Goal: Task Accomplishment & Management: Complete application form

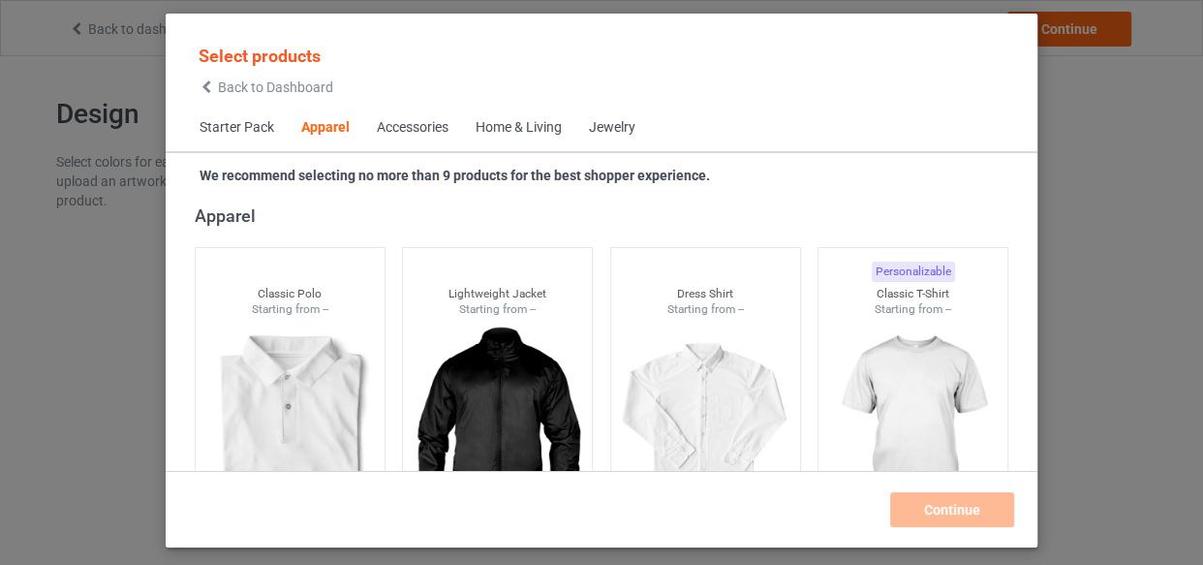
click at [531, 120] on div "Home & Living" at bounding box center [519, 127] width 86 height 19
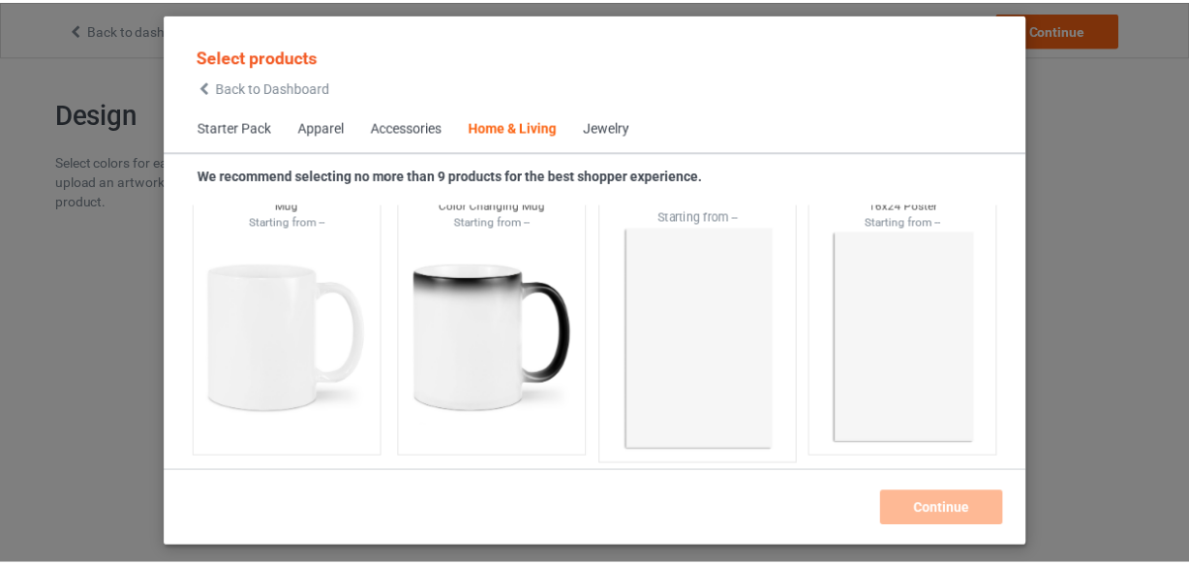
scroll to position [8998, 0]
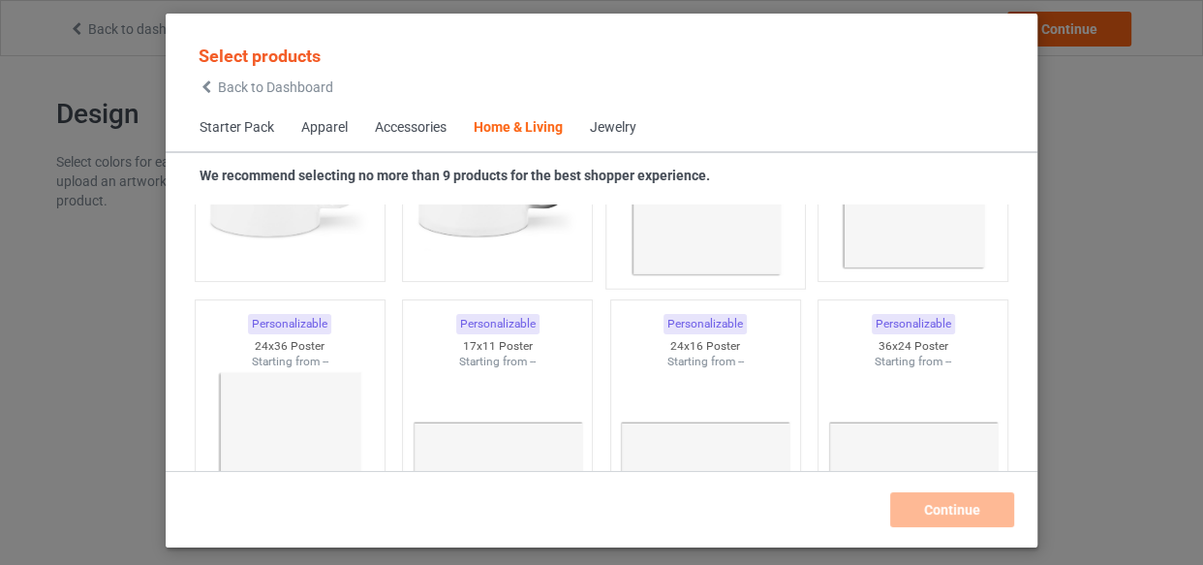
click at [691, 252] on img at bounding box center [705, 164] width 182 height 228
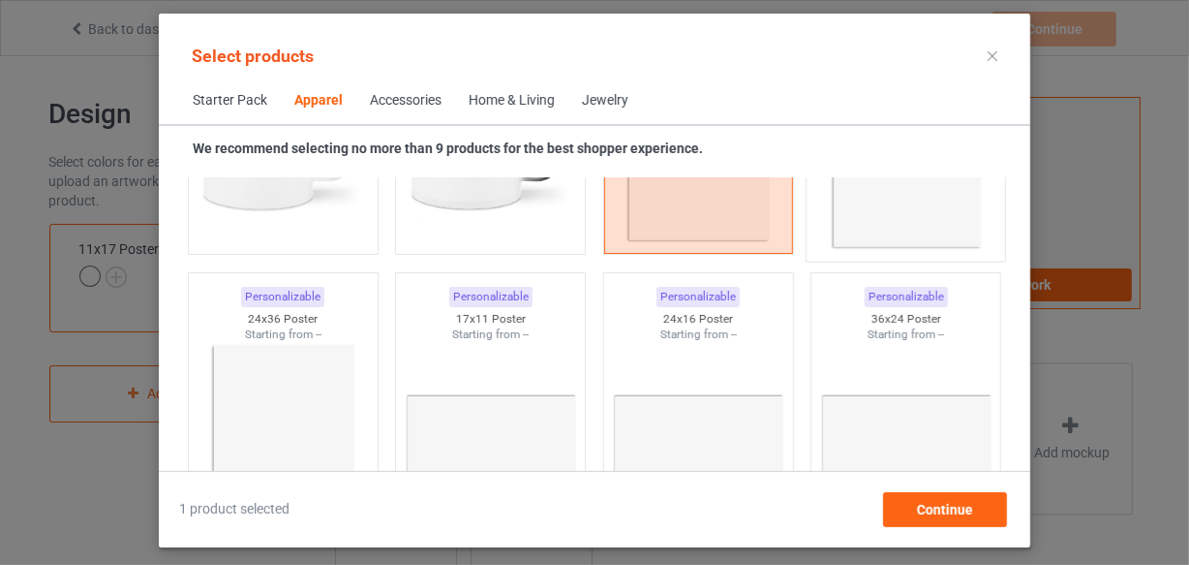
click at [857, 249] on div "Personalizable 16x24 Poster Starting from --" at bounding box center [906, 106] width 200 height 313
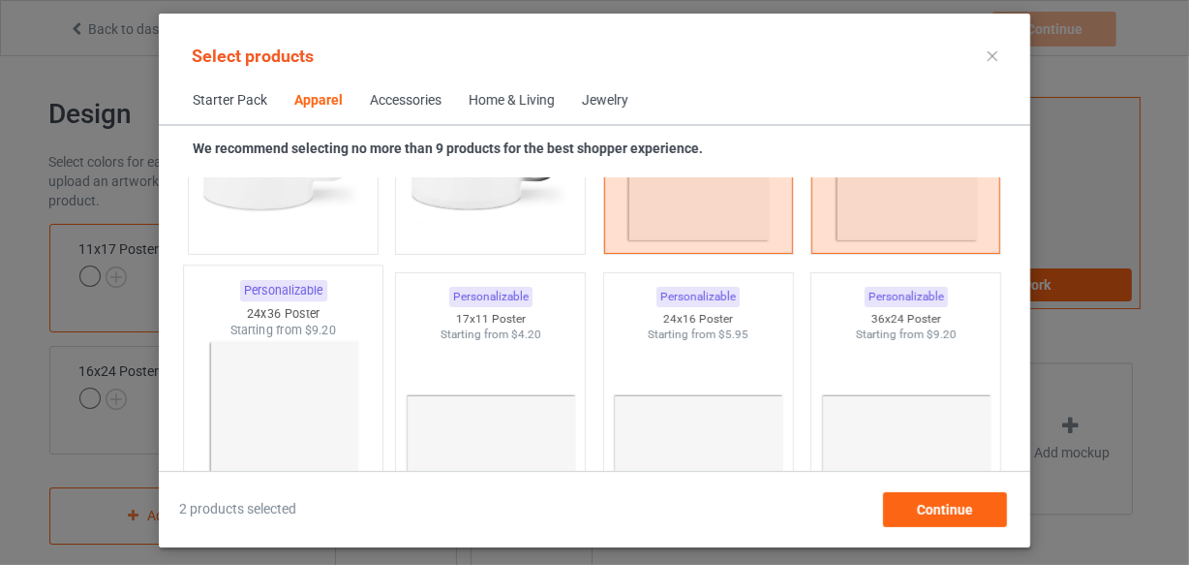
click at [212, 431] on img at bounding box center [283, 453] width 182 height 228
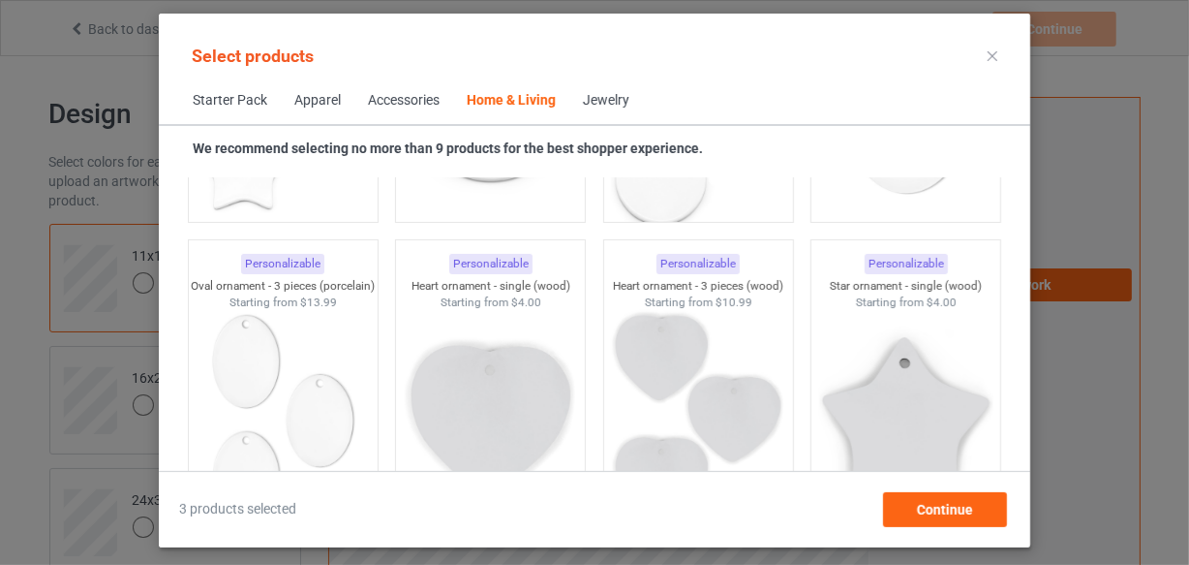
scroll to position [13561, 0]
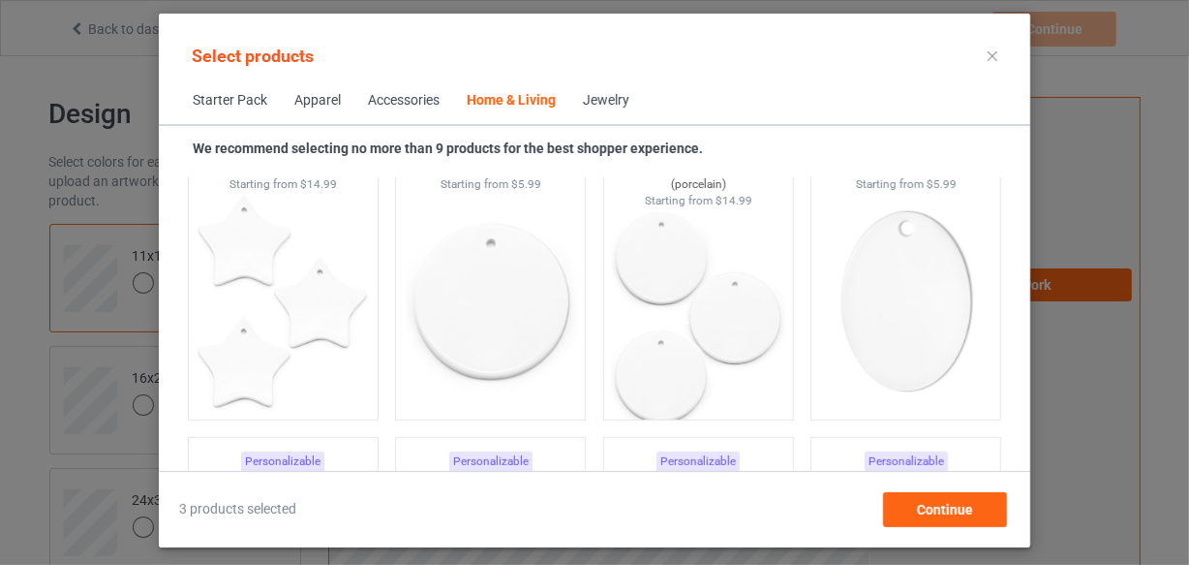
click at [522, 106] on div "Home & Living" at bounding box center [511, 100] width 89 height 19
click at [414, 91] on div "Accessories" at bounding box center [404, 100] width 72 height 19
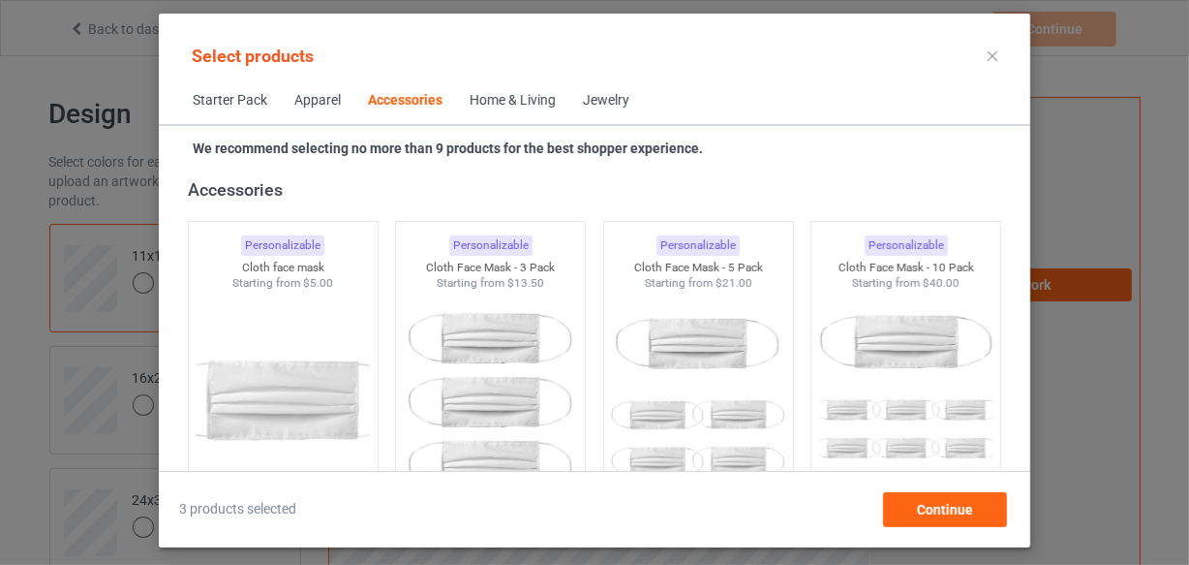
click at [476, 94] on div "Home & Living" at bounding box center [513, 100] width 86 height 19
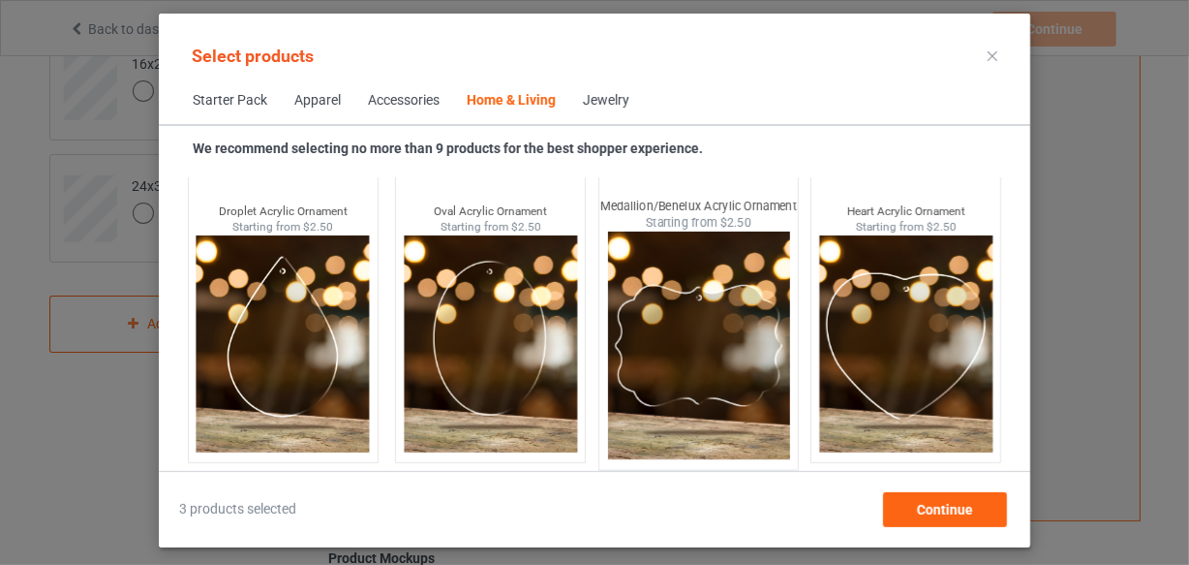
scroll to position [528, 0]
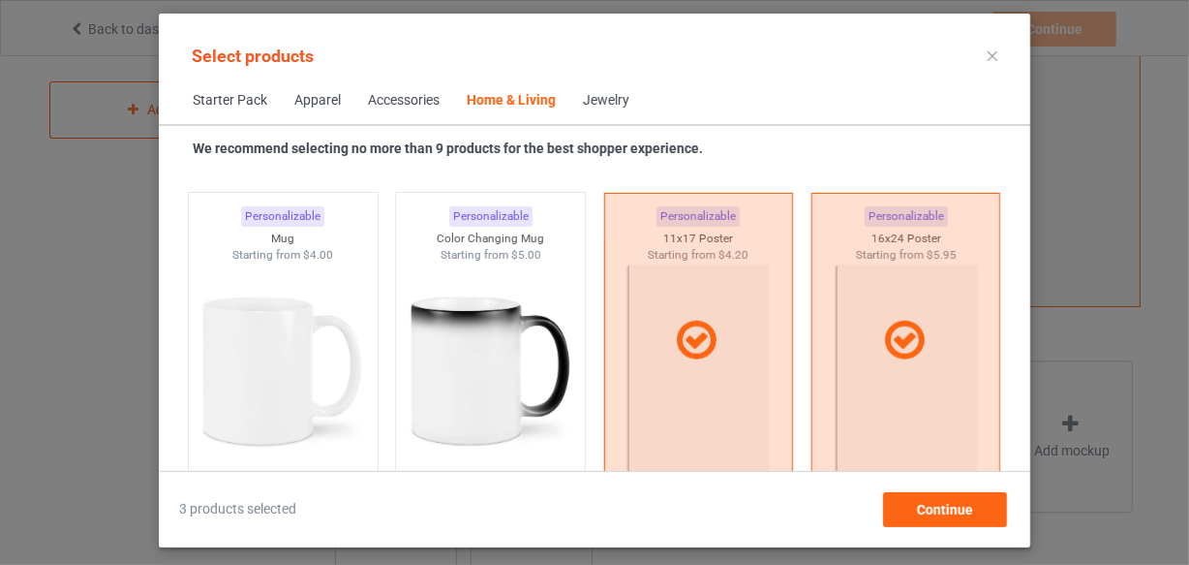
scroll to position [8632, 0]
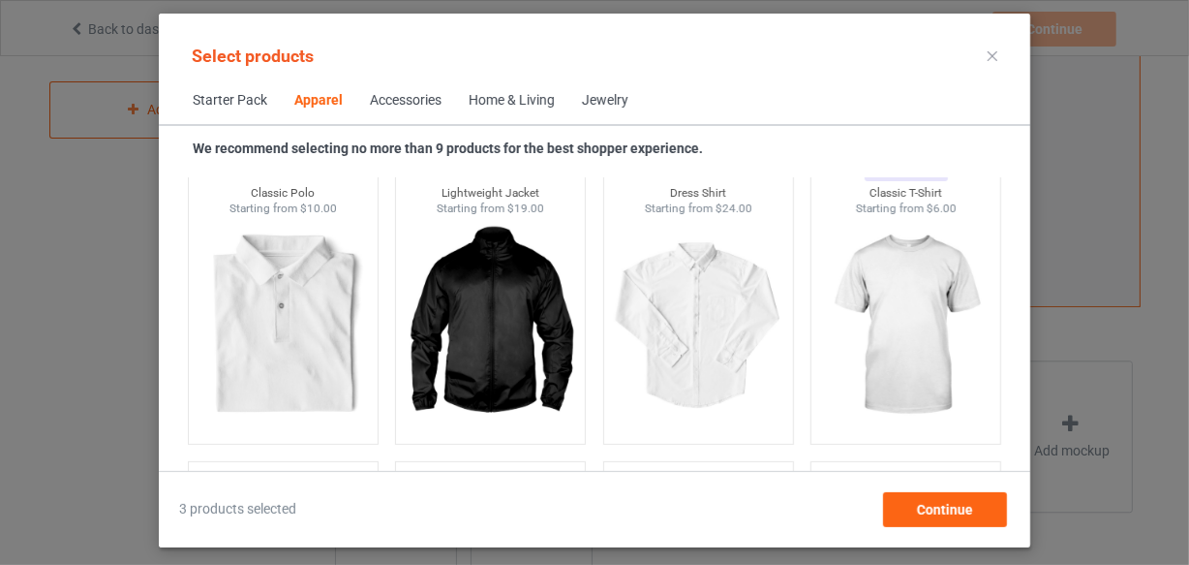
scroll to position [180, 0]
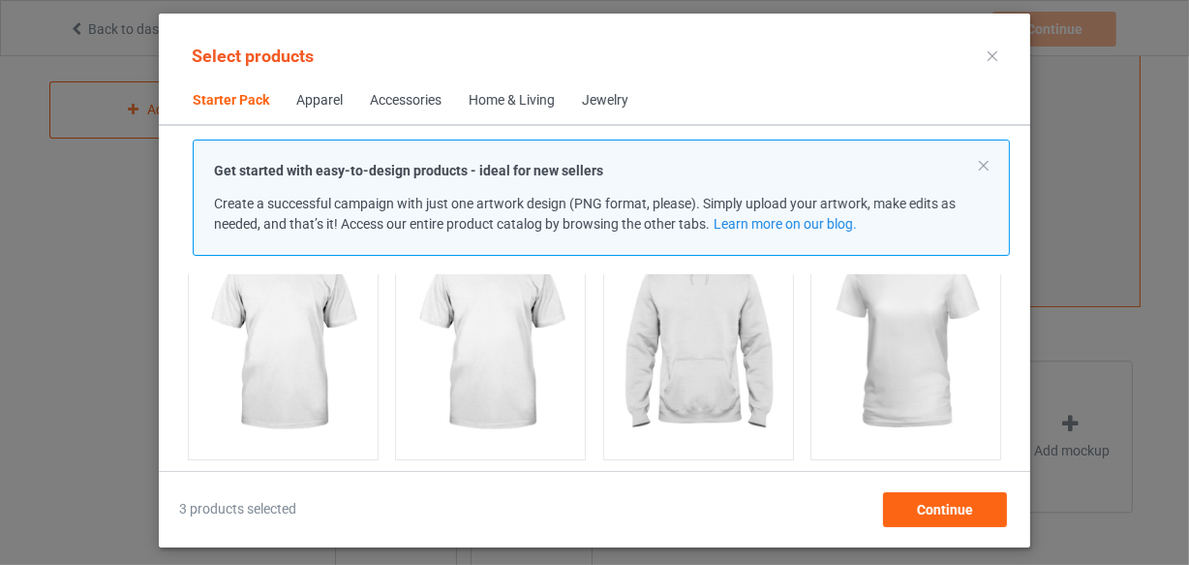
click at [239, 104] on span "Starter Pack" at bounding box center [231, 100] width 104 height 46
click at [304, 94] on div "Apparel" at bounding box center [319, 100] width 46 height 19
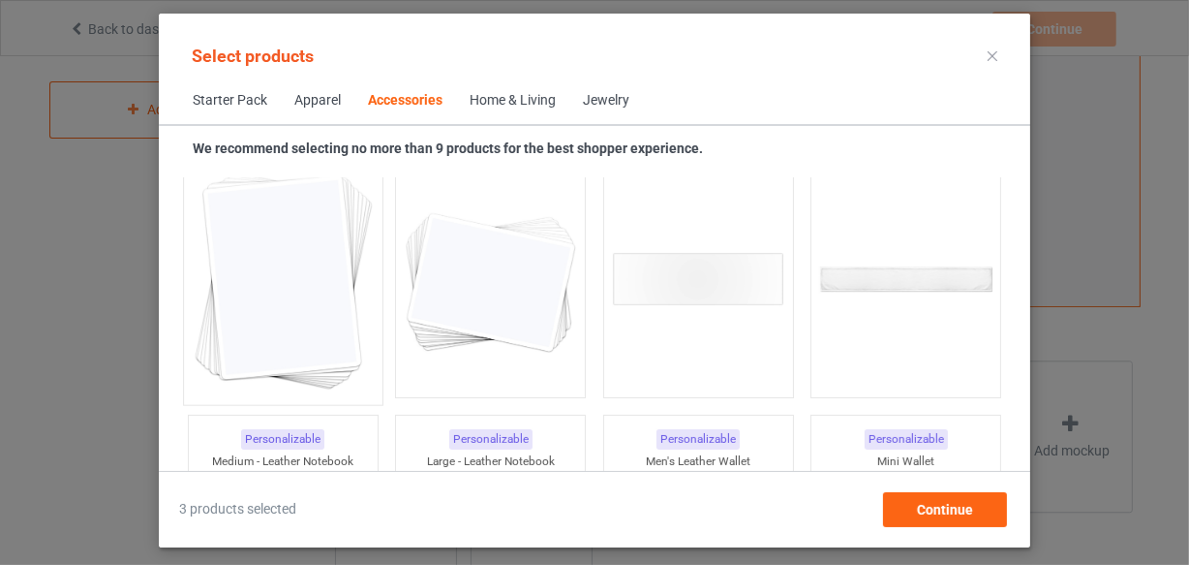
scroll to position [7501, 0]
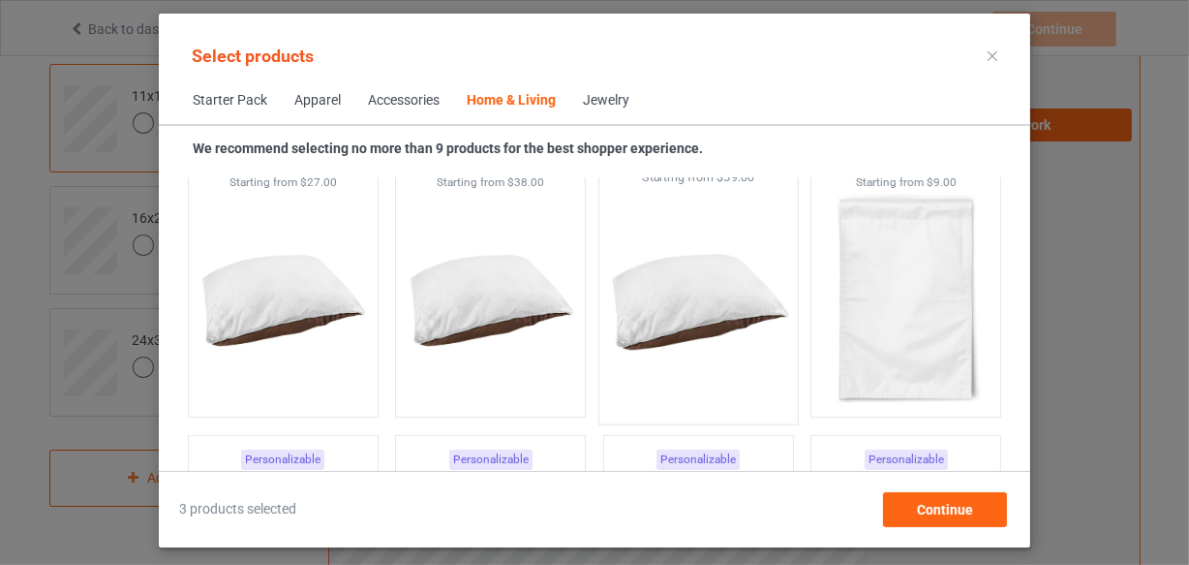
scroll to position [12858, 0]
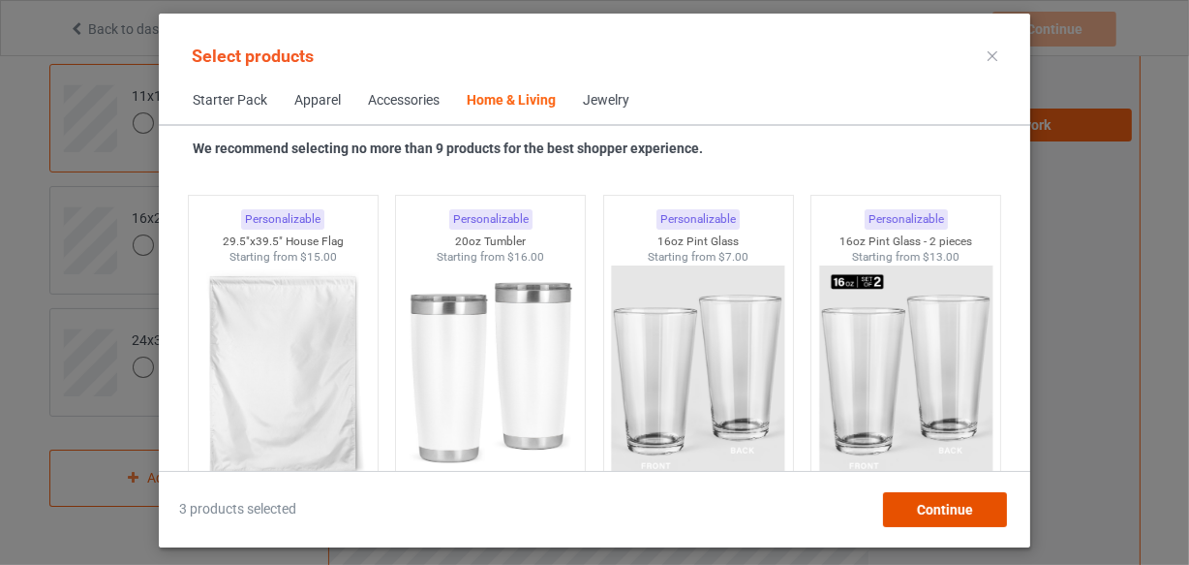
drag, startPoint x: 930, startPoint y: 508, endPoint x: 898, endPoint y: 493, distance: 35.5
click at [929, 508] on span "Continue" at bounding box center [945, 509] width 56 height 15
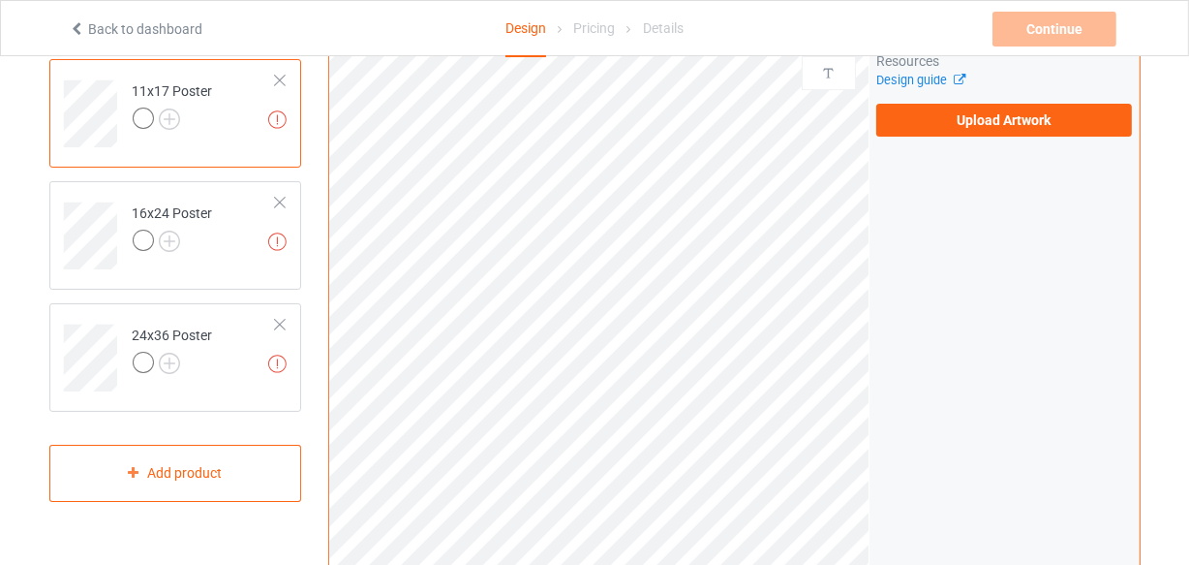
scroll to position [72, 0]
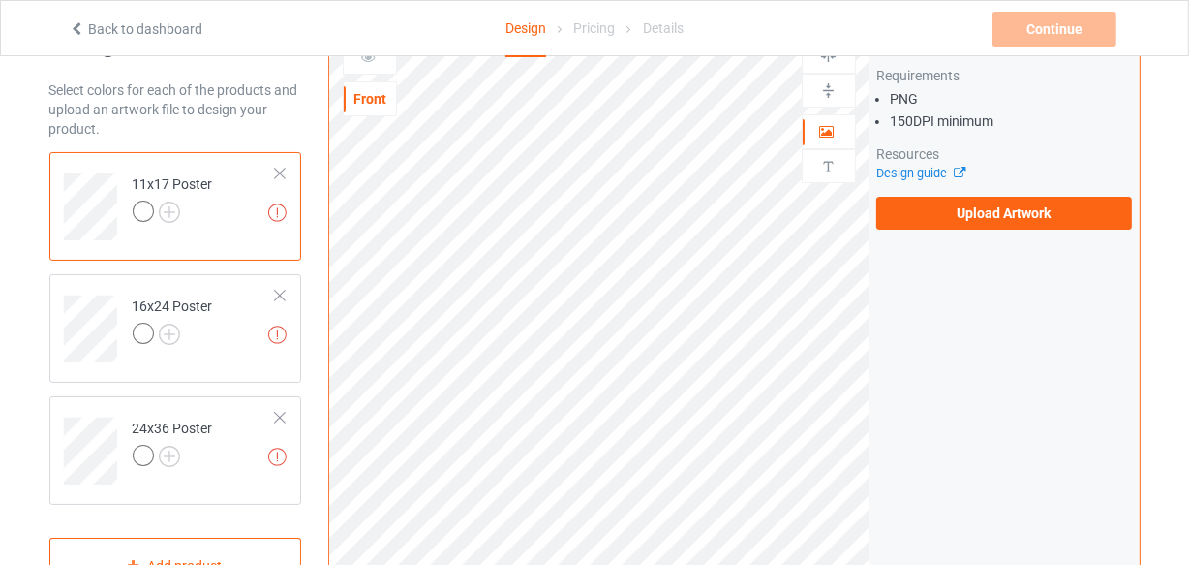
click at [945, 233] on div "Artwork Requirements PNG 150 DPI minimum Resources Design guide Upload Artwork" at bounding box center [1005, 131] width 270 height 210
click at [957, 212] on label "Upload Artwork" at bounding box center [1004, 213] width 257 height 33
click at [0, 0] on input "Upload Artwork" at bounding box center [0, 0] width 0 height 0
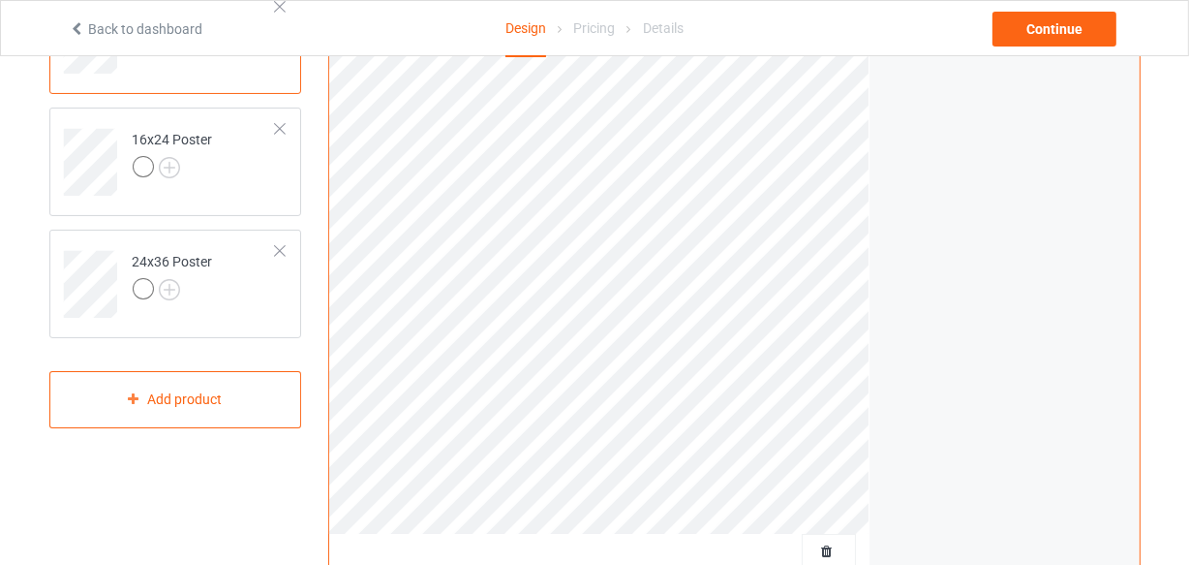
scroll to position [424, 0]
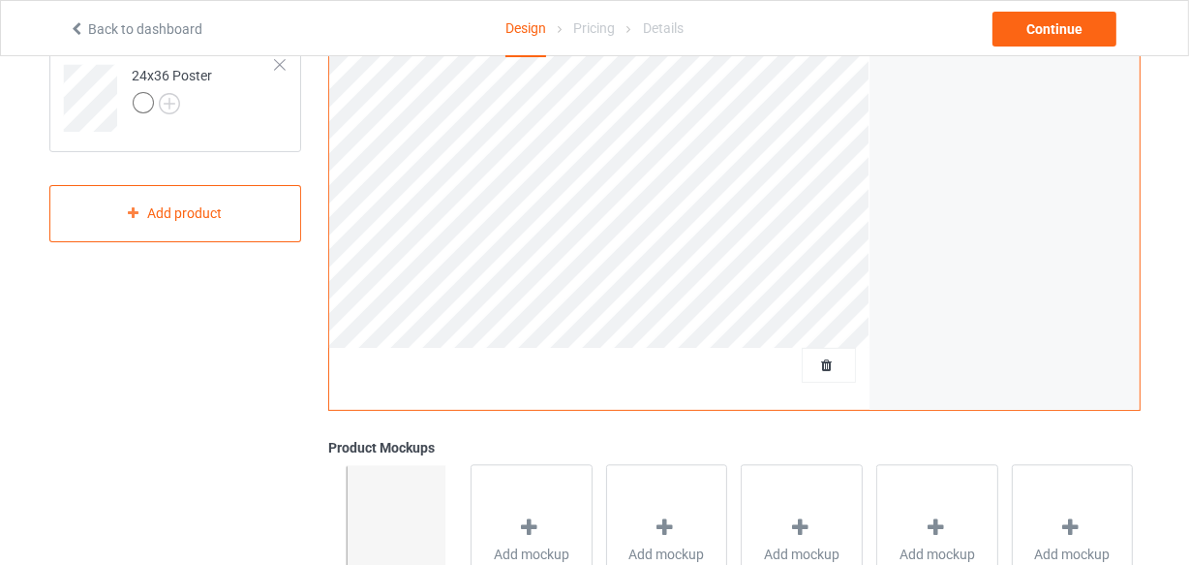
click at [808, 373] on div "Print quality: Great ( 12.20 " x 18.16 " @ 352 DPI) Front Artwork Personalized …" at bounding box center [599, 42] width 540 height 736
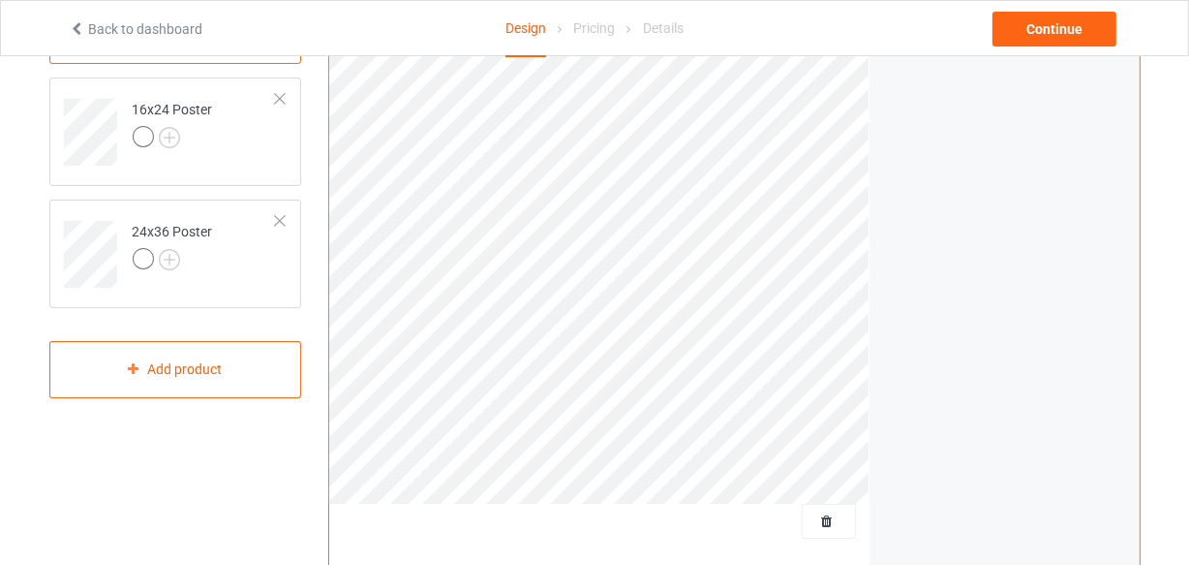
scroll to position [0, 0]
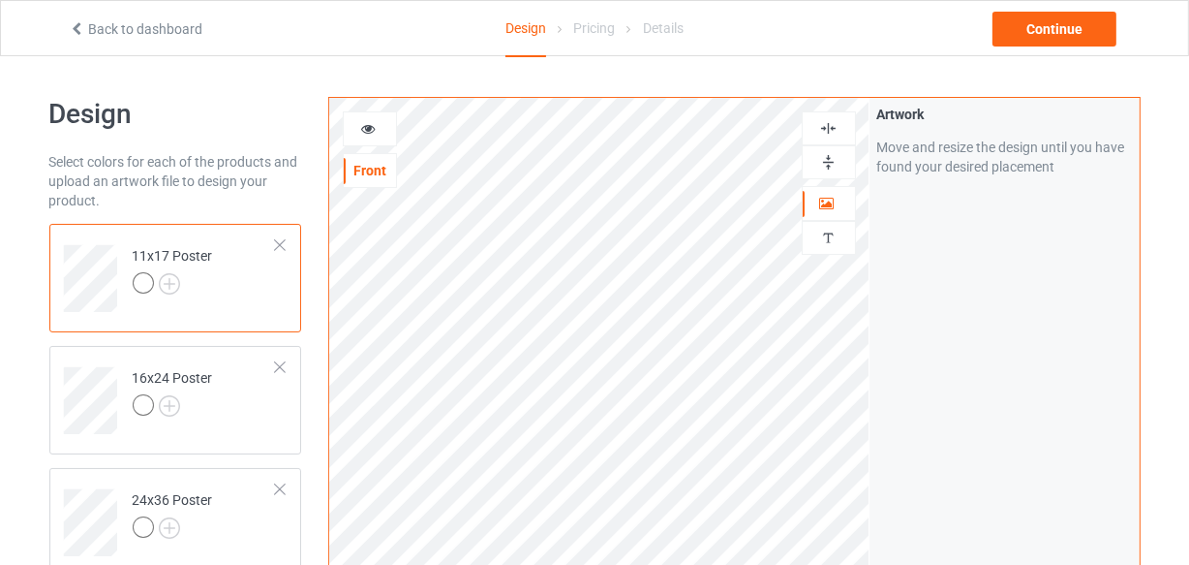
click at [841, 127] on div at bounding box center [829, 128] width 52 height 18
click at [832, 159] on img at bounding box center [828, 162] width 18 height 18
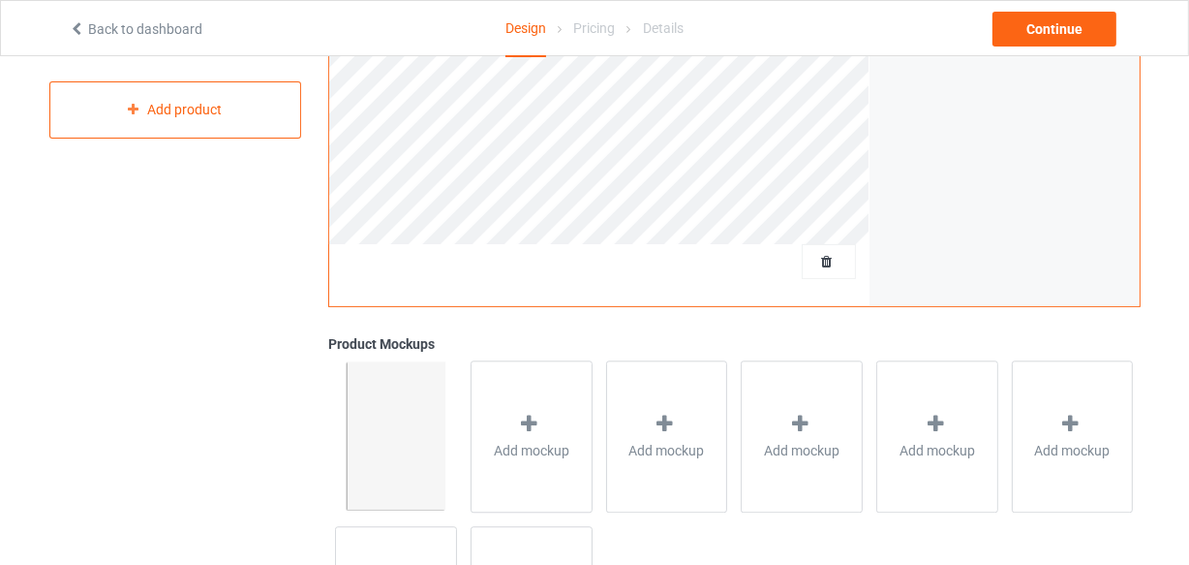
scroll to position [87, 0]
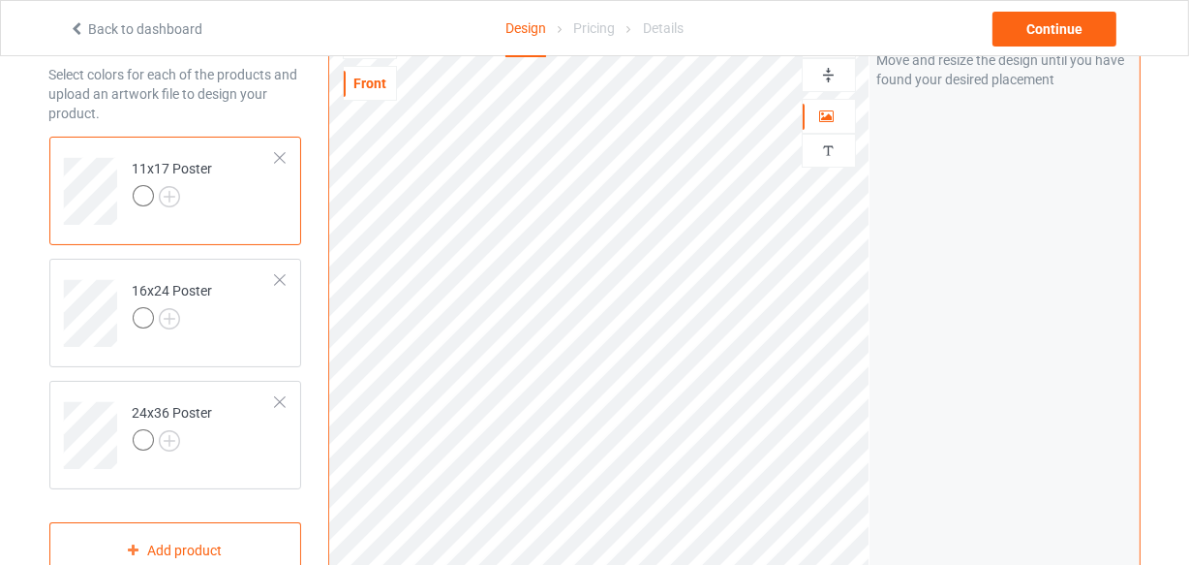
click at [825, 69] on img at bounding box center [828, 75] width 18 height 18
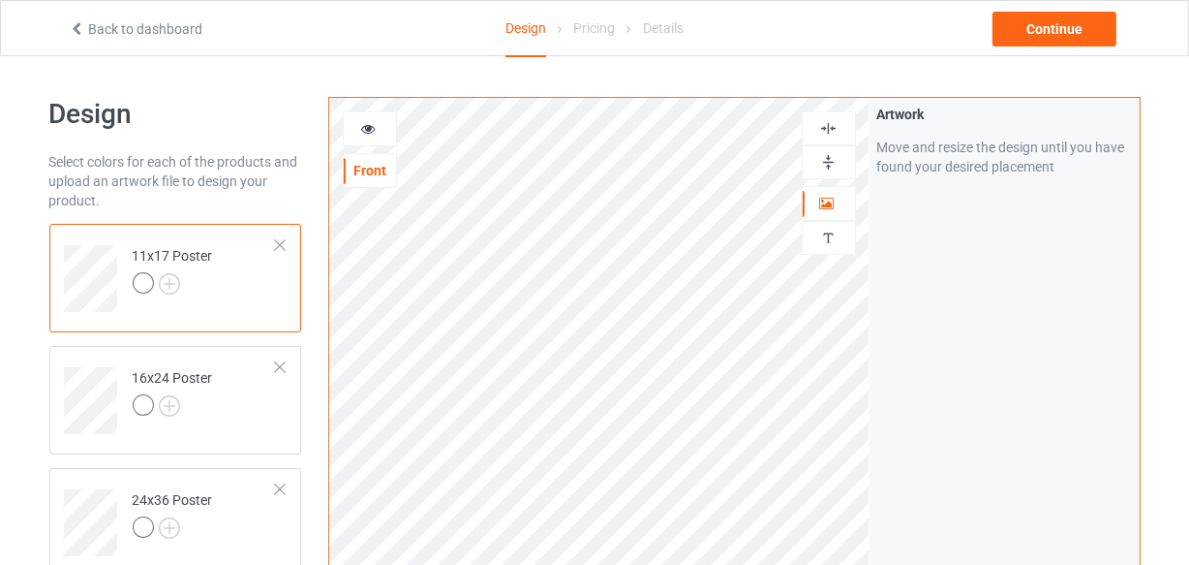
click at [833, 123] on img at bounding box center [828, 128] width 18 height 18
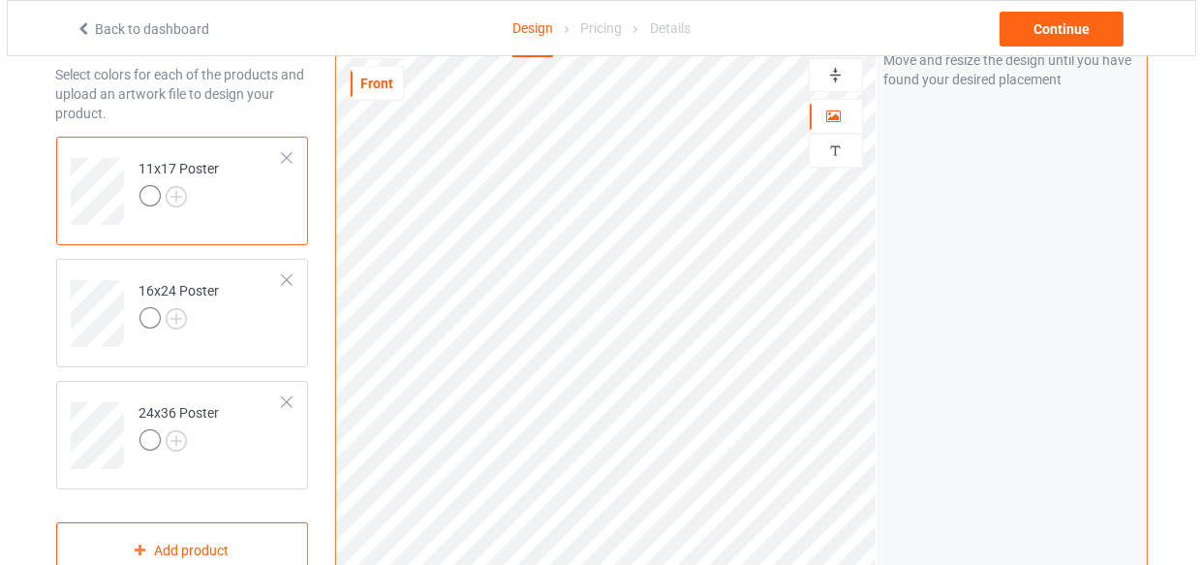
scroll to position [616, 0]
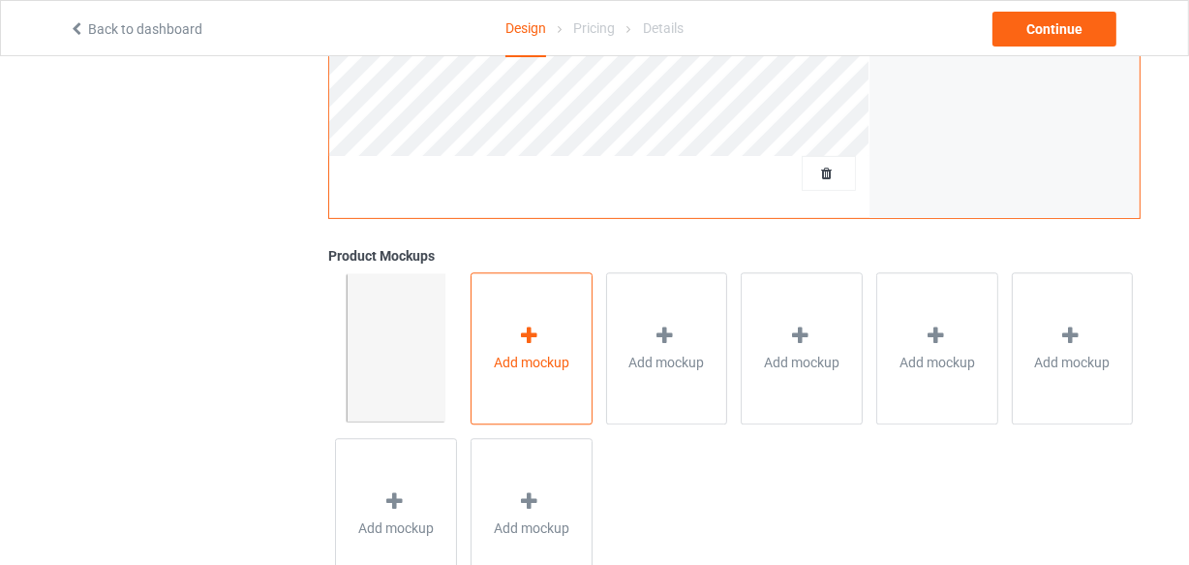
click at [558, 349] on div "Add mockup" at bounding box center [532, 348] width 122 height 152
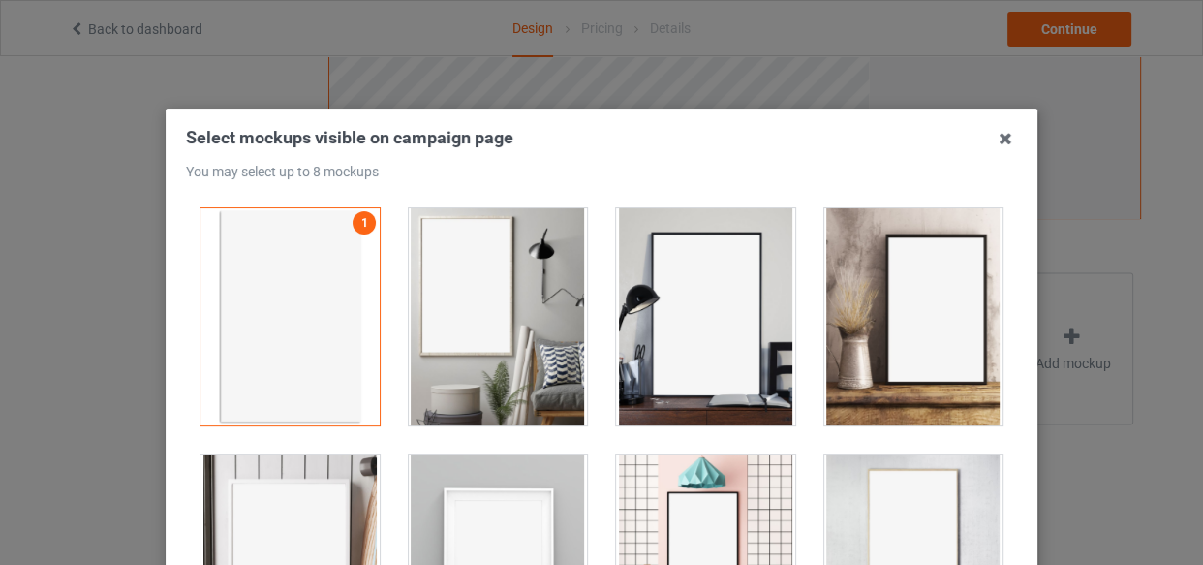
click at [515, 287] on div at bounding box center [498, 316] width 179 height 217
click at [721, 291] on div at bounding box center [705, 316] width 179 height 217
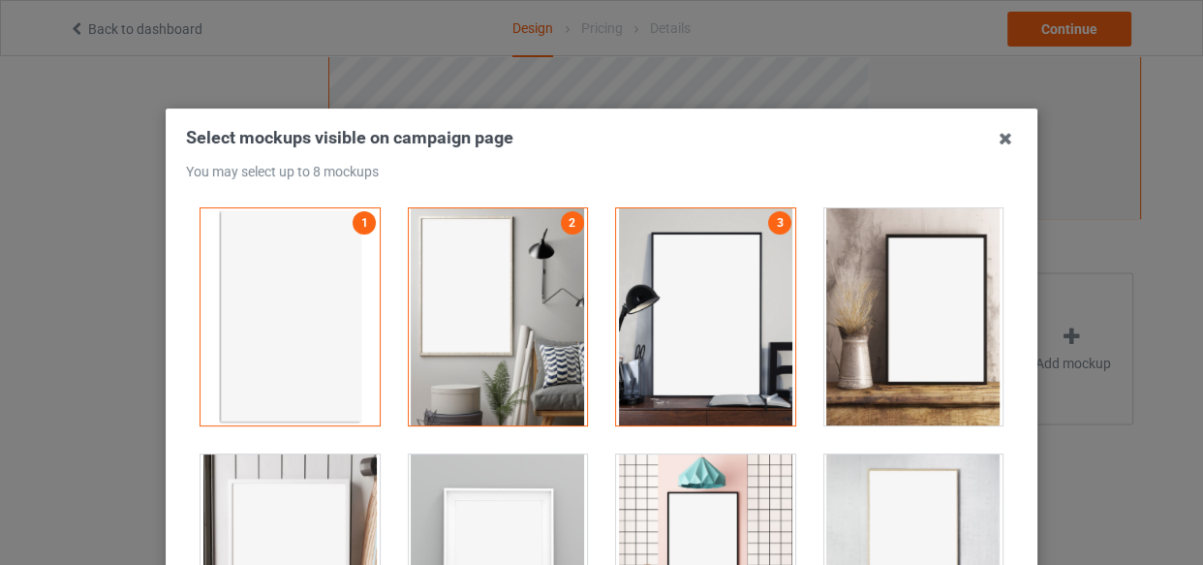
drag, startPoint x: 911, startPoint y: 295, endPoint x: 673, endPoint y: 357, distance: 246.2
click at [909, 295] on div at bounding box center [913, 316] width 179 height 217
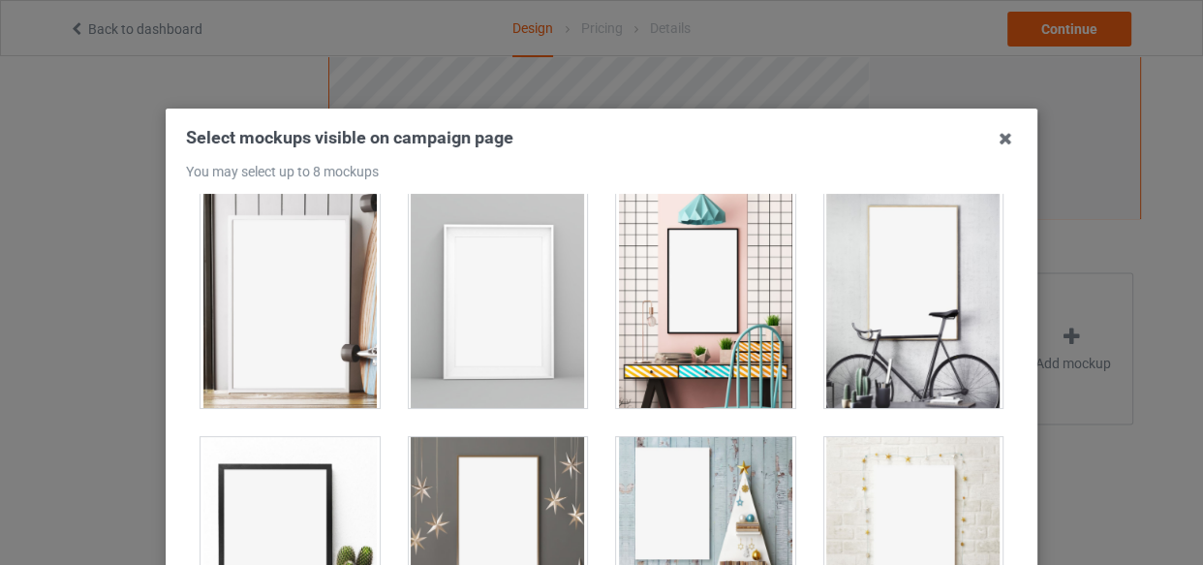
click at [307, 380] on div at bounding box center [289, 299] width 179 height 217
click at [493, 314] on div at bounding box center [498, 299] width 179 height 217
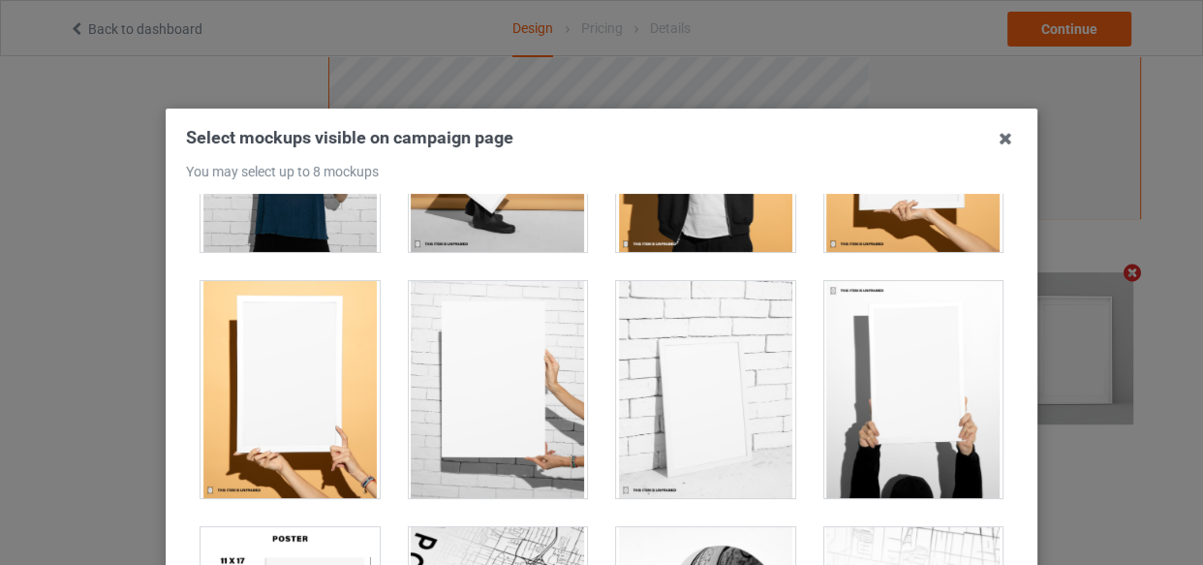
scroll to position [2024, 0]
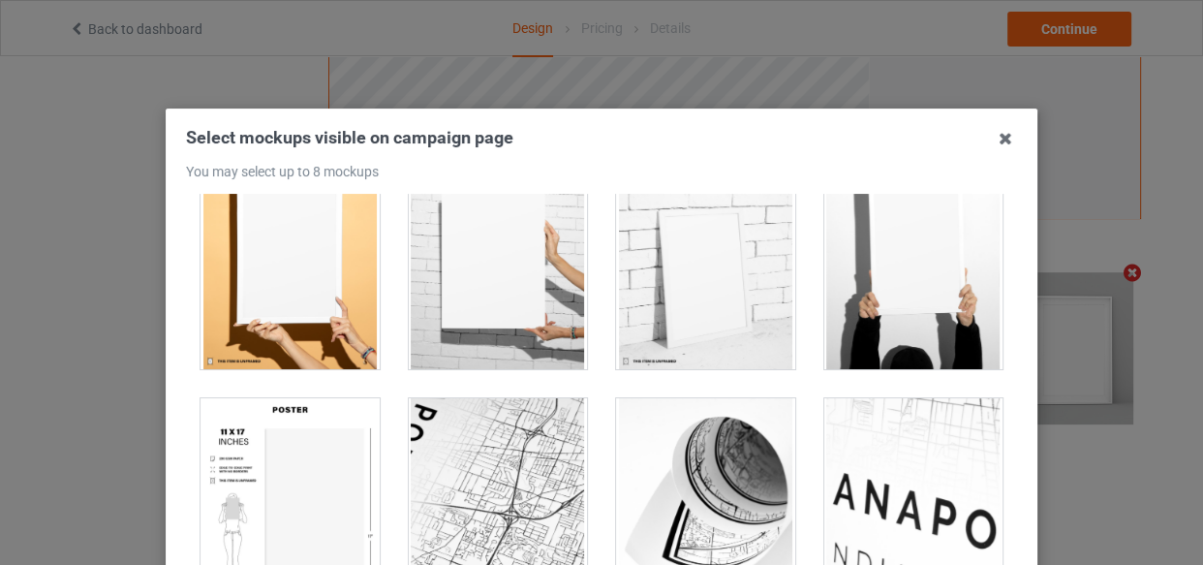
click at [297, 467] on div at bounding box center [289, 506] width 179 height 217
click at [281, 317] on div at bounding box center [289, 260] width 179 height 217
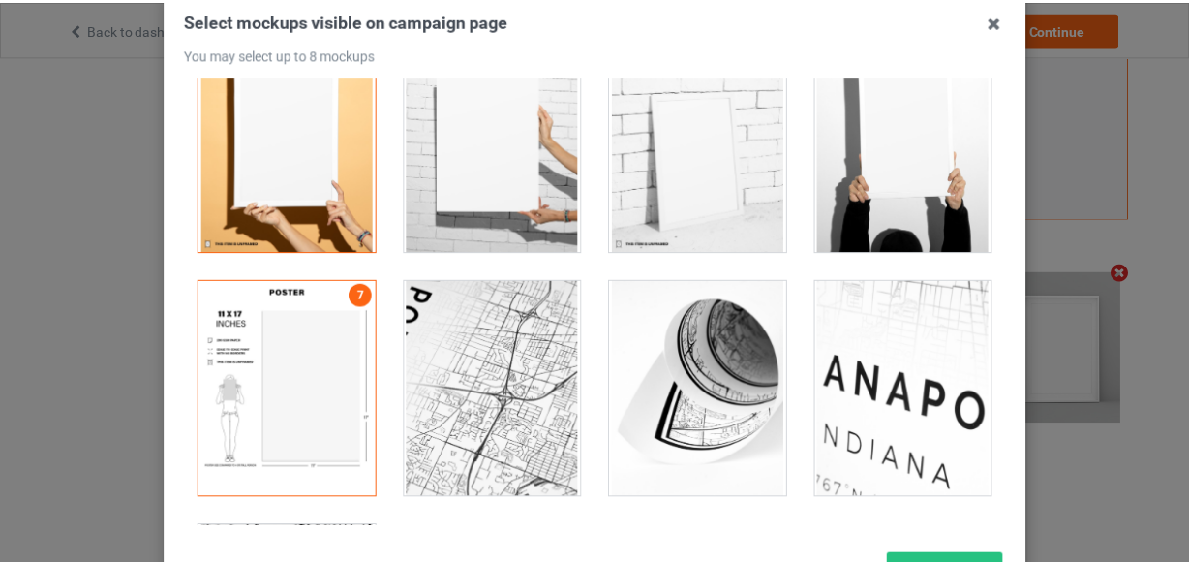
scroll to position [278, 0]
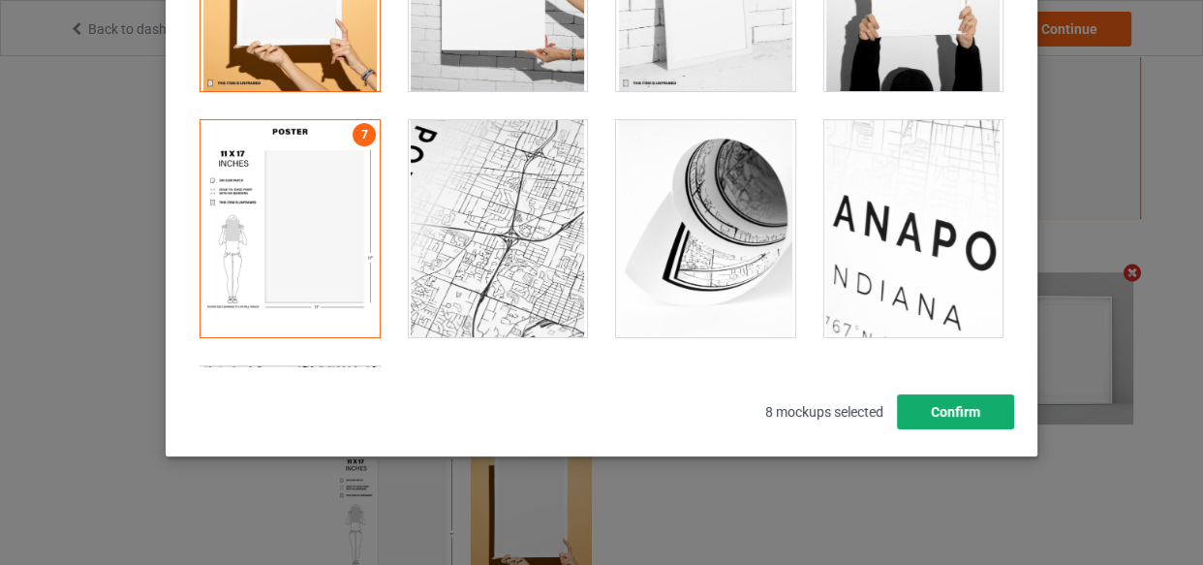
click at [944, 406] on button "Confirm" at bounding box center [955, 411] width 117 height 35
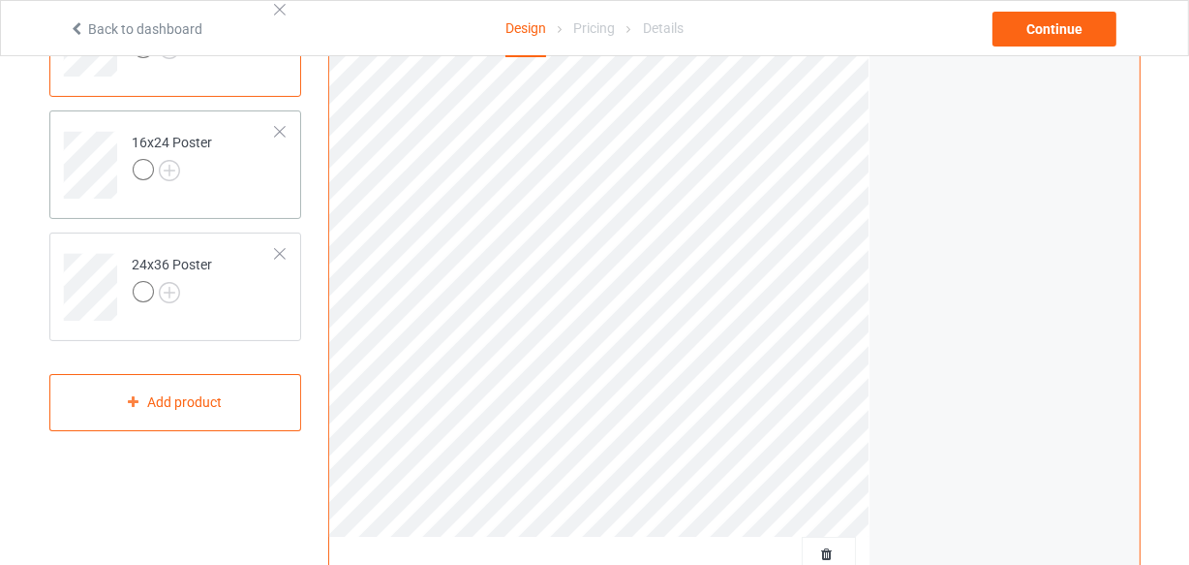
scroll to position [159, 0]
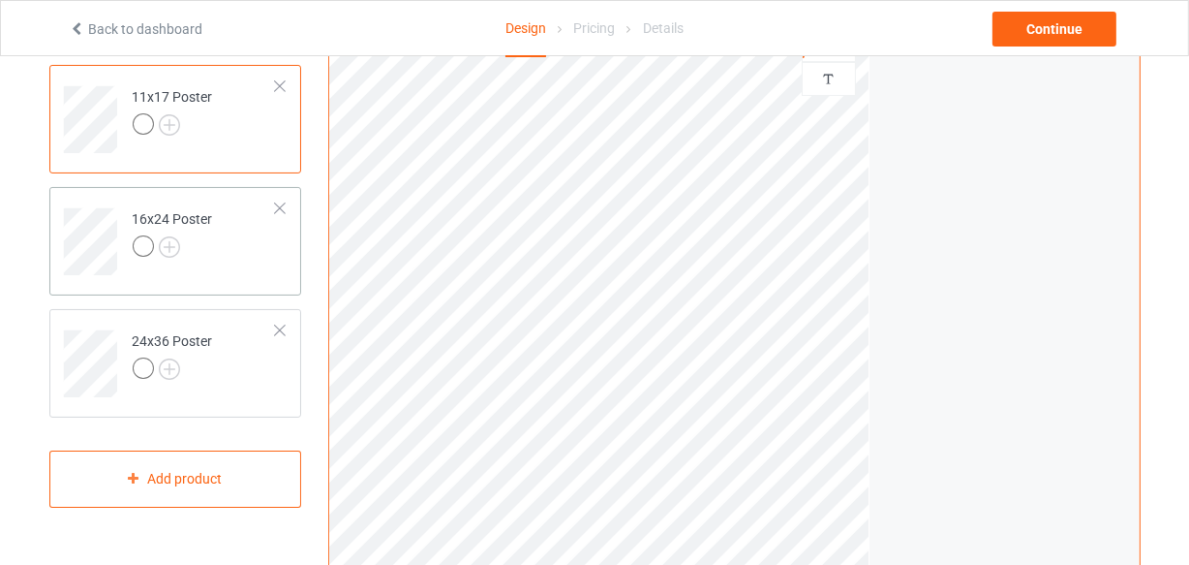
drag, startPoint x: 214, startPoint y: 276, endPoint x: 251, endPoint y: 266, distance: 38.1
click at [216, 272] on div "16x24 Poster" at bounding box center [175, 241] width 253 height 108
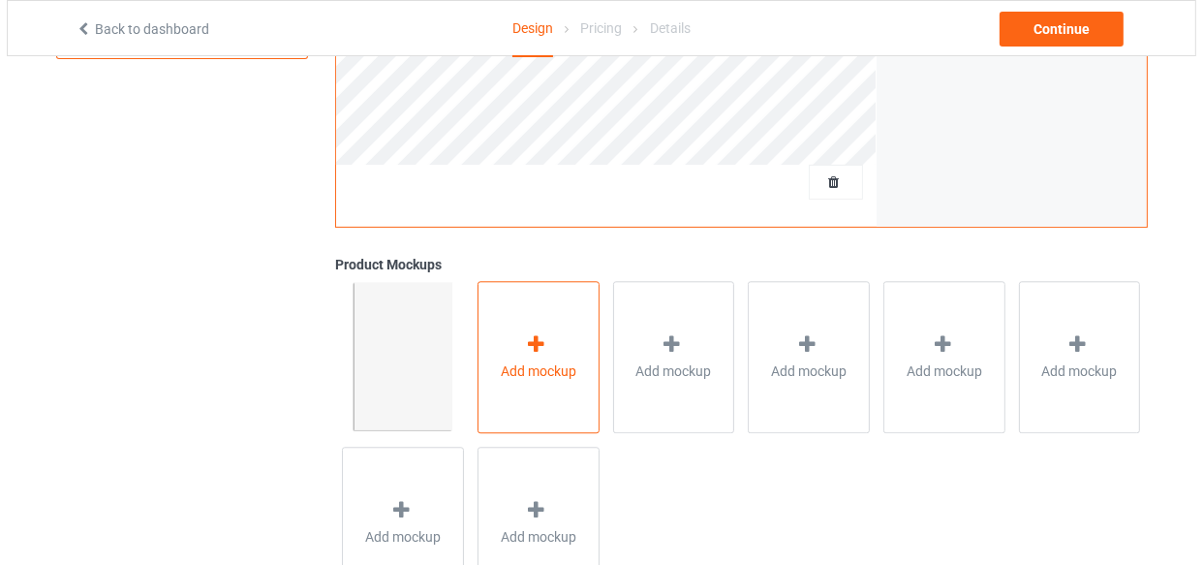
scroll to position [688, 0]
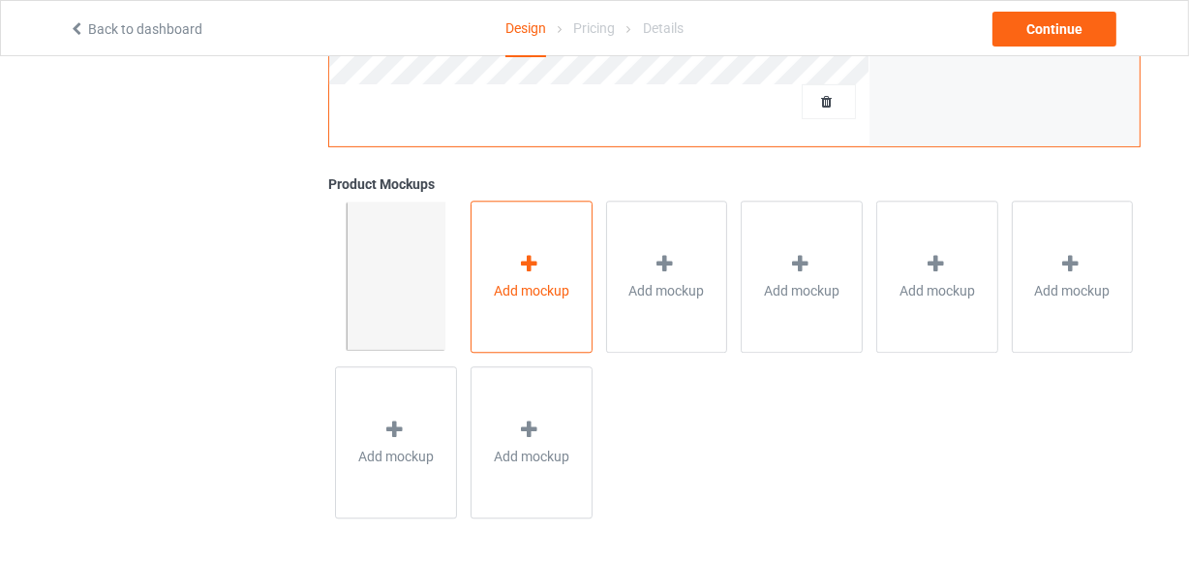
click at [564, 317] on div "Add mockup" at bounding box center [532, 276] width 122 height 152
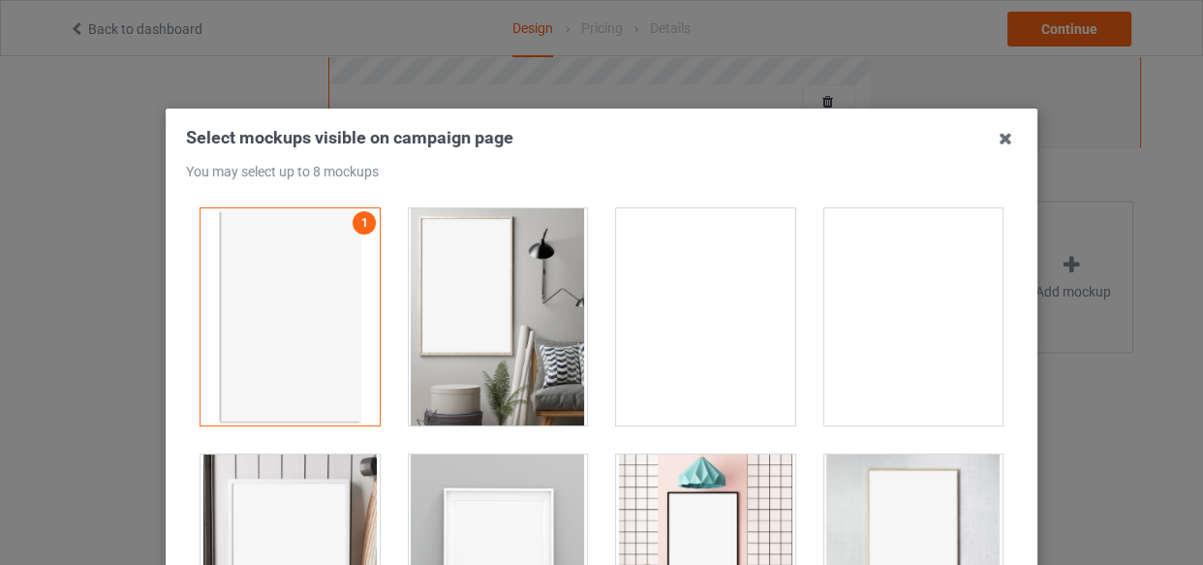
drag, startPoint x: 496, startPoint y: 238, endPoint x: 708, endPoint y: 309, distance: 223.6
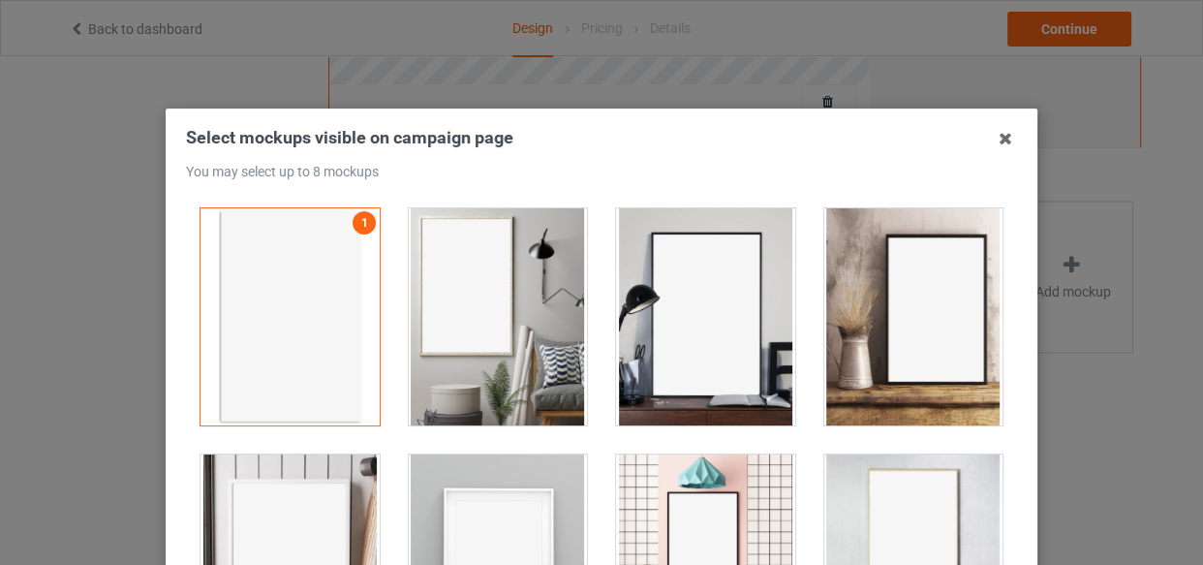
click at [499, 241] on div at bounding box center [498, 316] width 179 height 217
drag, startPoint x: 708, startPoint y: 311, endPoint x: 767, endPoint y: 318, distance: 59.5
click at [726, 316] on div at bounding box center [705, 316] width 179 height 217
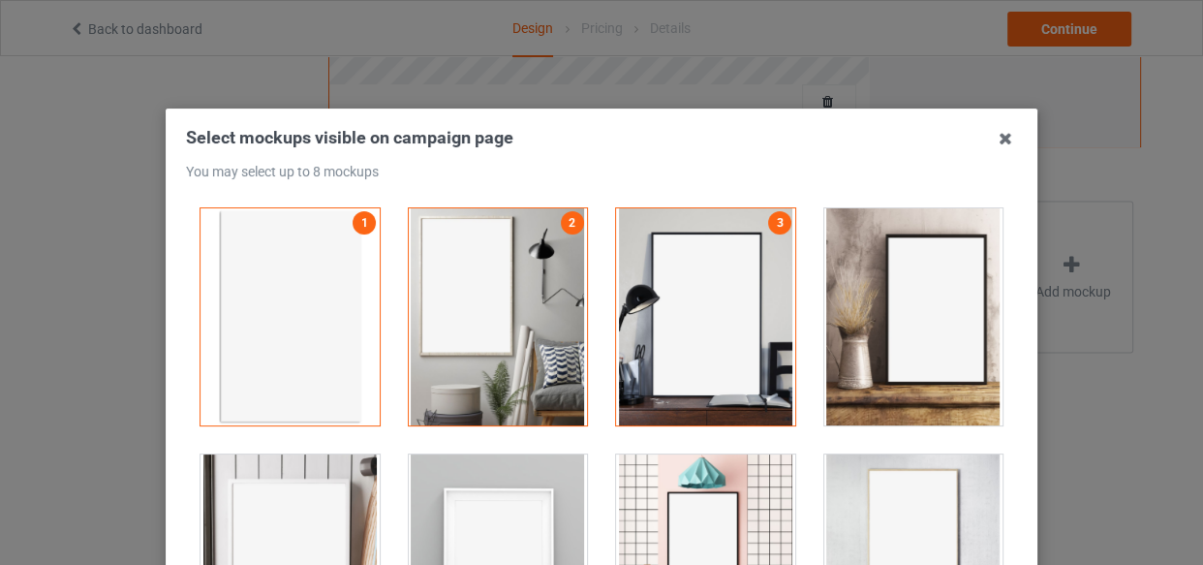
click at [842, 310] on div at bounding box center [913, 316] width 179 height 217
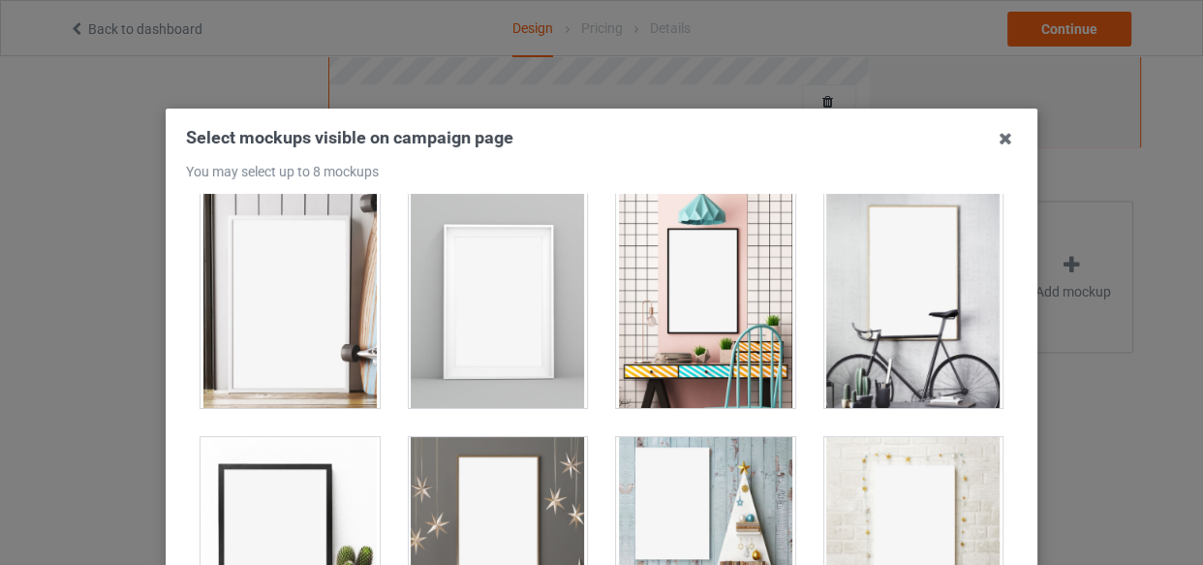
click at [293, 322] on div at bounding box center [289, 299] width 179 height 217
click at [537, 316] on div at bounding box center [498, 299] width 179 height 217
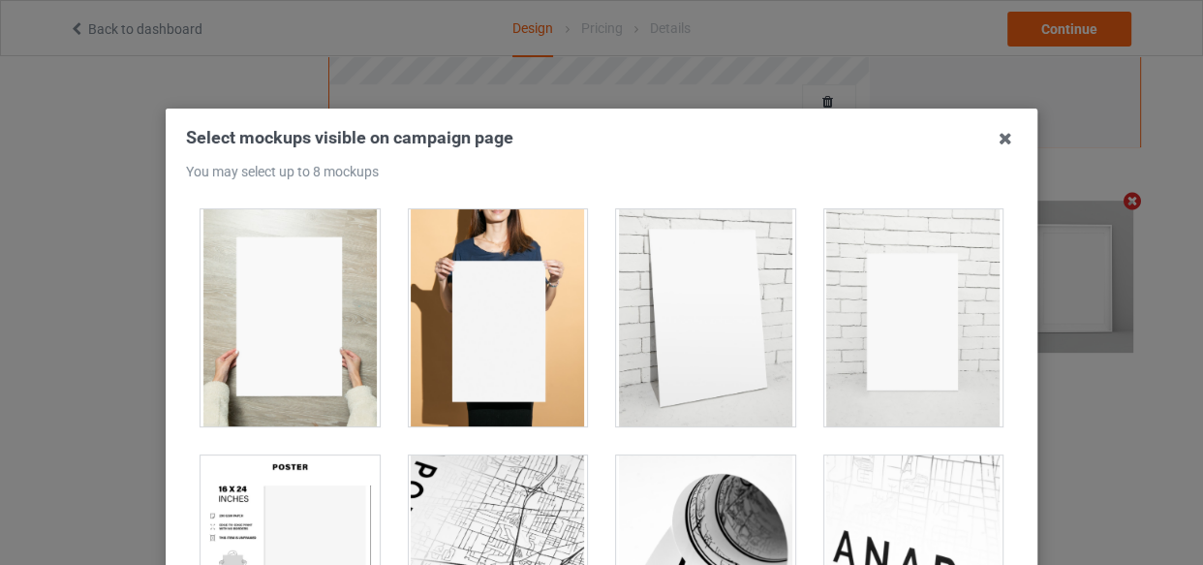
scroll to position [1937, 0]
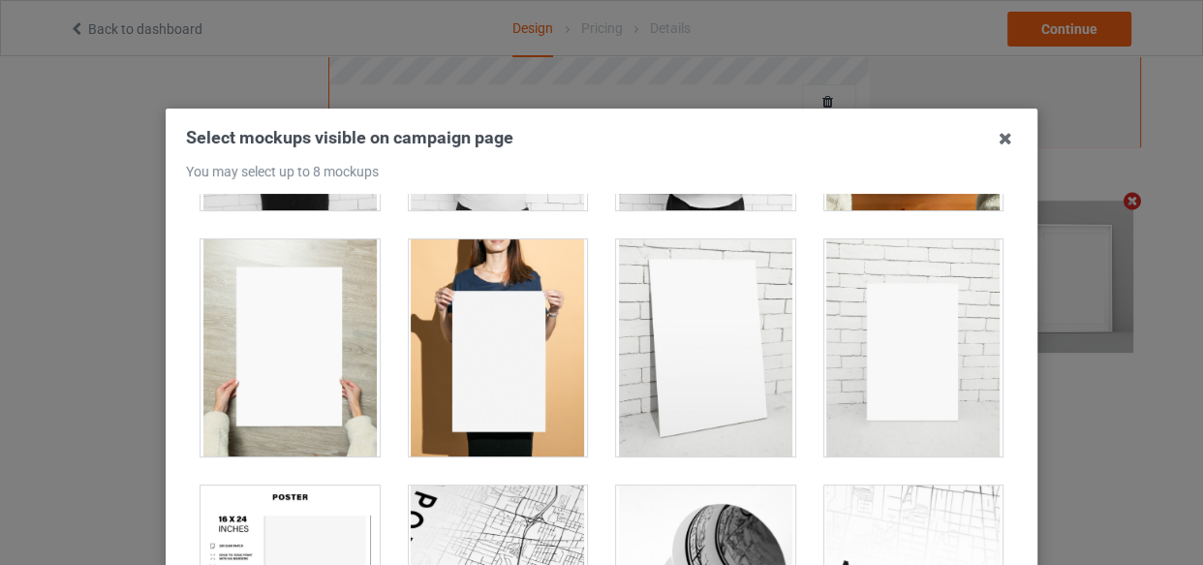
click at [483, 376] on div at bounding box center [498, 347] width 179 height 217
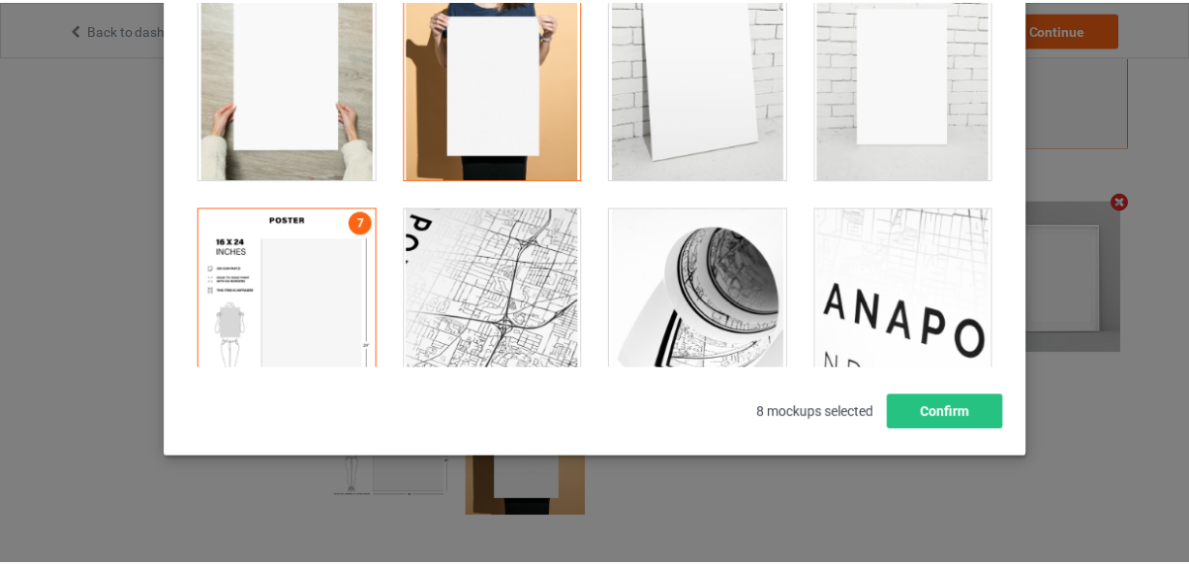
scroll to position [278, 0]
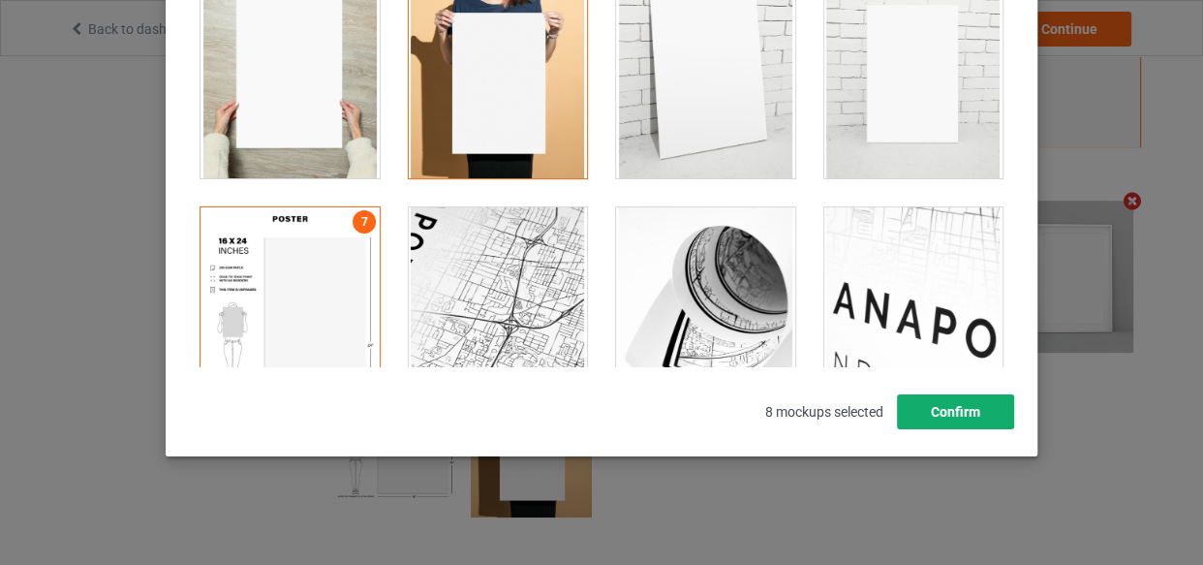
click at [958, 401] on button "Confirm" at bounding box center [955, 411] width 117 height 35
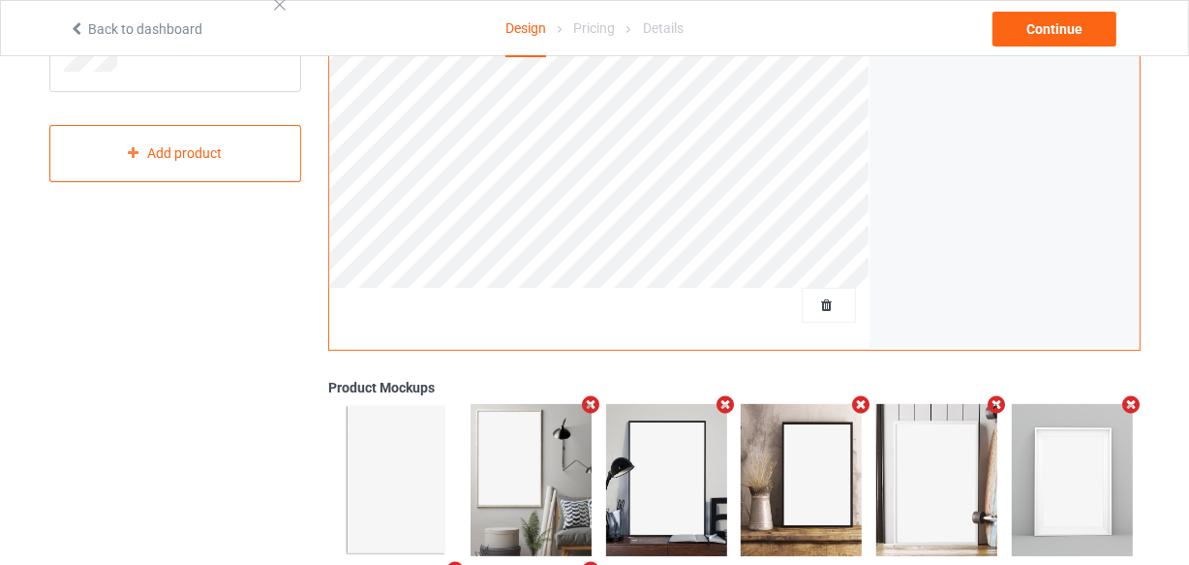
scroll to position [335, 0]
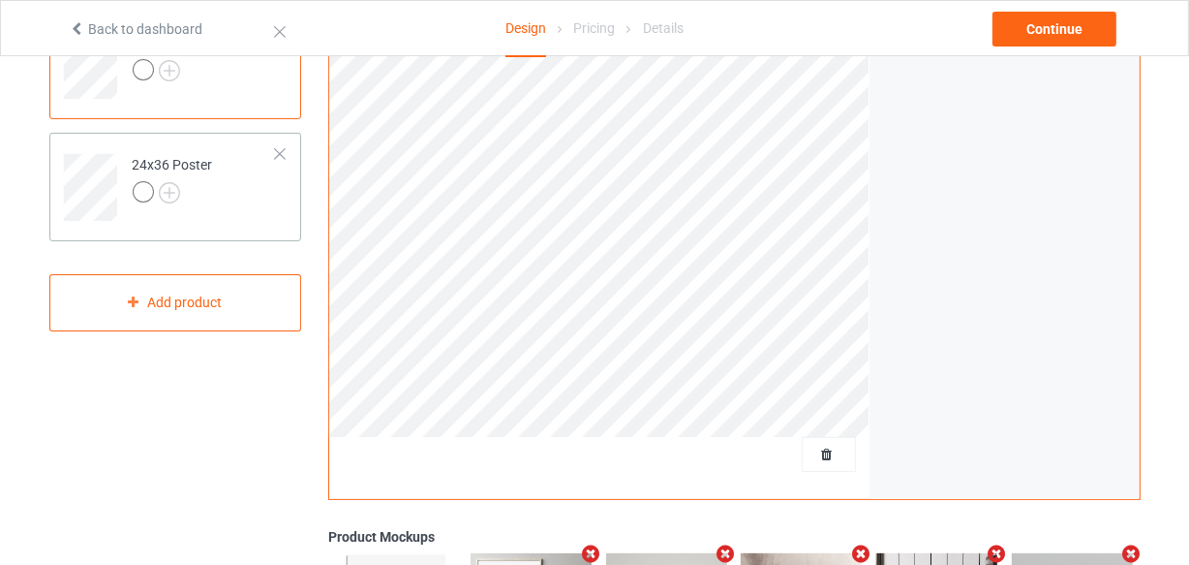
drag, startPoint x: 235, startPoint y: 195, endPoint x: 273, endPoint y: 202, distance: 38.6
click at [236, 195] on td "24x36 Poster" at bounding box center [205, 180] width 166 height 80
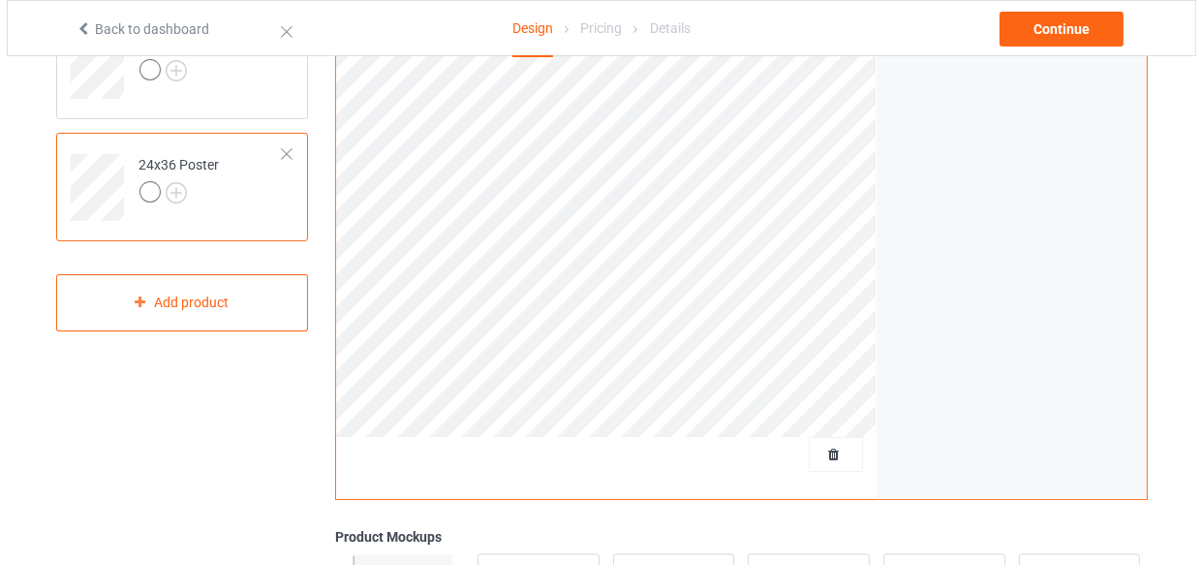
scroll to position [688, 0]
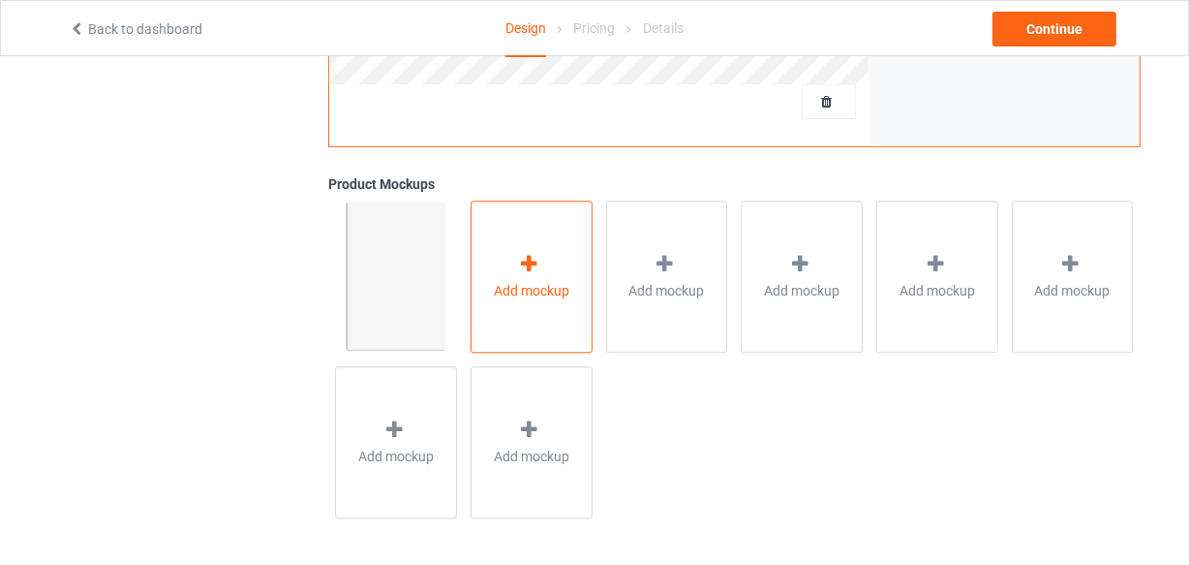
click at [541, 297] on span "Add mockup" at bounding box center [532, 290] width 76 height 19
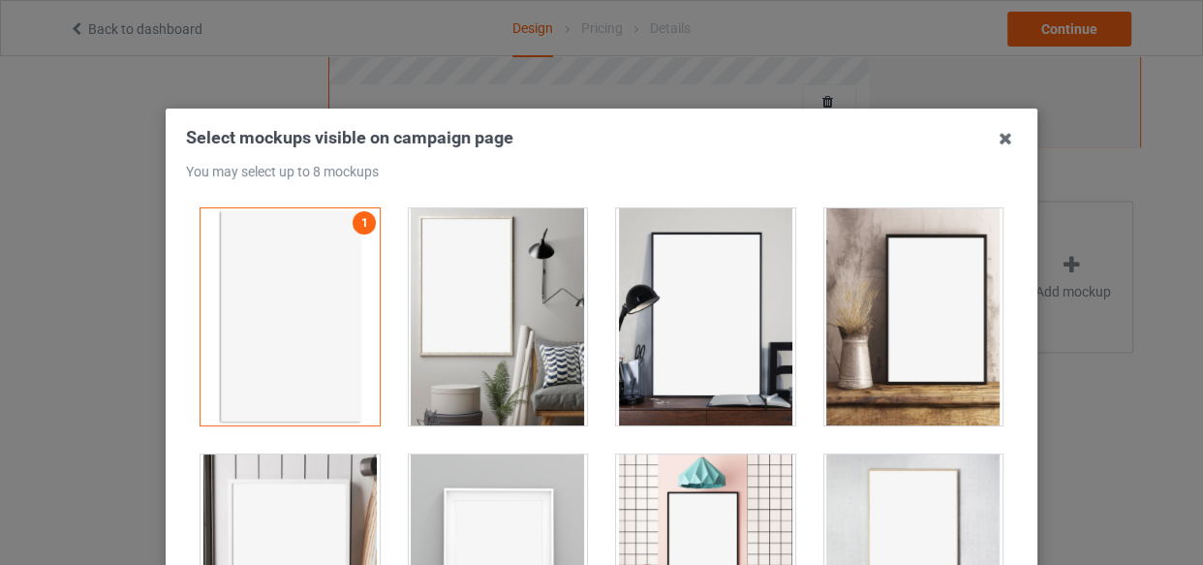
drag, startPoint x: 539, startPoint y: 264, endPoint x: 549, endPoint y: 280, distance: 18.3
click at [539, 265] on div at bounding box center [498, 316] width 179 height 217
drag, startPoint x: 678, startPoint y: 296, endPoint x: 780, endPoint y: 310, distance: 102.6
click at [679, 297] on div at bounding box center [705, 316] width 179 height 217
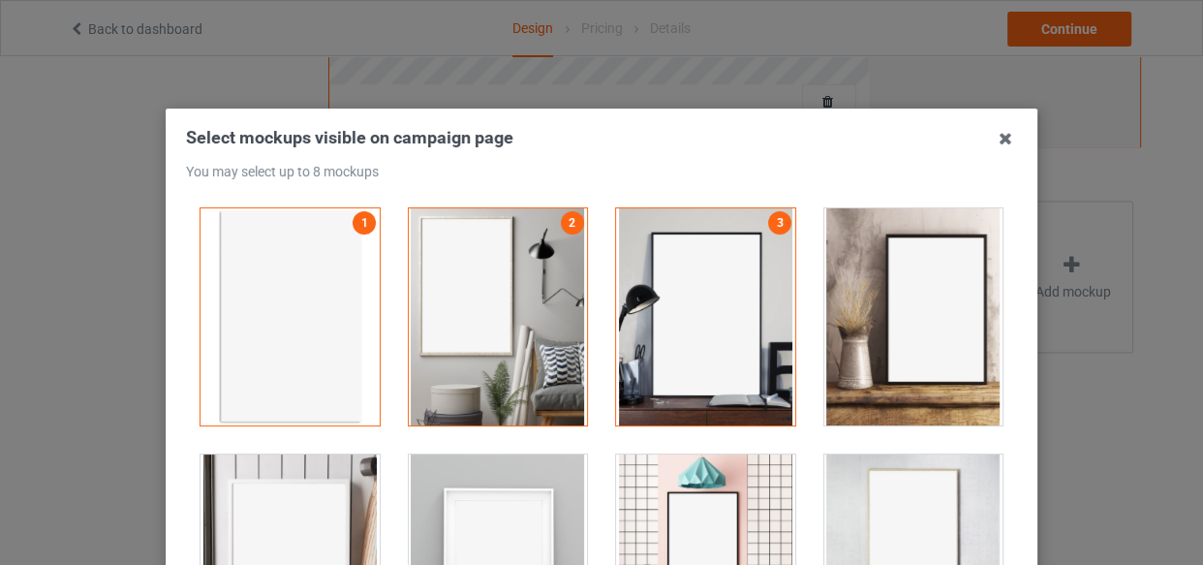
drag, startPoint x: 865, startPoint y: 310, endPoint x: 616, endPoint y: 420, distance: 272.3
click at [865, 312] on div at bounding box center [913, 316] width 179 height 217
drag, startPoint x: 329, startPoint y: 493, endPoint x: 479, endPoint y: 486, distance: 150.3
click at [331, 493] on div at bounding box center [289, 562] width 179 height 217
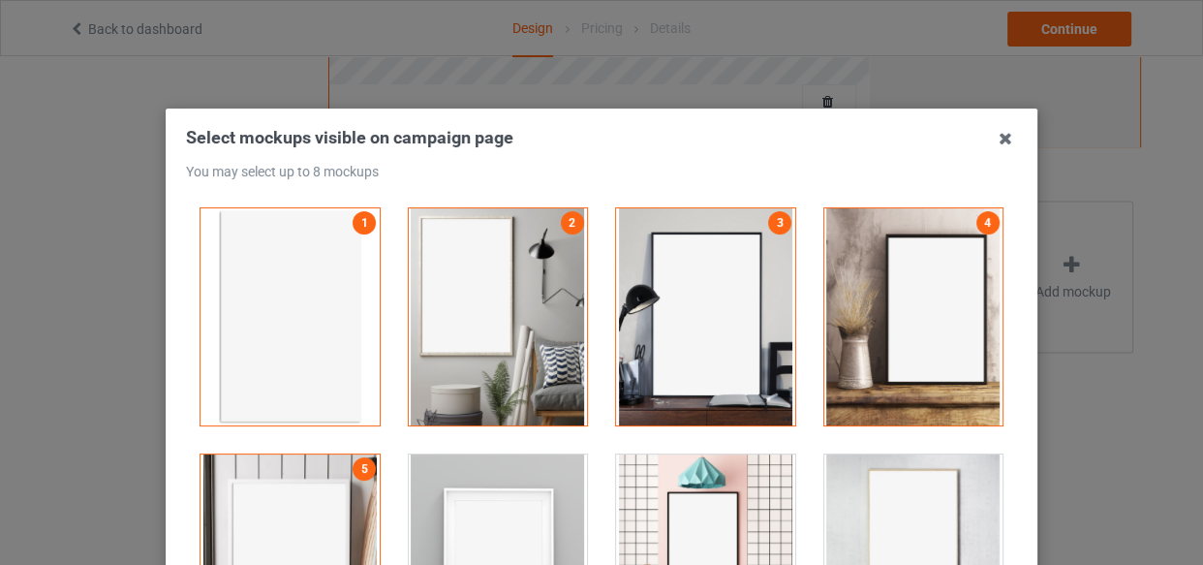
drag, startPoint x: 479, startPoint y: 486, endPoint x: 515, endPoint y: 480, distance: 36.3
click at [481, 488] on div at bounding box center [498, 562] width 179 height 217
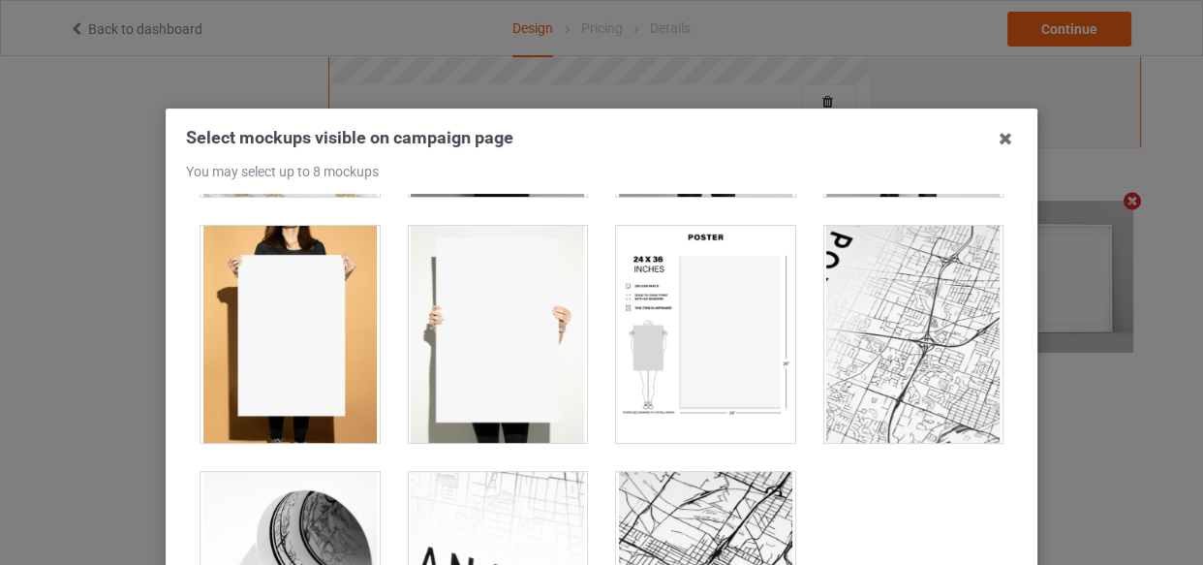
scroll to position [1761, 0]
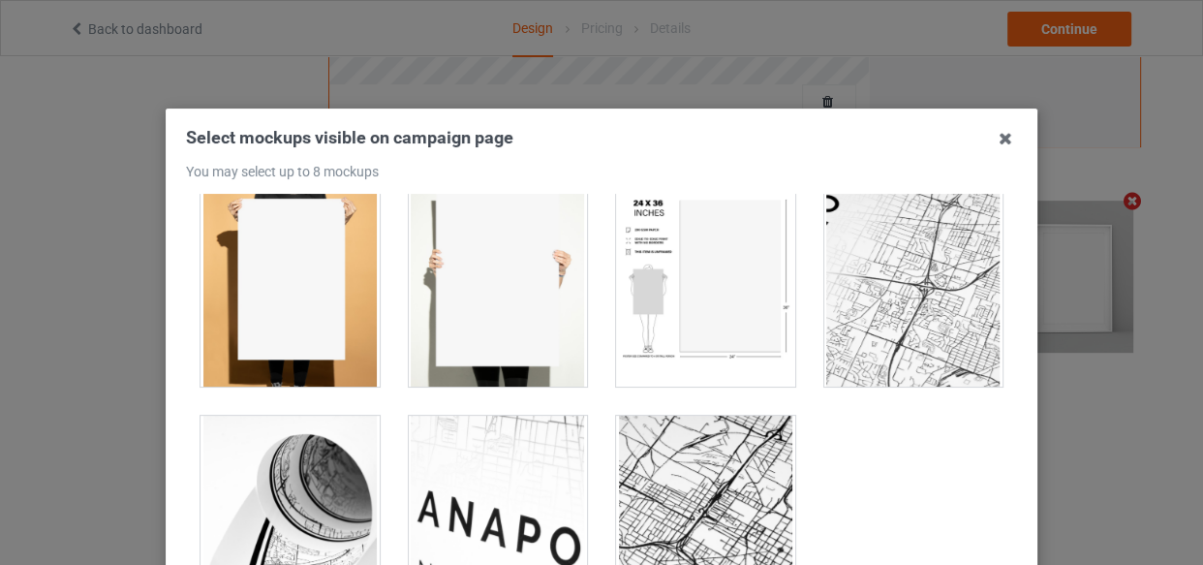
click at [725, 339] on div at bounding box center [705, 277] width 179 height 217
drag, startPoint x: 263, startPoint y: 309, endPoint x: 345, endPoint y: 318, distance: 81.8
click at [262, 309] on div at bounding box center [289, 277] width 179 height 217
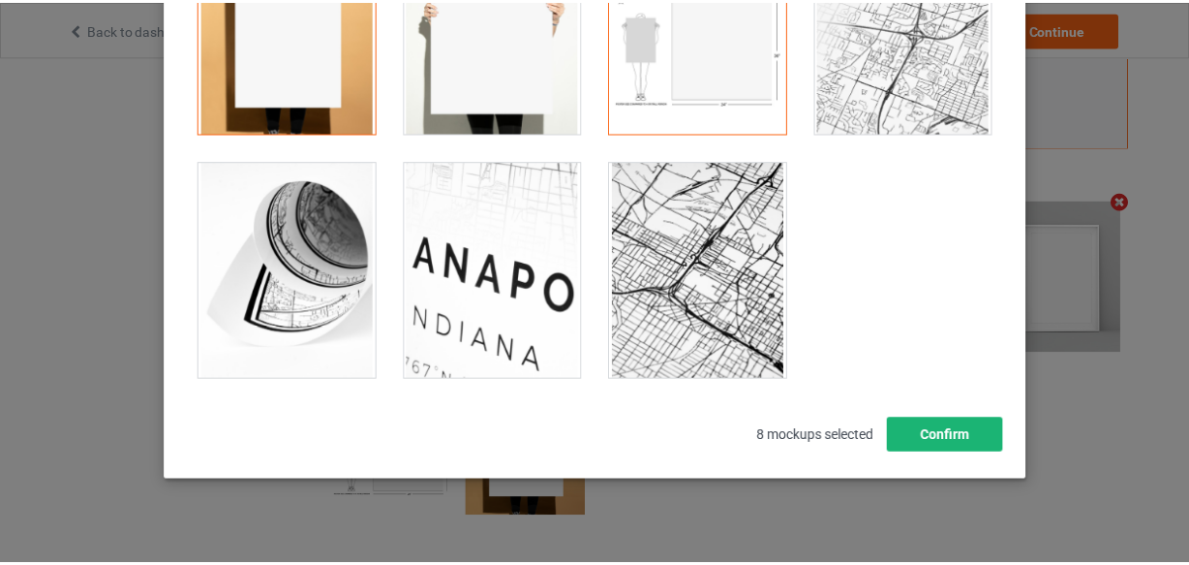
scroll to position [278, 0]
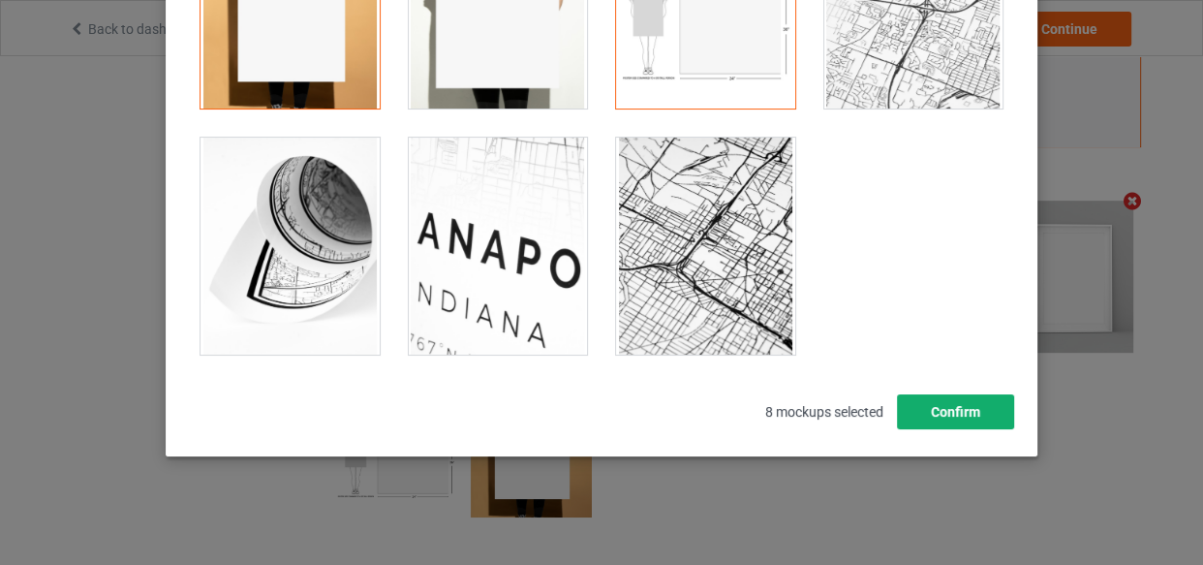
click at [958, 411] on button "Confirm" at bounding box center [955, 411] width 117 height 35
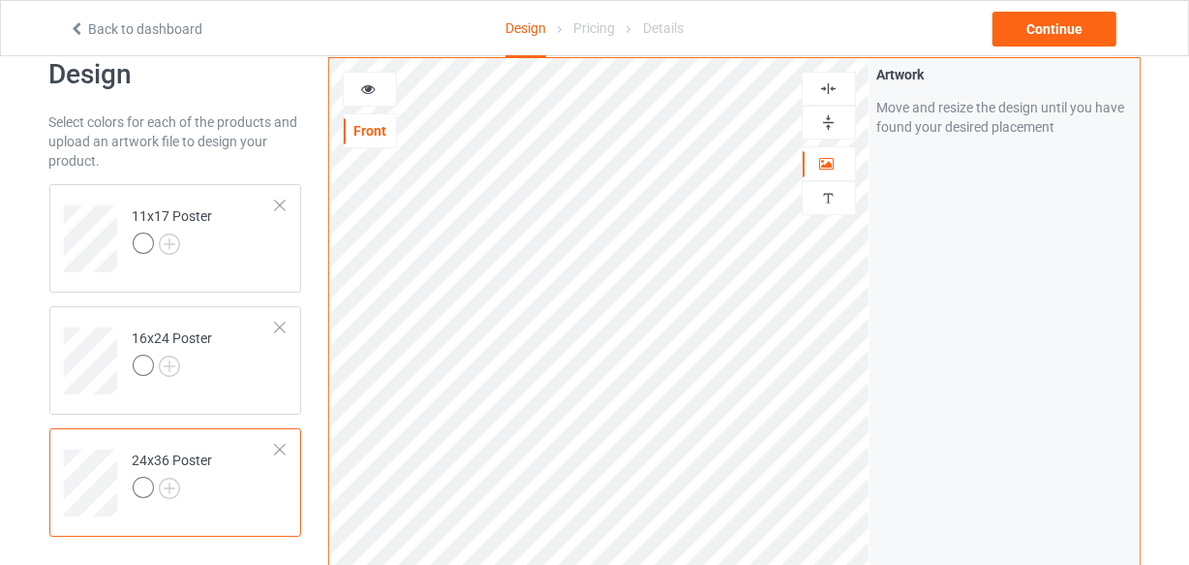
scroll to position [0, 0]
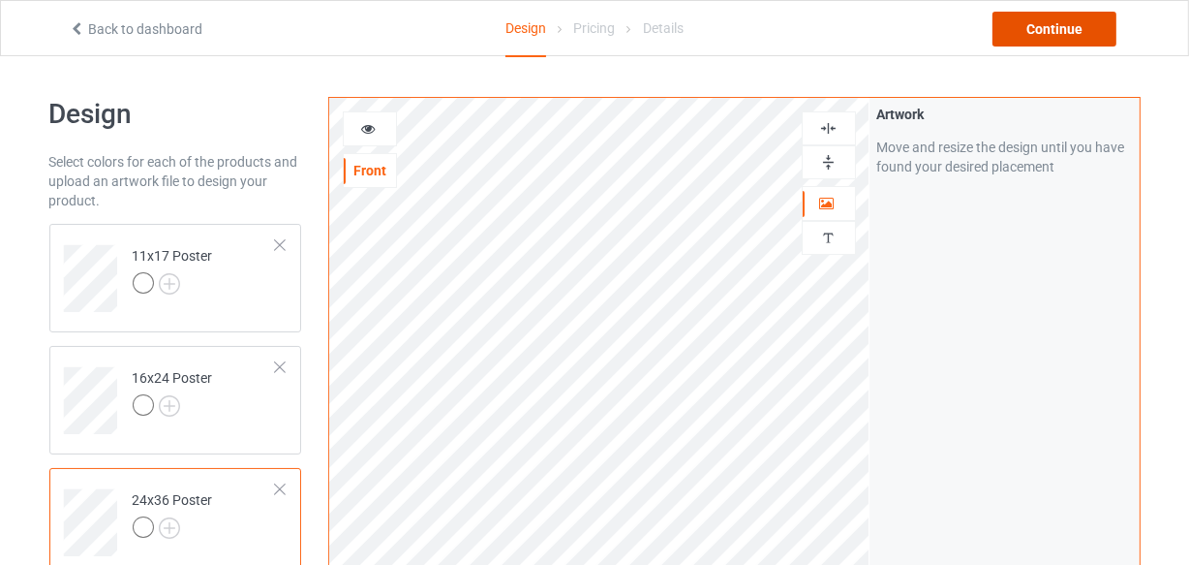
drag, startPoint x: 1039, startPoint y: 34, endPoint x: 1027, endPoint y: 40, distance: 13.9
click at [1038, 35] on div "Continue" at bounding box center [1055, 29] width 124 height 35
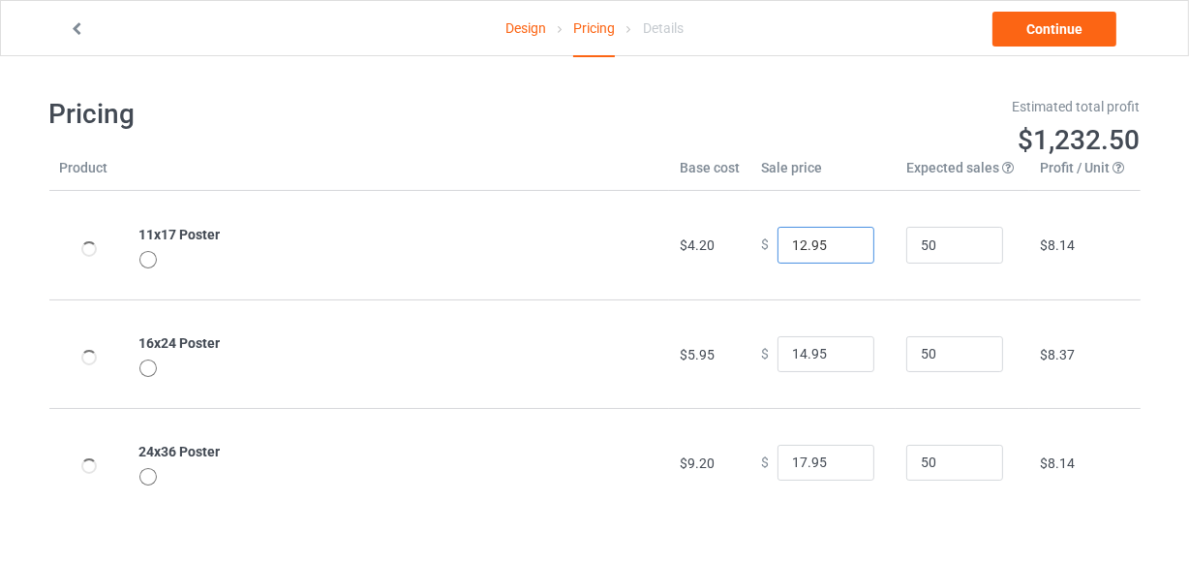
click at [842, 236] on input "12.95" at bounding box center [826, 245] width 97 height 37
type input "13.95"
click at [842, 236] on input "13.95" at bounding box center [826, 245] width 97 height 37
type input "15.95"
click at [845, 351] on input "15.95" at bounding box center [826, 354] width 97 height 37
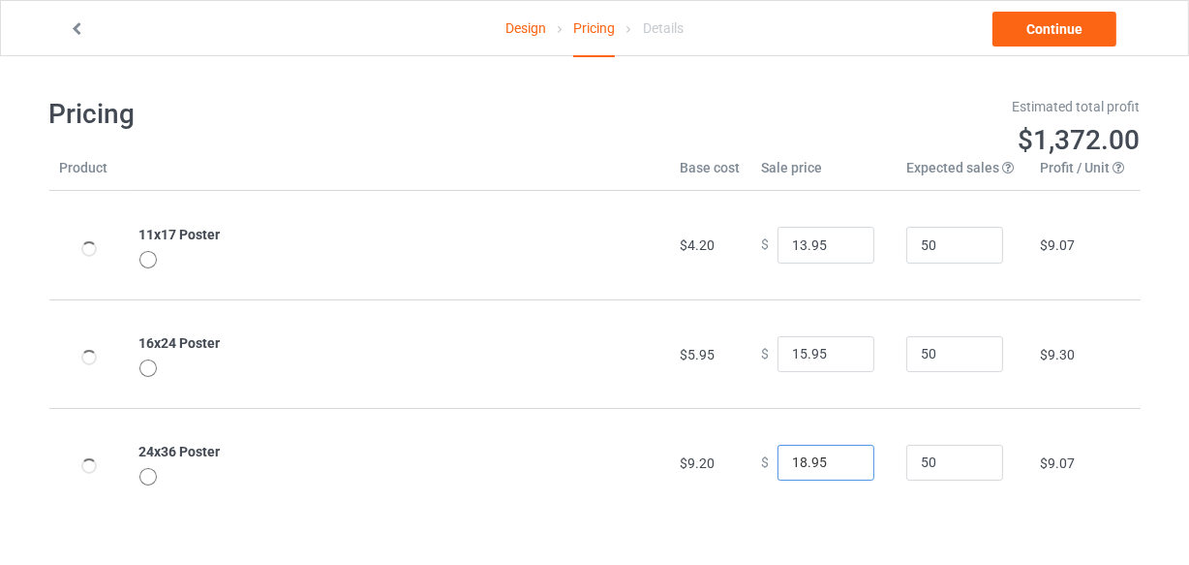
type input "18.95"
click at [843, 458] on input "18.95" at bounding box center [826, 463] width 97 height 37
click at [1059, 19] on link "Continue" at bounding box center [1055, 29] width 124 height 35
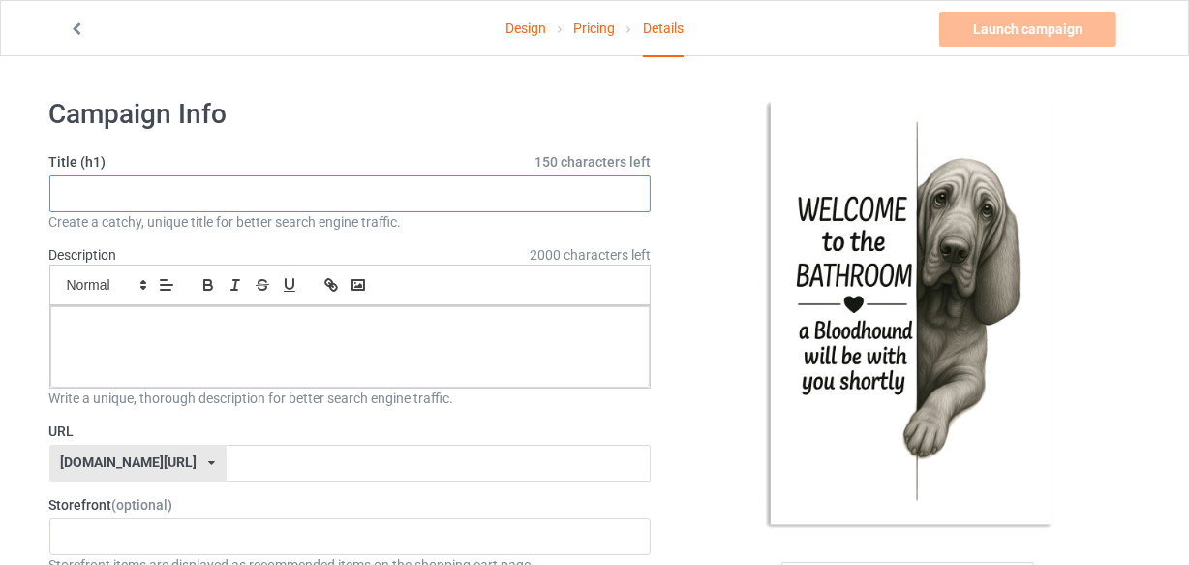
click at [357, 186] on input "text" at bounding box center [350, 193] width 602 height 37
paste input "WELCOME to the BATHROOM a BASSET HOUND will be with you shortly"
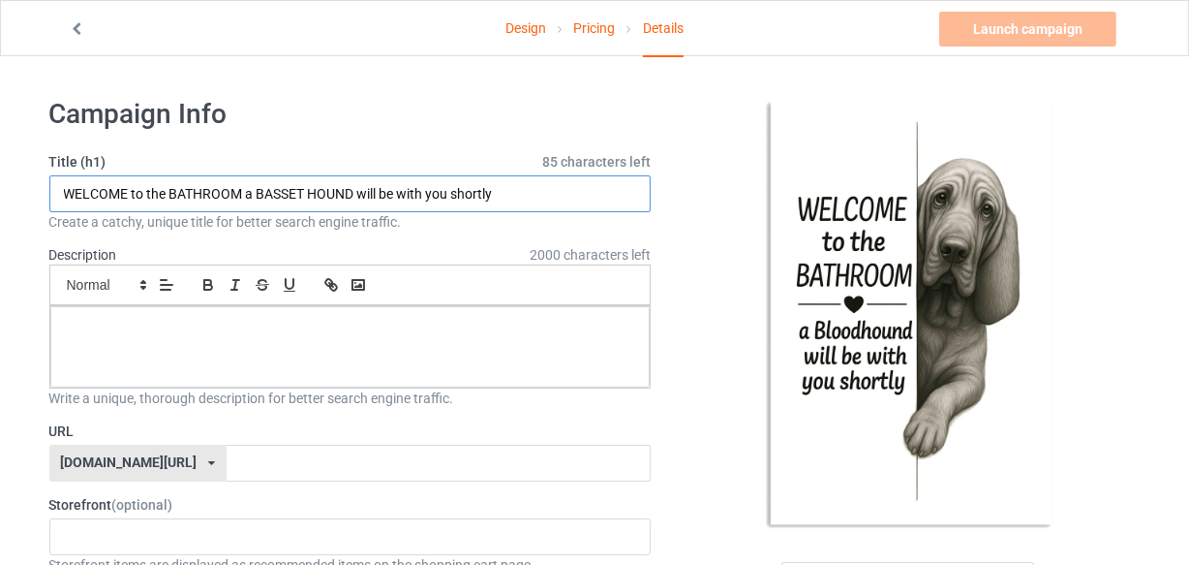
drag, startPoint x: 258, startPoint y: 190, endPoint x: 353, endPoint y: 193, distance: 95.9
click at [353, 193] on input "WELCOME to the BATHROOM a BASSET HOUND will be with you shortly" at bounding box center [350, 193] width 602 height 37
paste input "loodhound"
type input "WELCOME to the BATHROOM a Bloodhound will be with you shortly"
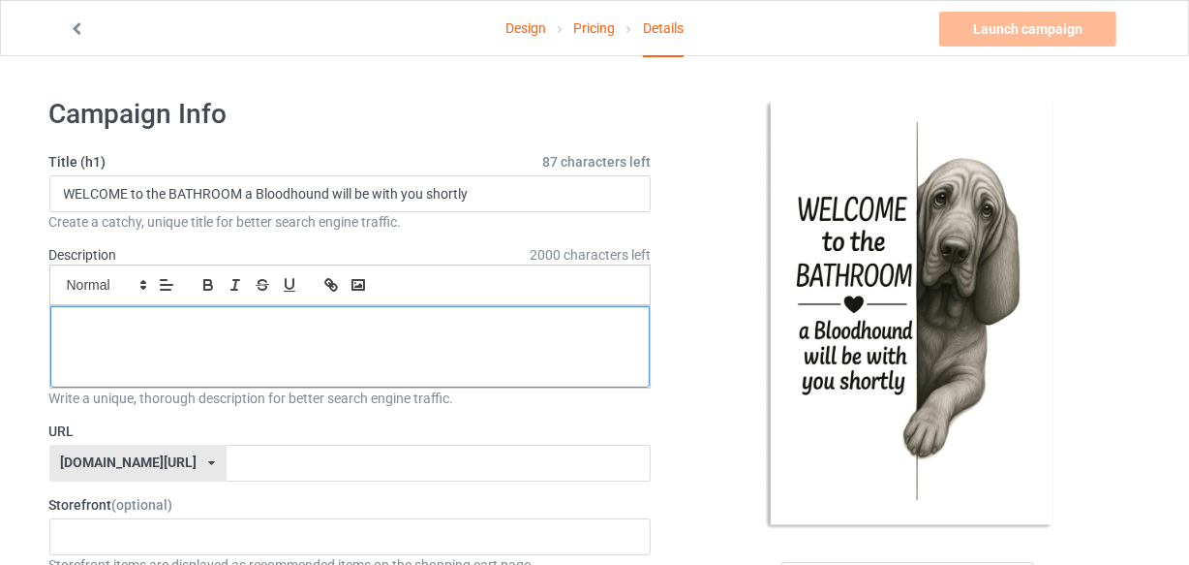
click at [339, 340] on div at bounding box center [350, 346] width 600 height 81
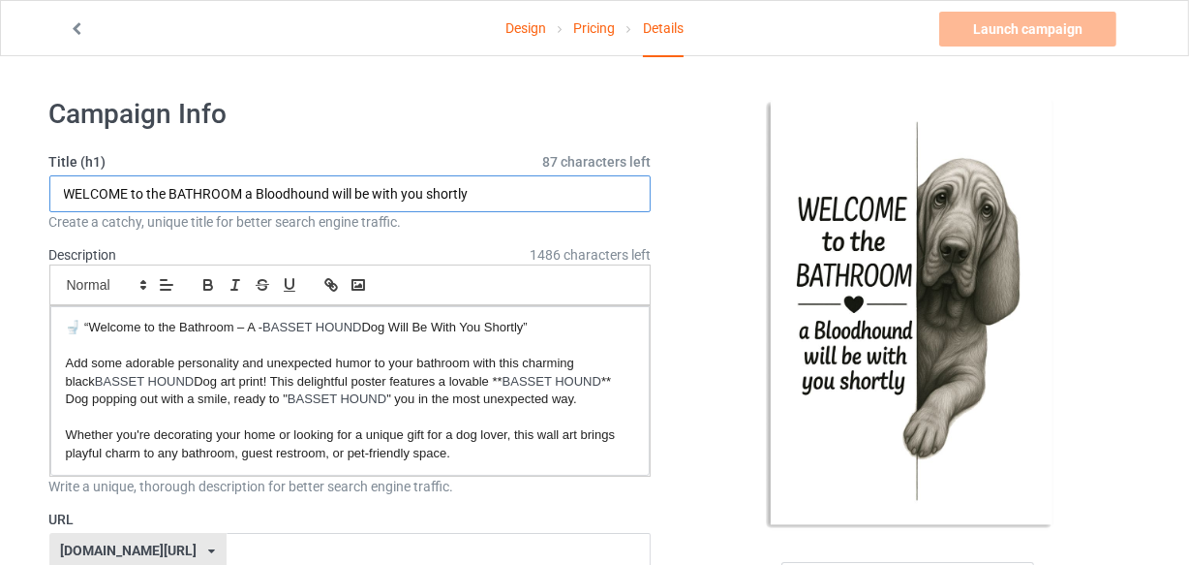
drag, startPoint x: 257, startPoint y: 188, endPoint x: 329, endPoint y: 194, distance: 72.9
click at [329, 194] on input "WELCOME to the BATHROOM a Bloodhound will be with you shortly" at bounding box center [350, 193] width 602 height 37
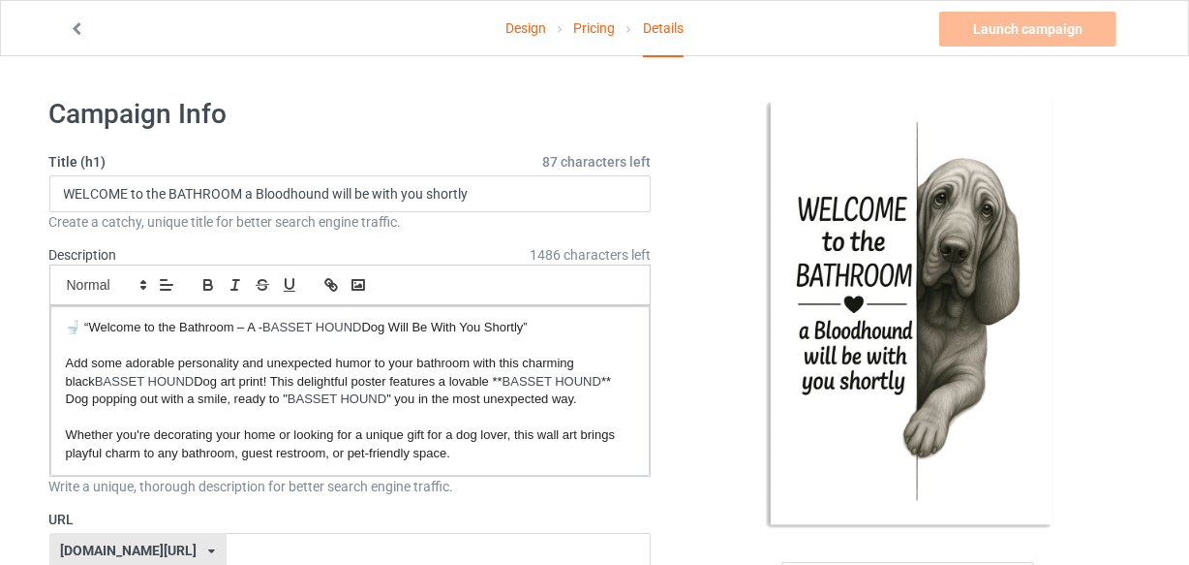
click at [455, 246] on div "Description 1486 characters left Small Normal Large Big Huge 🚽 “Welcome to the …" at bounding box center [350, 360] width 602 height 231
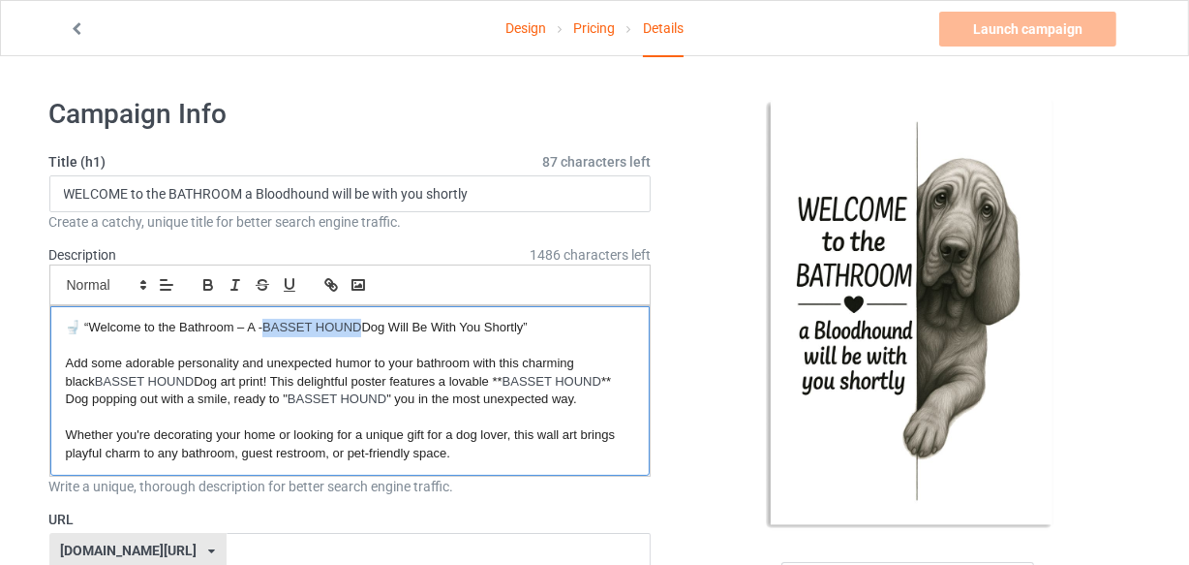
drag, startPoint x: 267, startPoint y: 322, endPoint x: 362, endPoint y: 322, distance: 94.9
click at [362, 322] on p "🚽 “Welcome to the Bathroom – A - BASSET HOUND Dog Will Be With You Shortly”" at bounding box center [350, 328] width 569 height 18
drag, startPoint x: 99, startPoint y: 376, endPoint x: 196, endPoint y: 377, distance: 96.9
click at [196, 377] on p "Add some adorable personality and unexpected humor to your bathroom with this c…" at bounding box center [350, 381] width 569 height 54
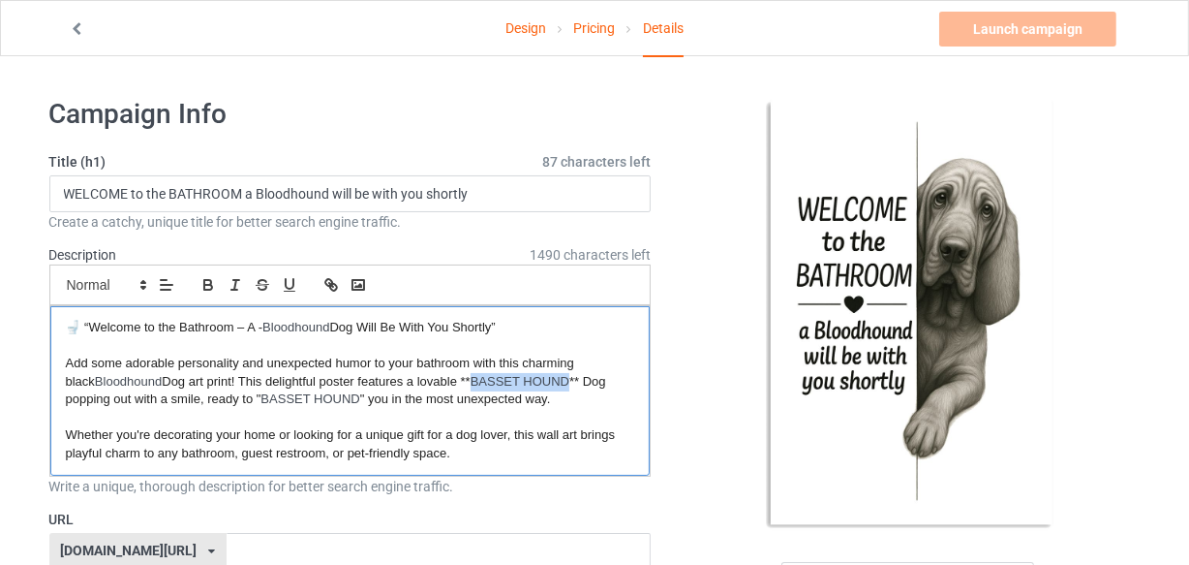
drag, startPoint x: 478, startPoint y: 378, endPoint x: 577, endPoint y: 376, distance: 98.8
click at [577, 376] on p "Add some adorable personality and unexpected humor to your bathroom with this c…" at bounding box center [350, 381] width 569 height 54
drag, startPoint x: 213, startPoint y: 397, endPoint x: 311, endPoint y: 396, distance: 97.8
click at [311, 396] on p "Add some adorable personality and unexpected humor to your bathroom with this c…" at bounding box center [350, 381] width 569 height 54
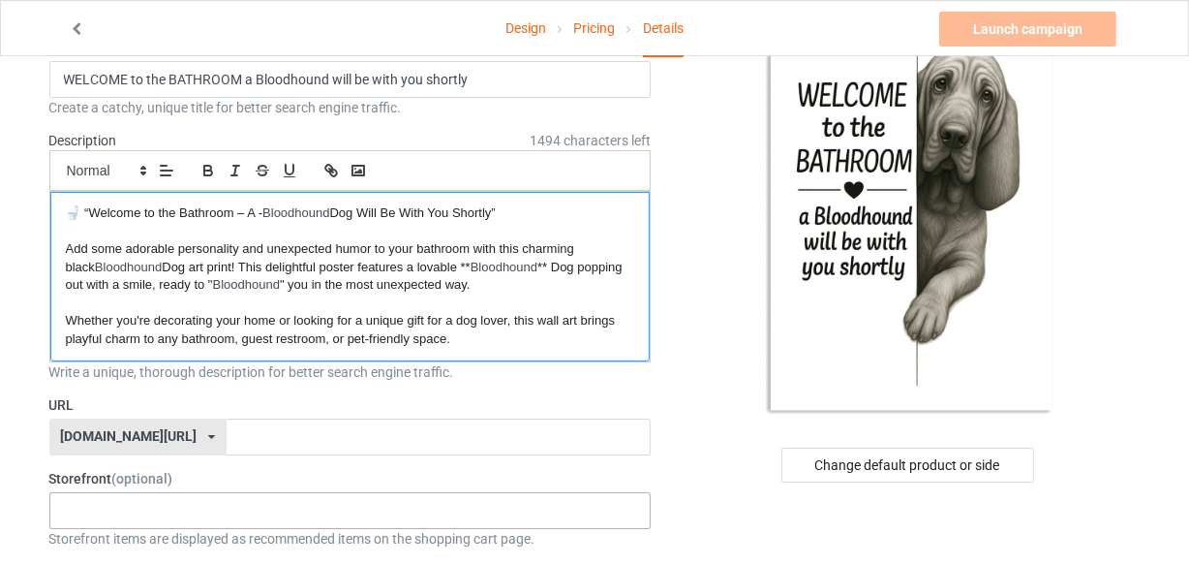
scroll to position [263, 0]
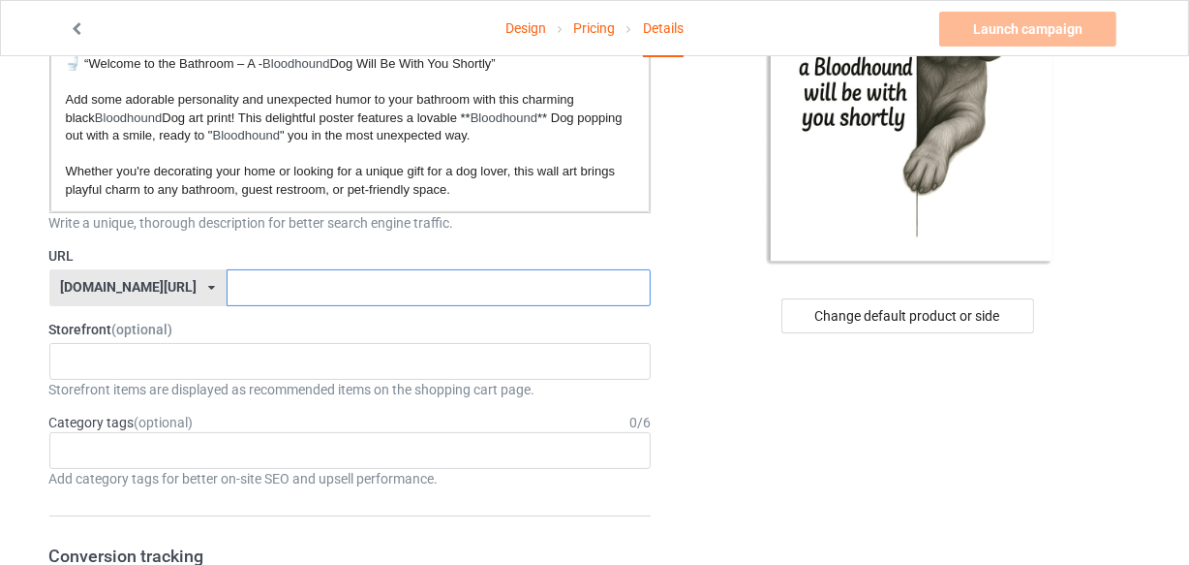
click at [227, 286] on input "text" at bounding box center [439, 287] width 424 height 37
paste input "Bloodhound"
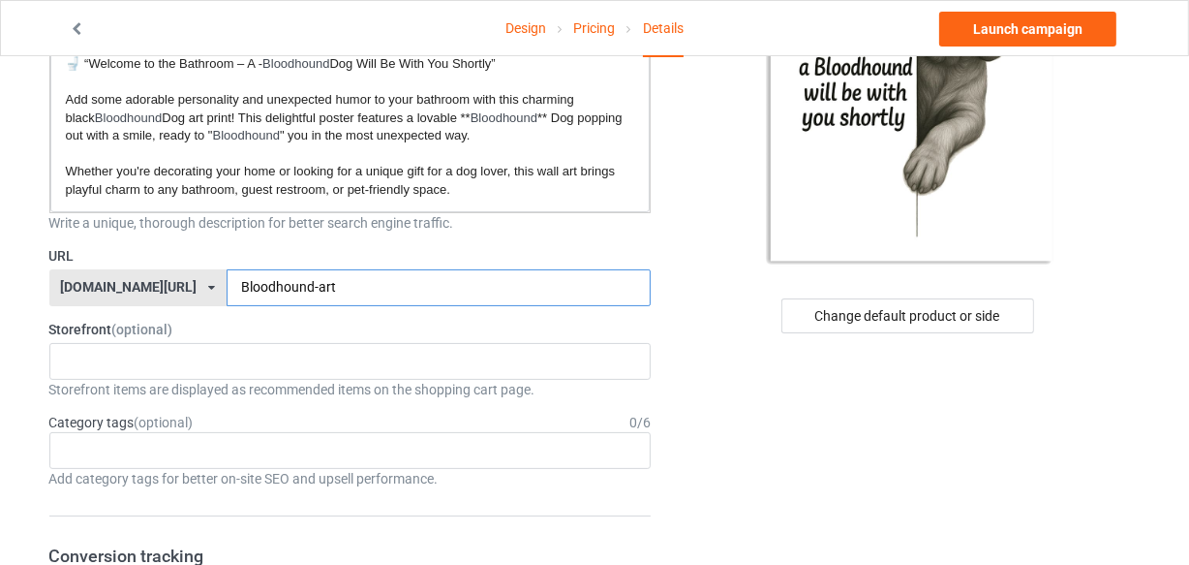
type input "Bloodhound-art"
click at [362, 320] on label "Storefront (optional)" at bounding box center [350, 329] width 602 height 19
click at [194, 355] on div "LOOFDOGS 6625e2e5548ffa0031acfe30" at bounding box center [350, 361] width 602 height 37
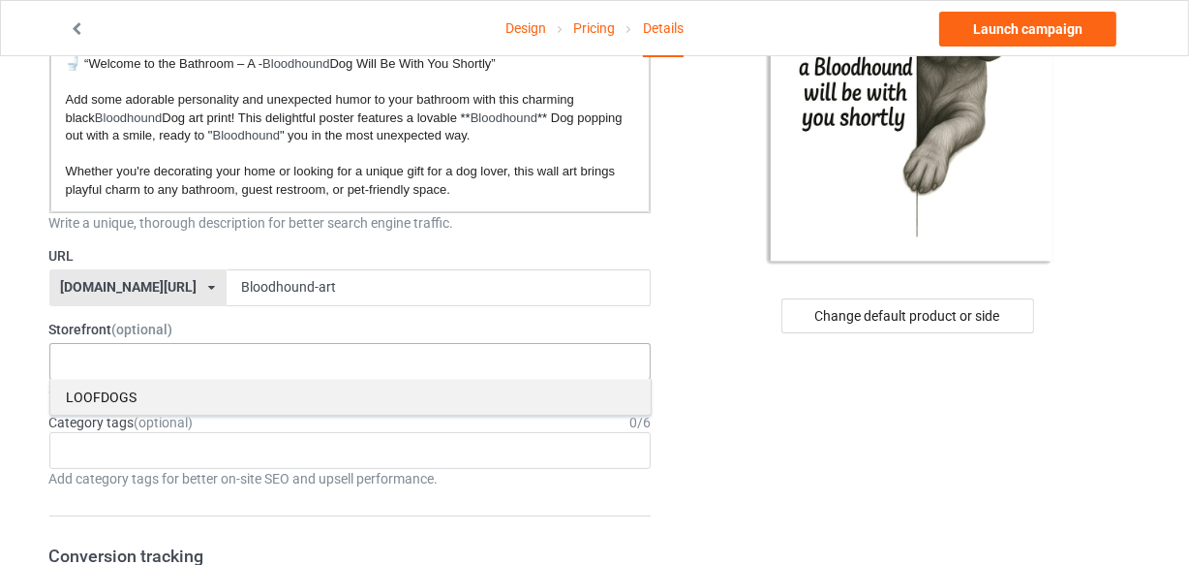
click at [115, 387] on div "LOOFDOGS" at bounding box center [350, 397] width 600 height 36
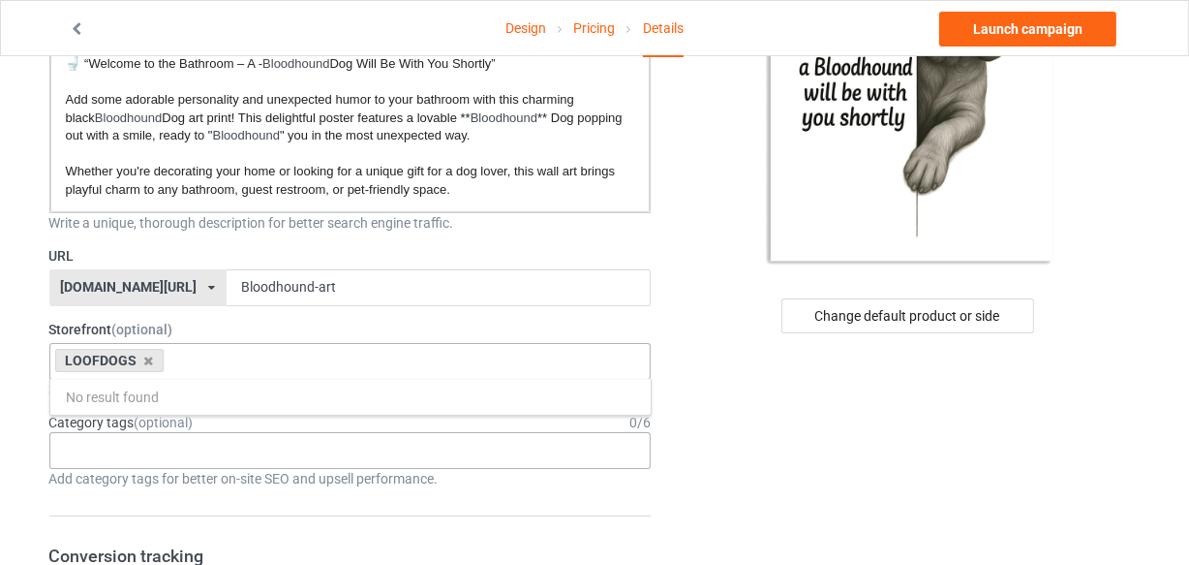
drag, startPoint x: 169, startPoint y: 438, endPoint x: 167, endPoint y: 450, distance: 12.9
click at [169, 445] on div "Age > [DEMOGRAPHIC_DATA] > 1 Age > [DEMOGRAPHIC_DATA] Months > 1 Month Age > [D…" at bounding box center [350, 450] width 602 height 37
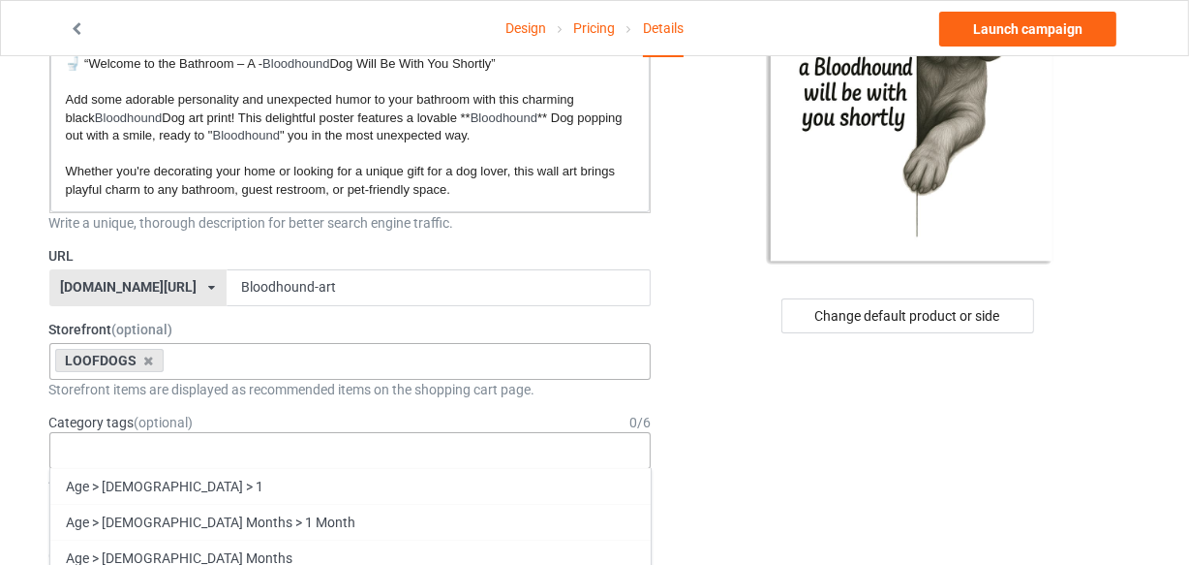
click at [167, 450] on div "Age > [DEMOGRAPHIC_DATA] > 1 Age > [DEMOGRAPHIC_DATA] Months > 1 Month Age > [D…" at bounding box center [350, 450] width 602 height 37
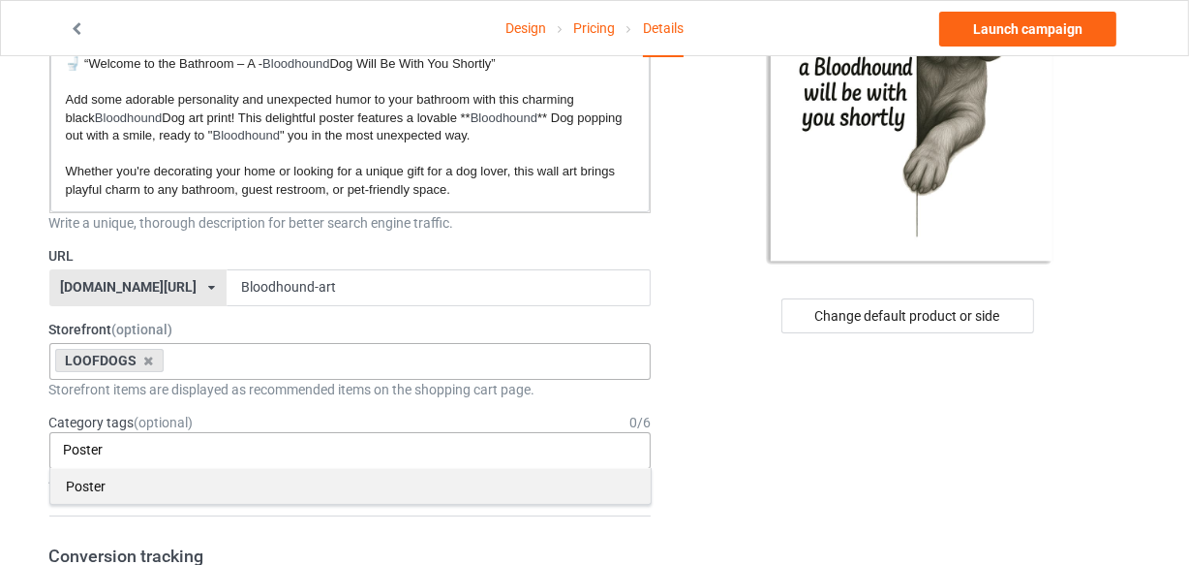
type input "Poster"
click at [82, 478] on div "Poster" at bounding box center [350, 486] width 600 height 36
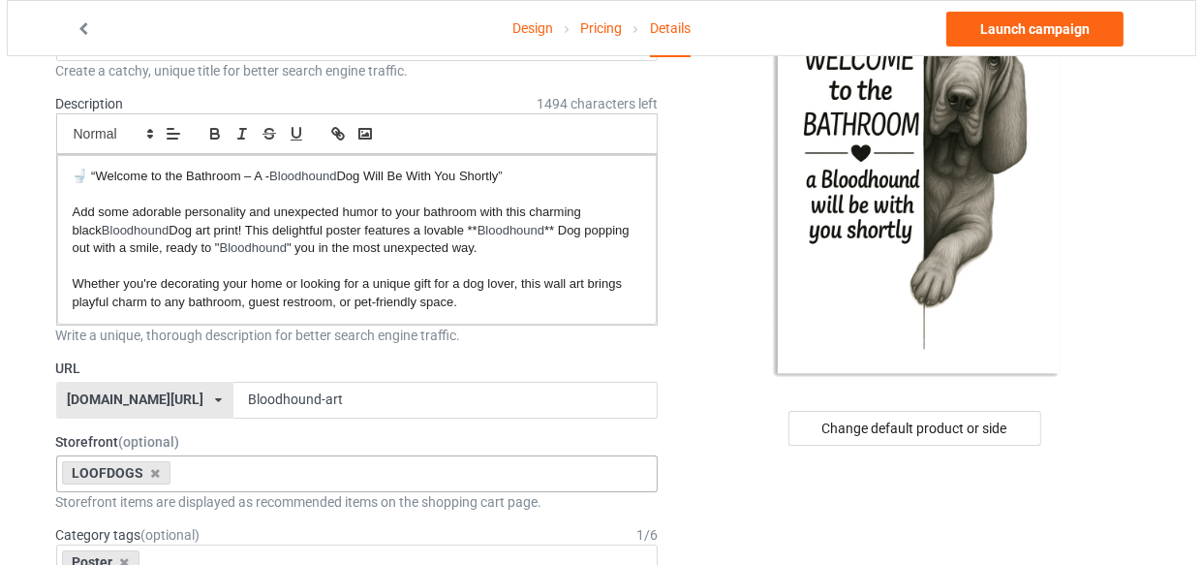
scroll to position [0, 0]
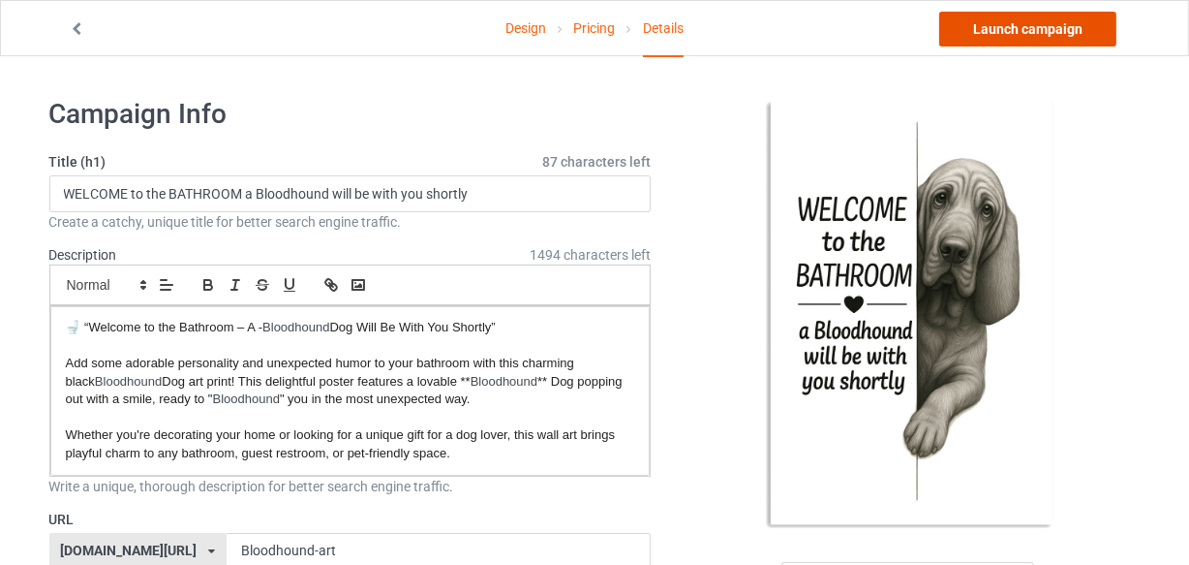
click at [997, 39] on link "Launch campaign" at bounding box center [1027, 29] width 177 height 35
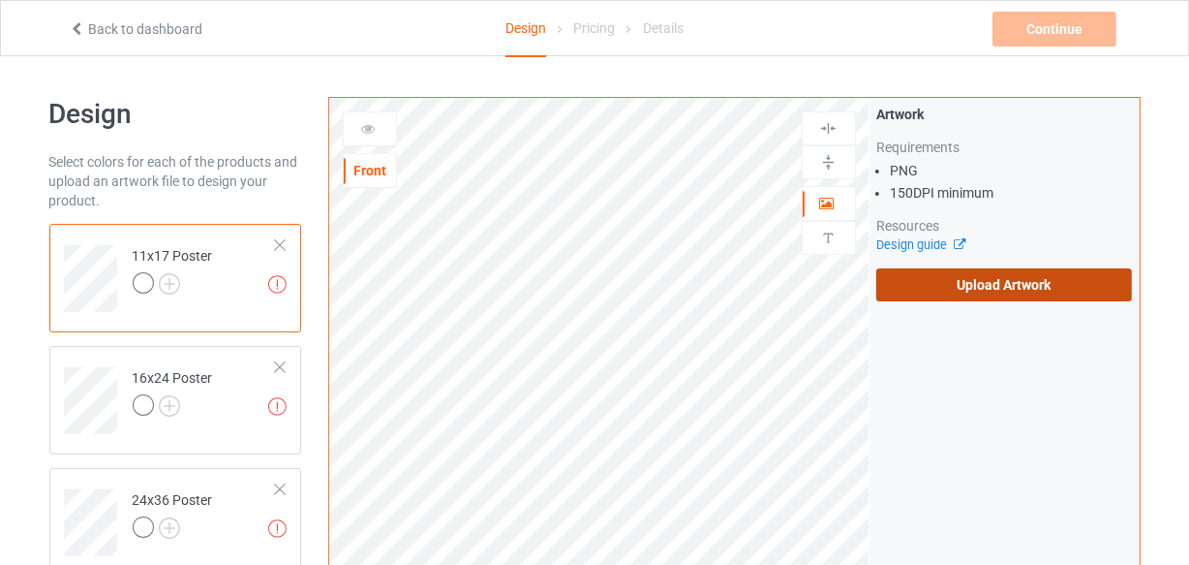
click at [901, 298] on label "Upload Artwork" at bounding box center [1004, 284] width 257 height 33
click at [0, 0] on input "Upload Artwork" at bounding box center [0, 0] width 0 height 0
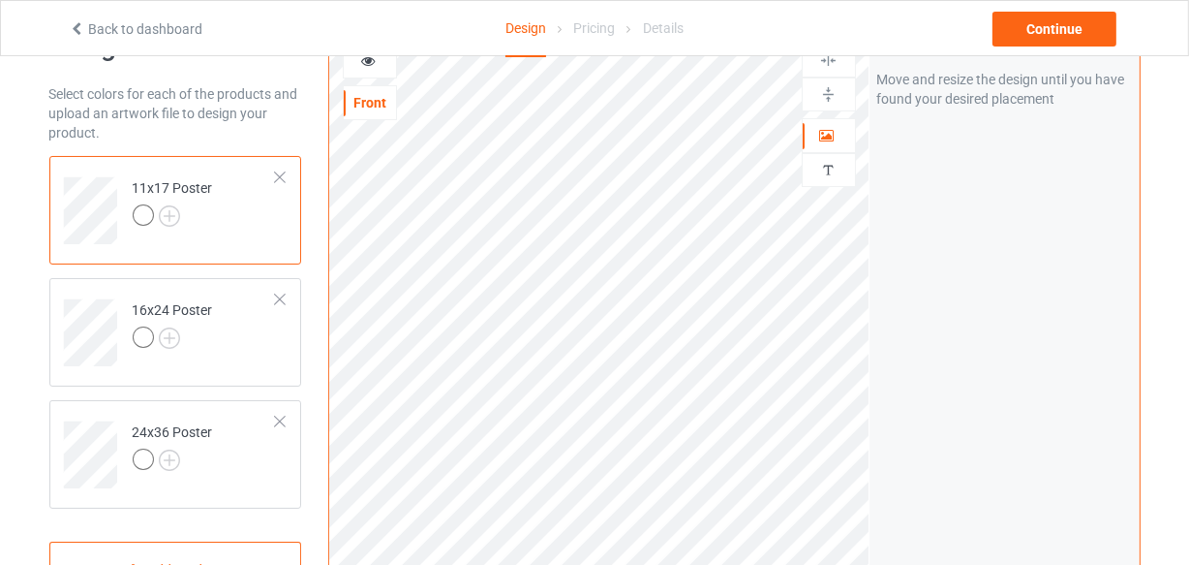
scroll to position [175, 0]
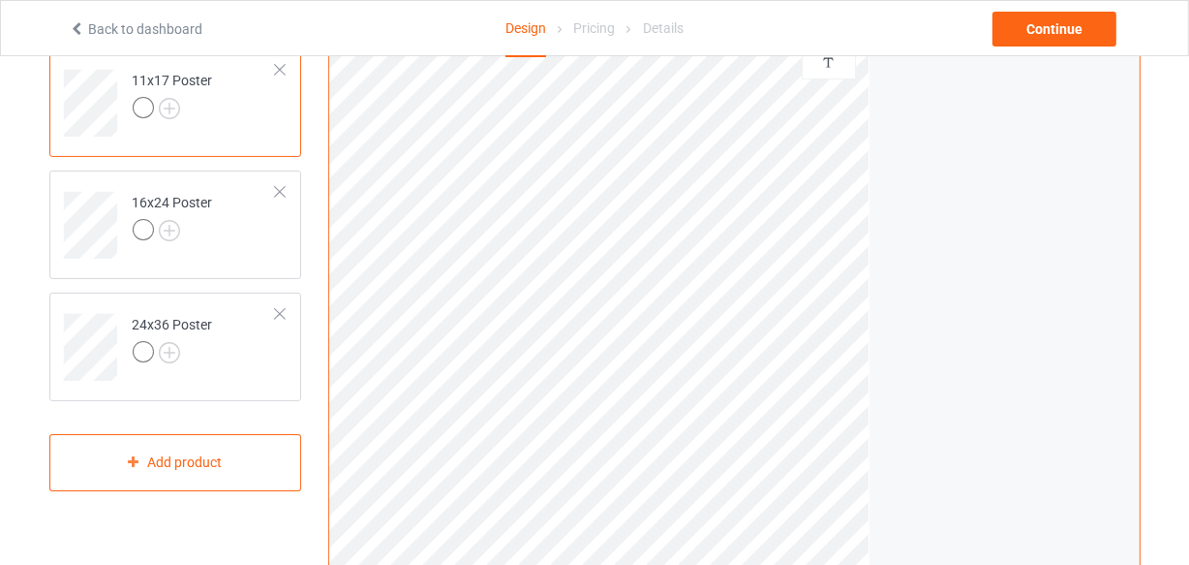
click at [803, 389] on html "Back to dashboard Design Pricing Details Continue Design Select colors for each…" at bounding box center [594, 107] width 1189 height 565
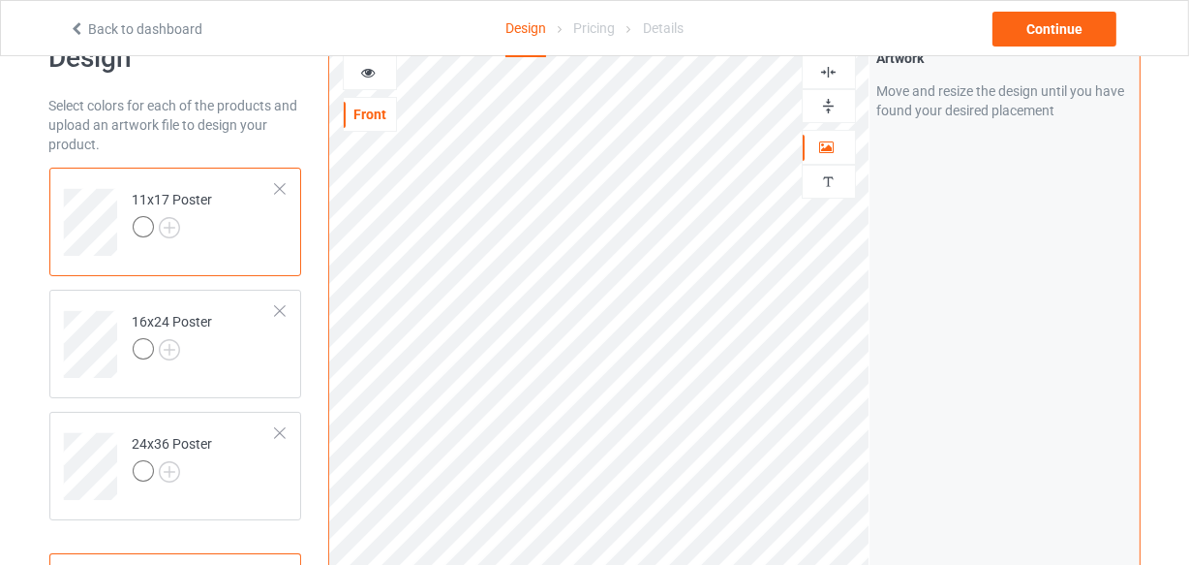
scroll to position [0, 0]
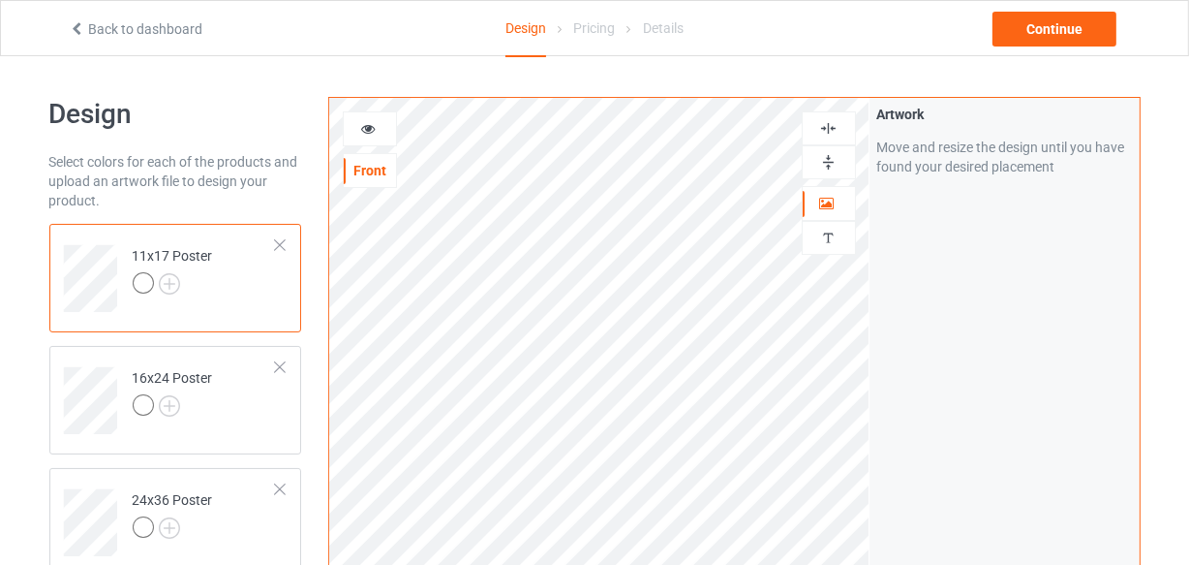
click at [829, 126] on img at bounding box center [828, 128] width 18 height 18
click at [822, 159] on img at bounding box center [828, 162] width 18 height 18
click at [828, 127] on img at bounding box center [828, 128] width 18 height 18
click at [824, 151] on div at bounding box center [829, 162] width 54 height 34
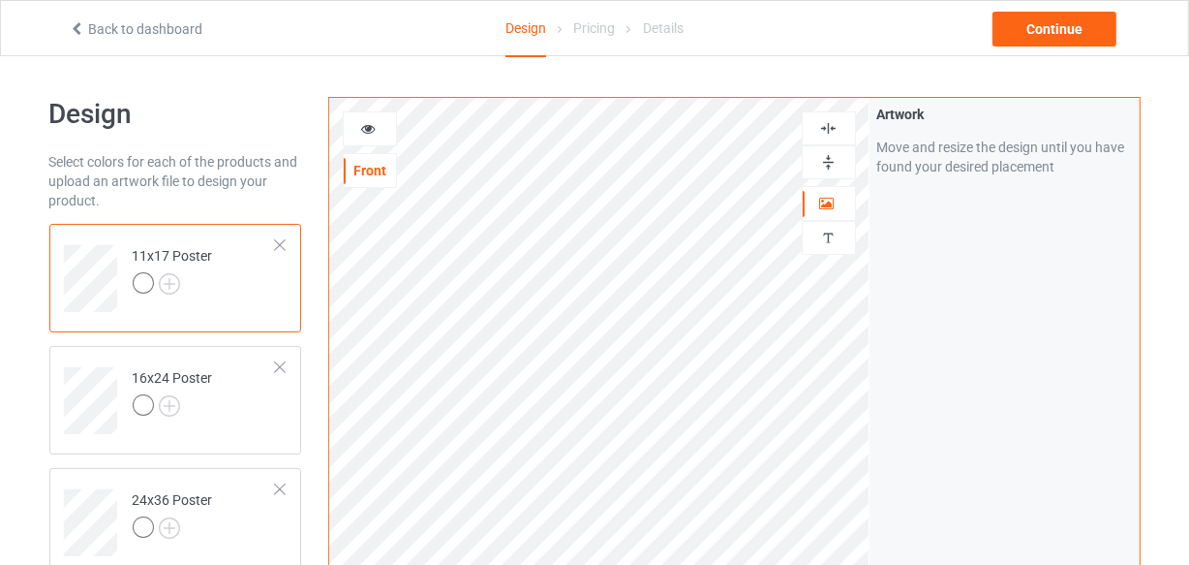
click at [824, 151] on div at bounding box center [829, 162] width 54 height 34
click at [821, 126] on img at bounding box center [828, 128] width 18 height 18
click at [831, 162] on img at bounding box center [828, 162] width 18 height 18
click at [831, 165] on img at bounding box center [828, 162] width 18 height 18
click at [832, 167] on img at bounding box center [828, 162] width 18 height 18
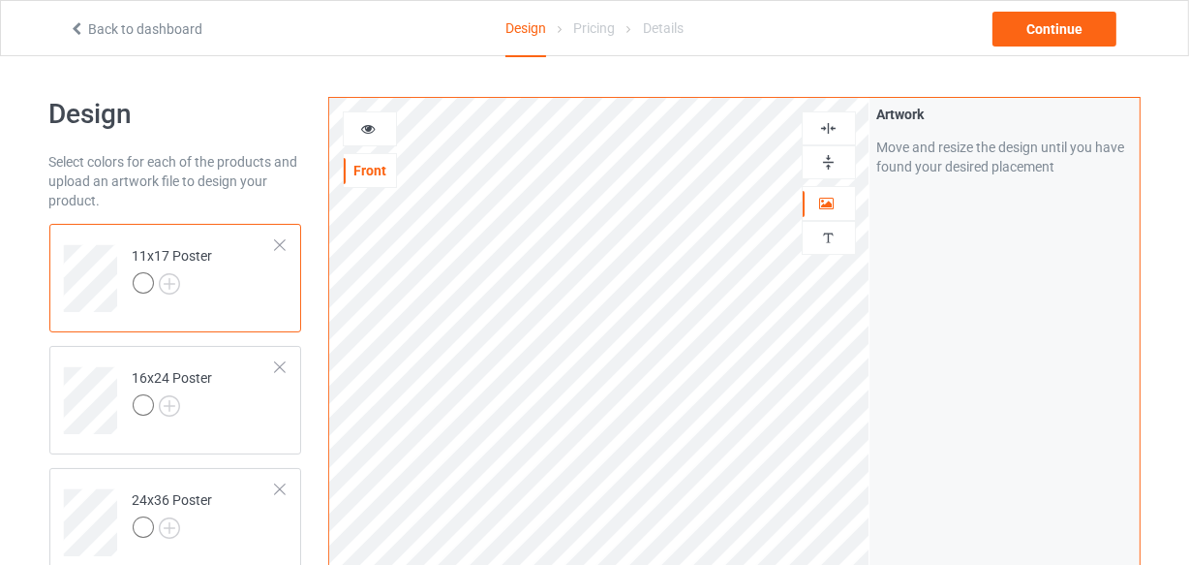
click at [364, 125] on icon at bounding box center [368, 126] width 16 height 14
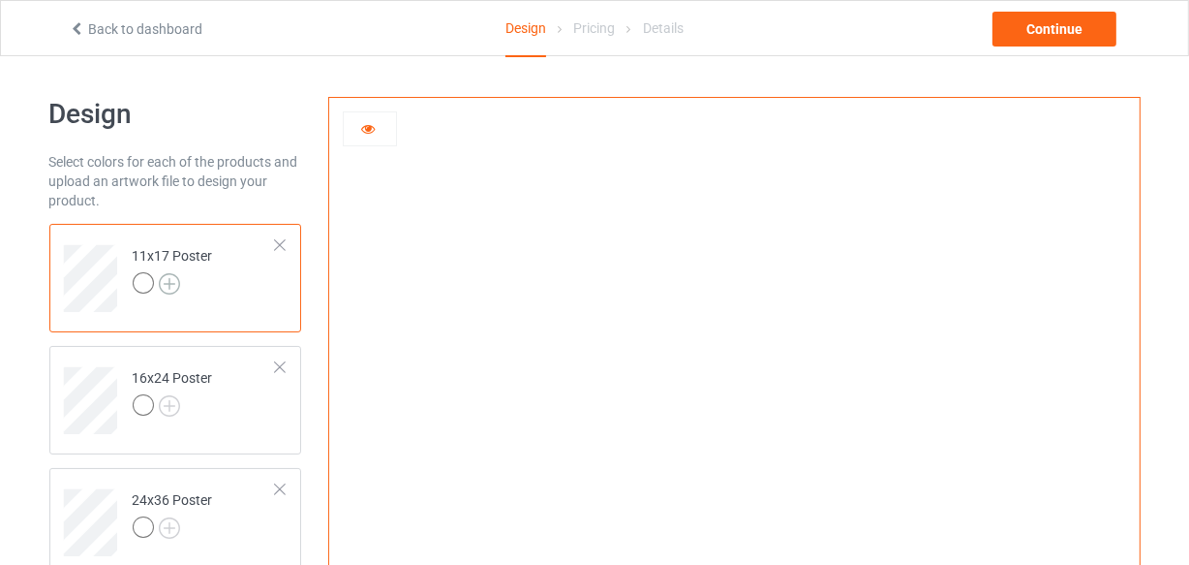
click at [177, 283] on img at bounding box center [169, 283] width 21 height 21
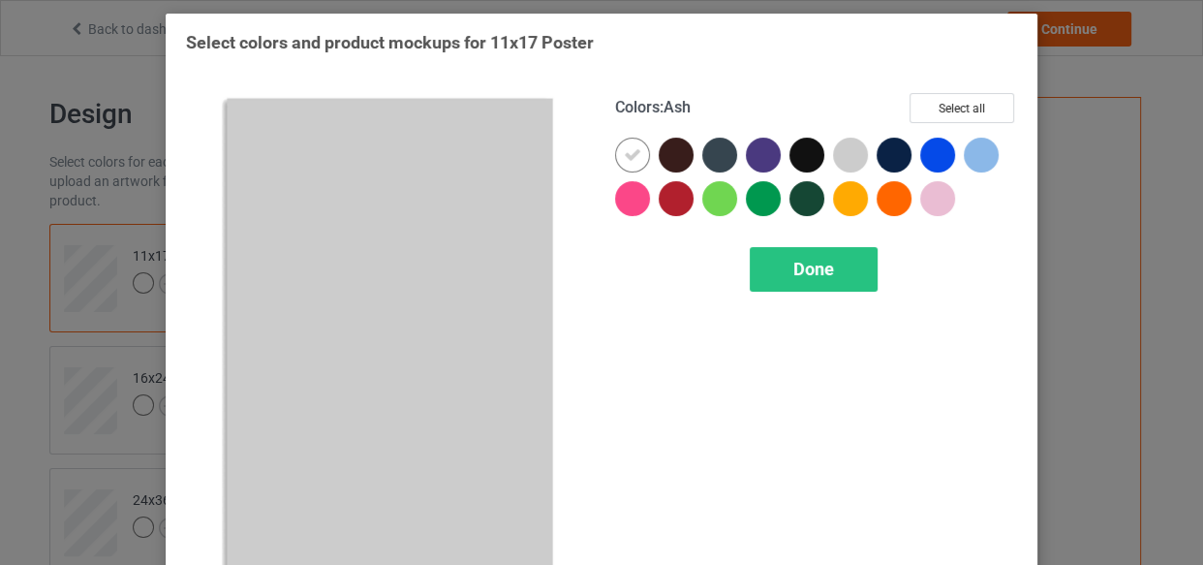
click at [841, 155] on div at bounding box center [850, 155] width 35 height 35
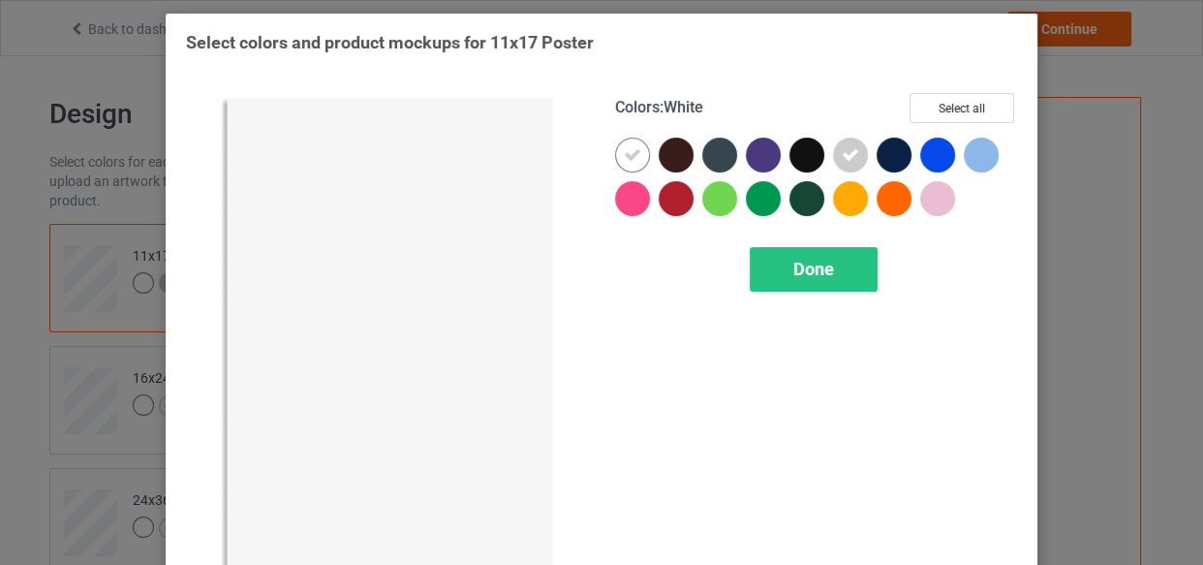
click at [629, 157] on icon at bounding box center [632, 154] width 17 height 17
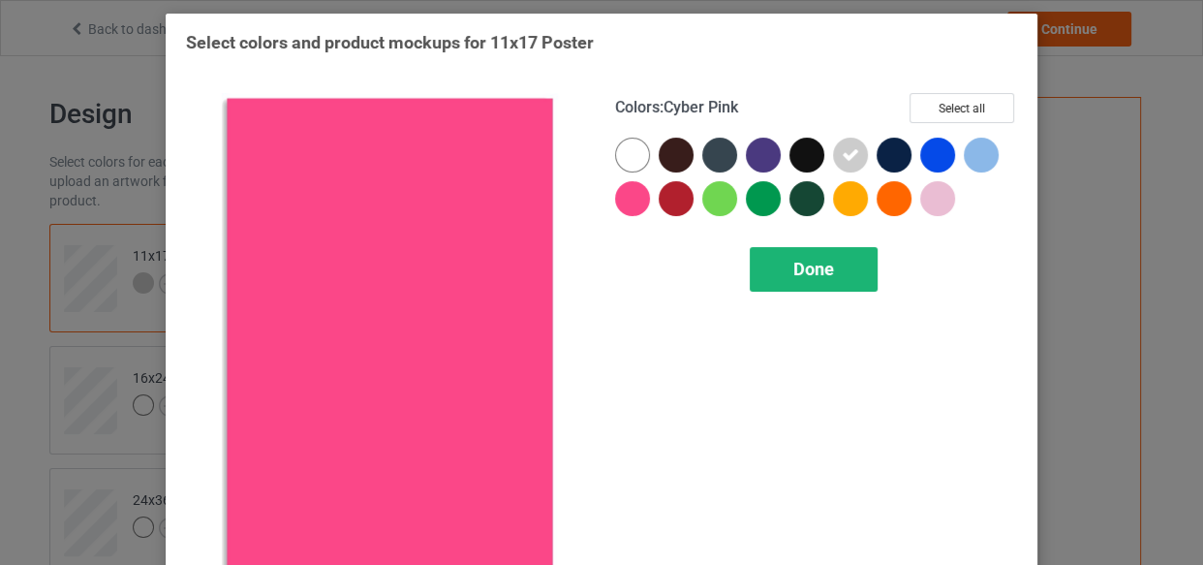
click at [823, 281] on div "Done" at bounding box center [814, 269] width 128 height 45
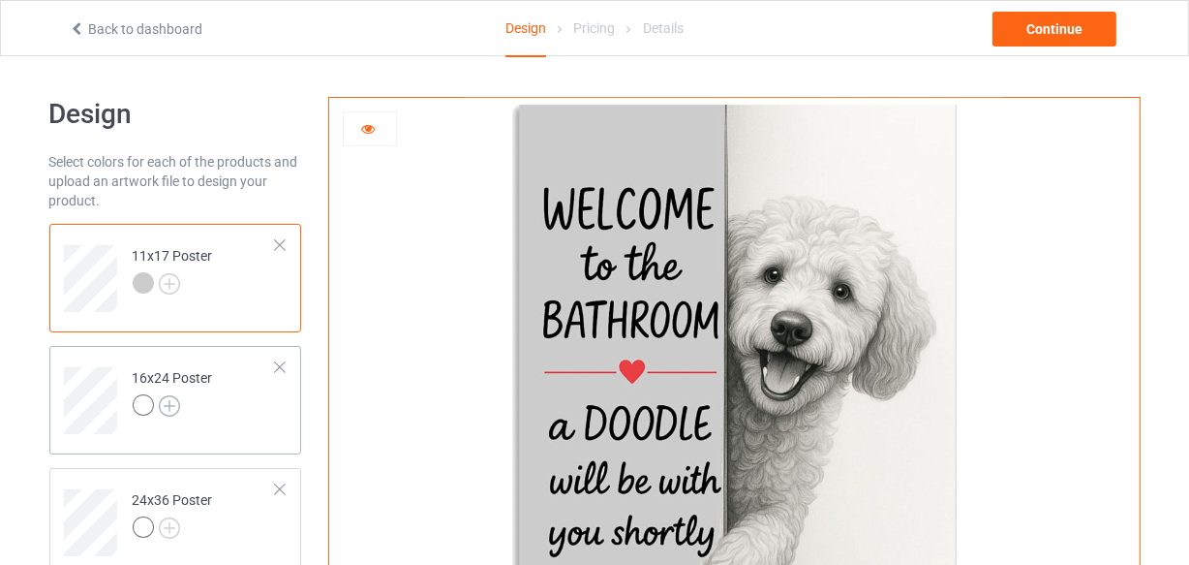
click at [170, 412] on img at bounding box center [169, 405] width 21 height 21
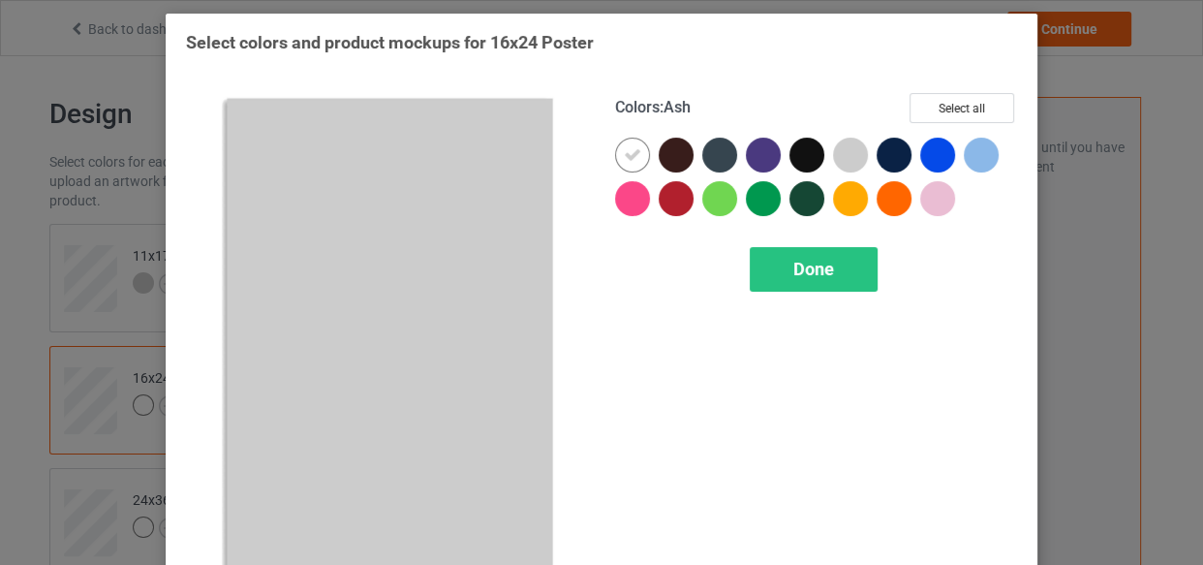
click at [837, 156] on div at bounding box center [850, 155] width 35 height 35
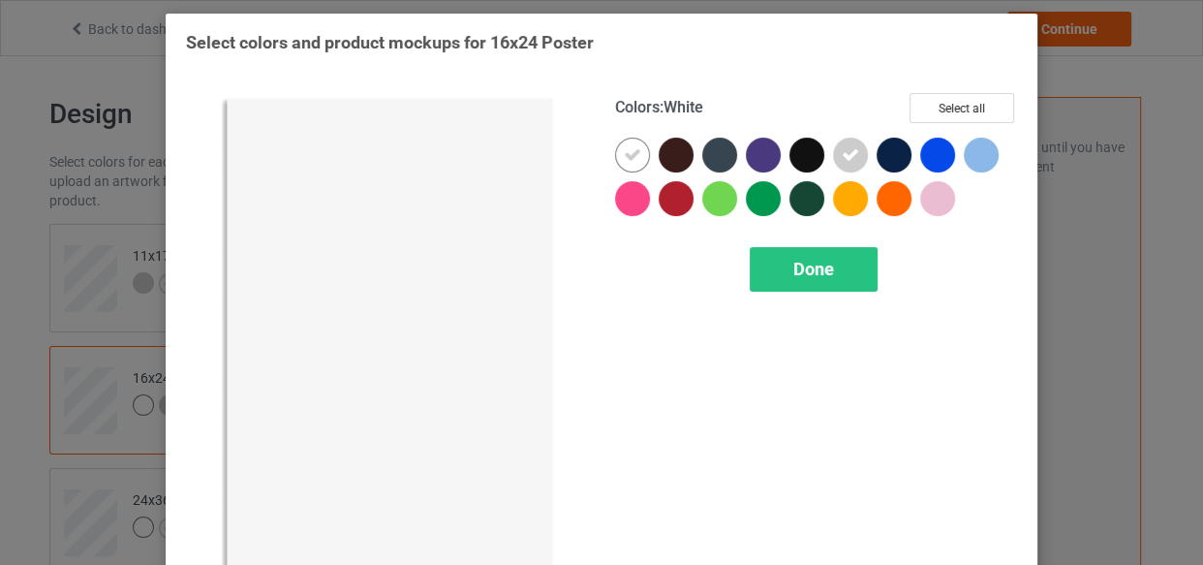
drag, startPoint x: 614, startPoint y: 153, endPoint x: 745, endPoint y: 245, distance: 159.9
click at [616, 152] on div at bounding box center [632, 155] width 35 height 35
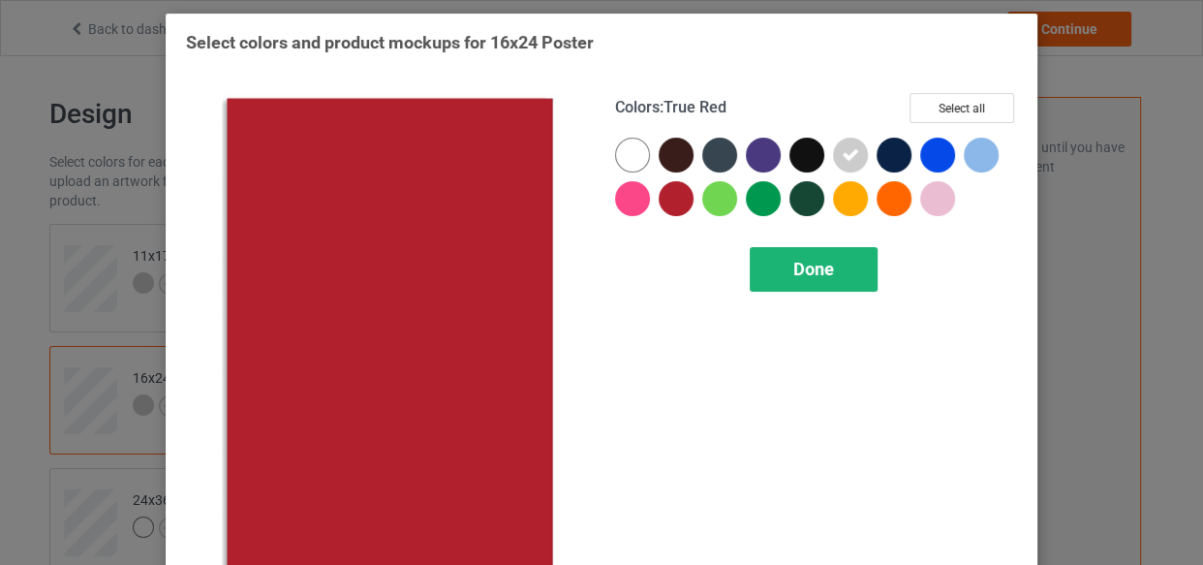
click at [803, 278] on div "Done" at bounding box center [814, 269] width 128 height 45
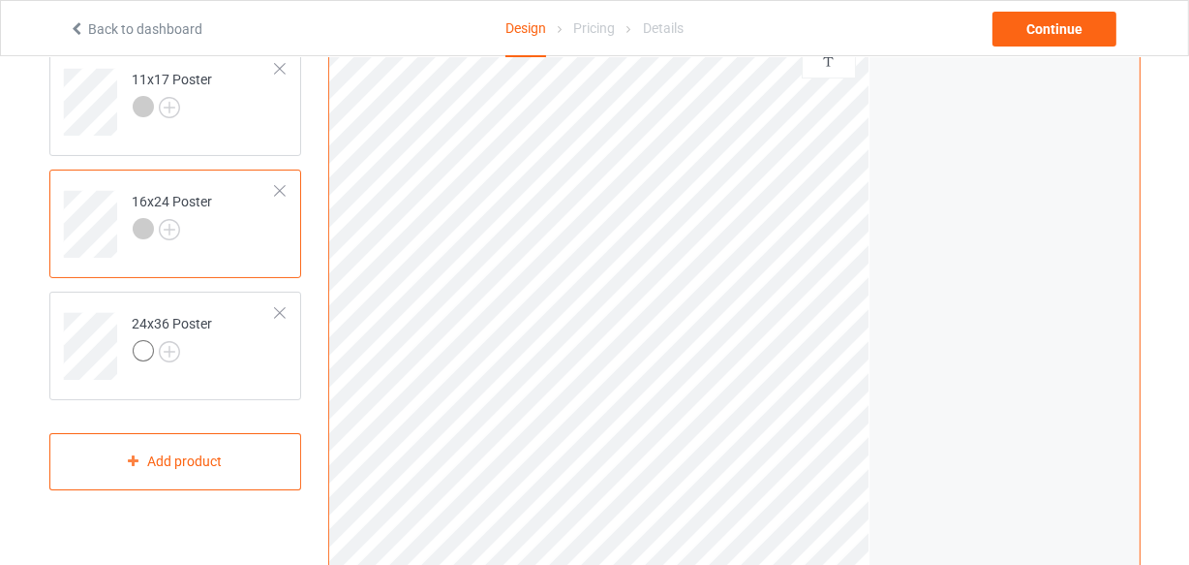
scroll to position [352, 0]
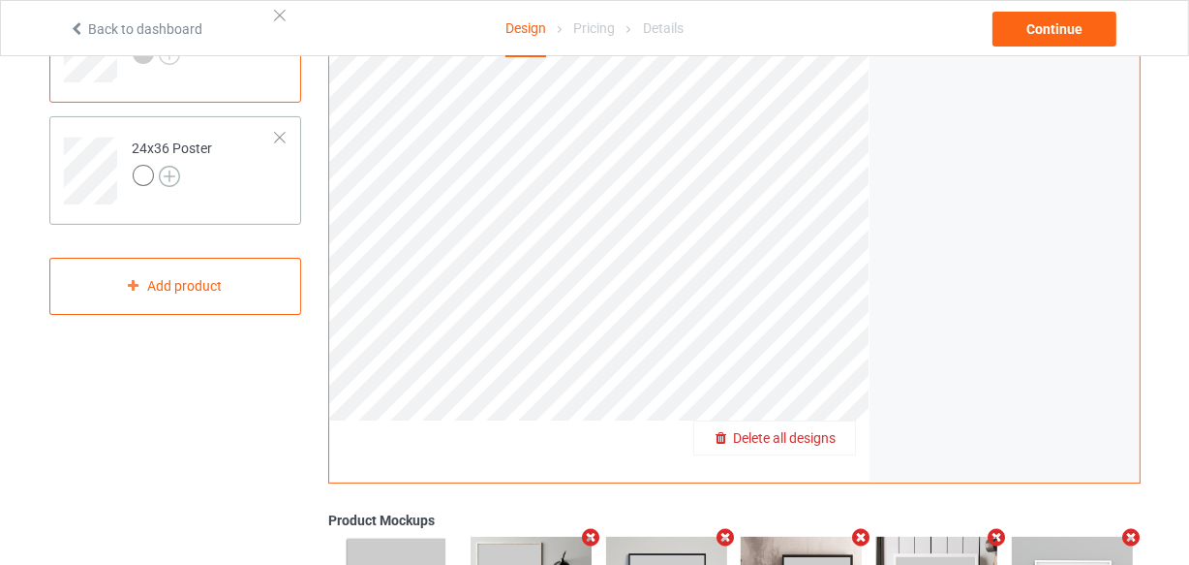
click at [171, 174] on img at bounding box center [169, 176] width 21 height 21
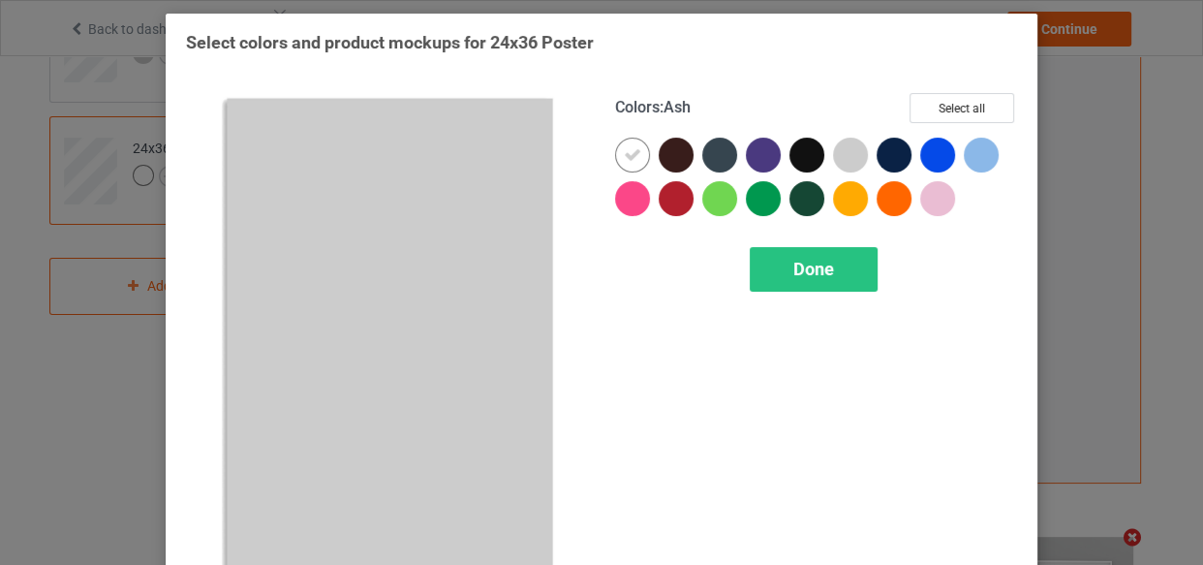
click at [846, 154] on div at bounding box center [850, 155] width 35 height 35
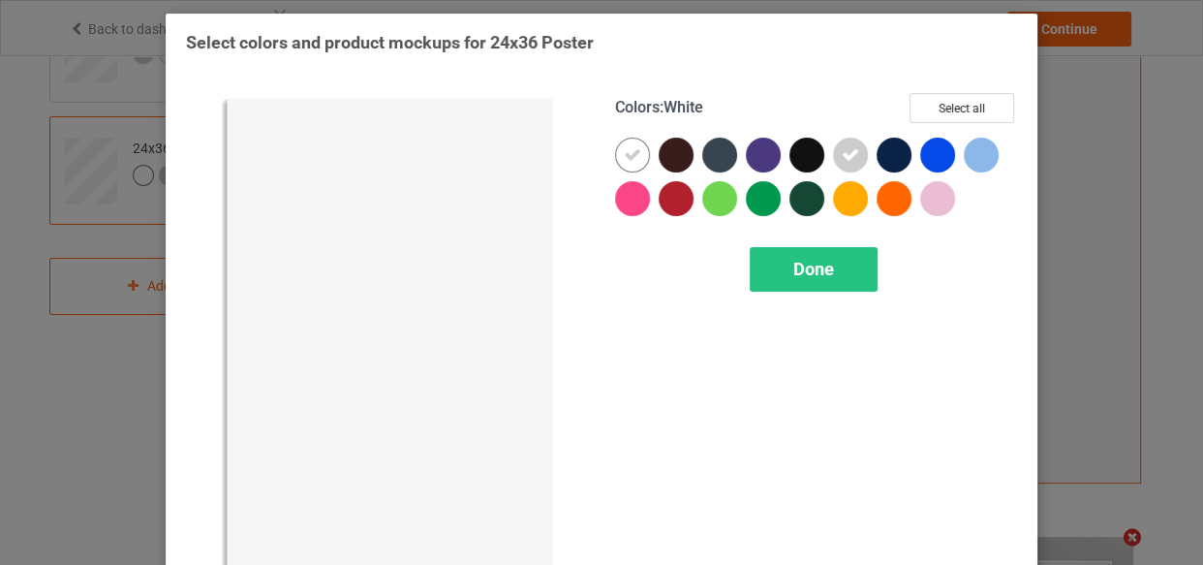
click at [624, 154] on icon at bounding box center [632, 154] width 17 height 17
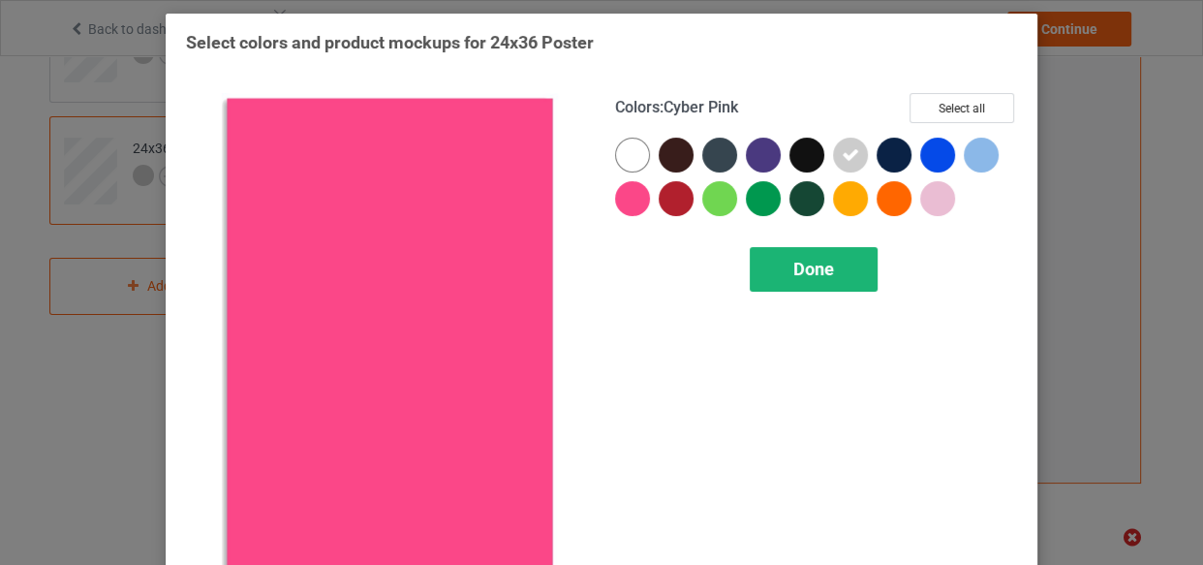
click at [796, 271] on span "Done" at bounding box center [813, 269] width 41 height 20
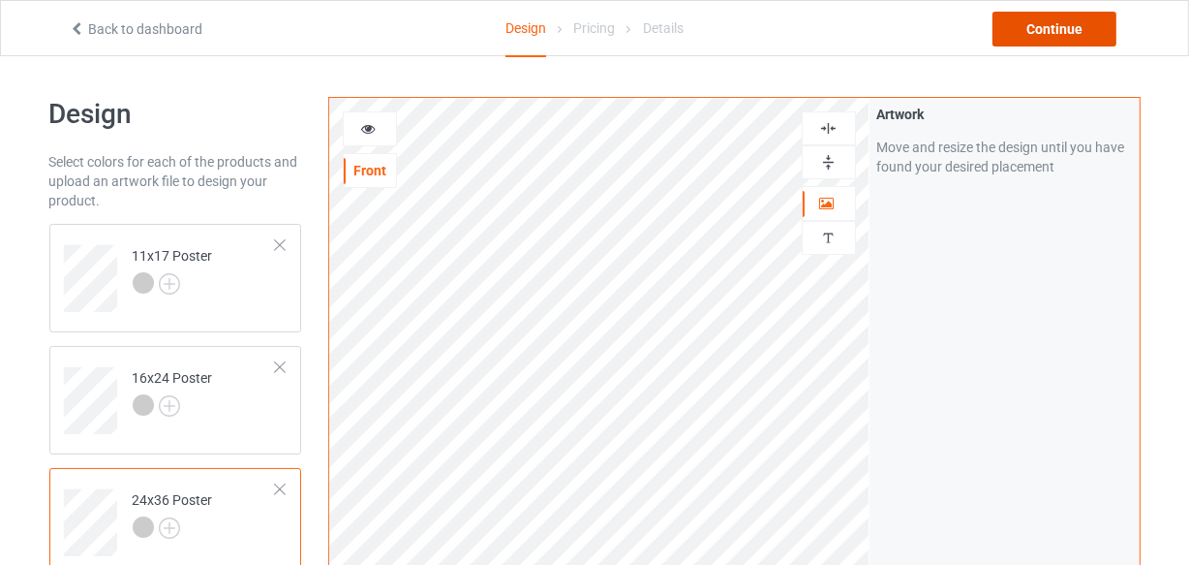
click at [1043, 29] on div "Continue" at bounding box center [1055, 29] width 124 height 35
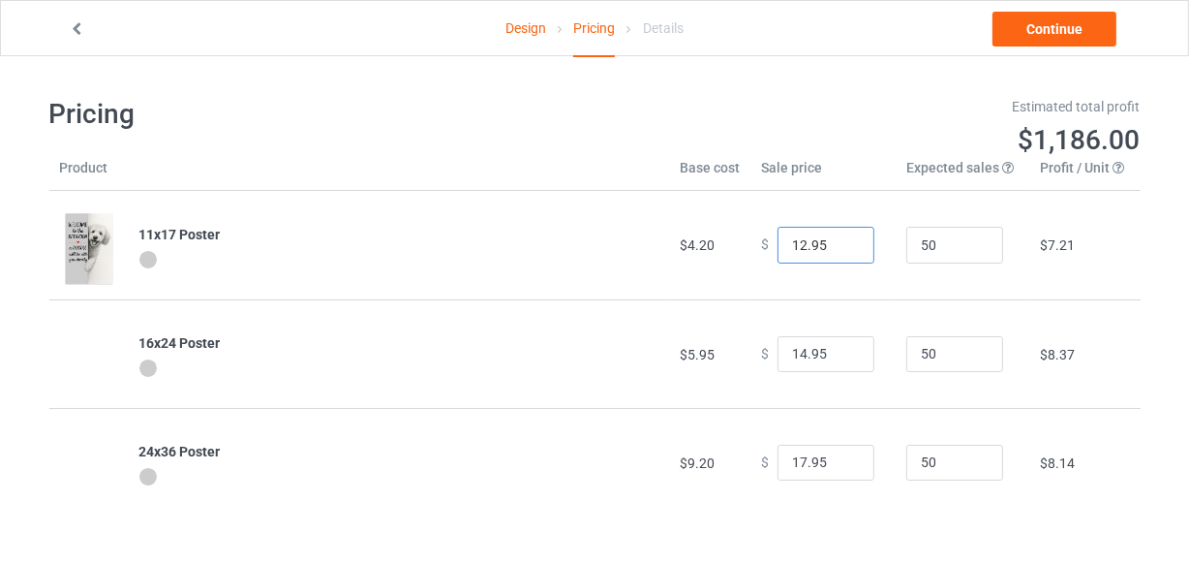
click at [842, 241] on input "12.95" at bounding box center [826, 245] width 97 height 37
type input "13.95"
click at [842, 241] on input "13.95" at bounding box center [826, 245] width 97 height 37
type input "15.95"
click at [840, 351] on input "15.95" at bounding box center [826, 354] width 97 height 37
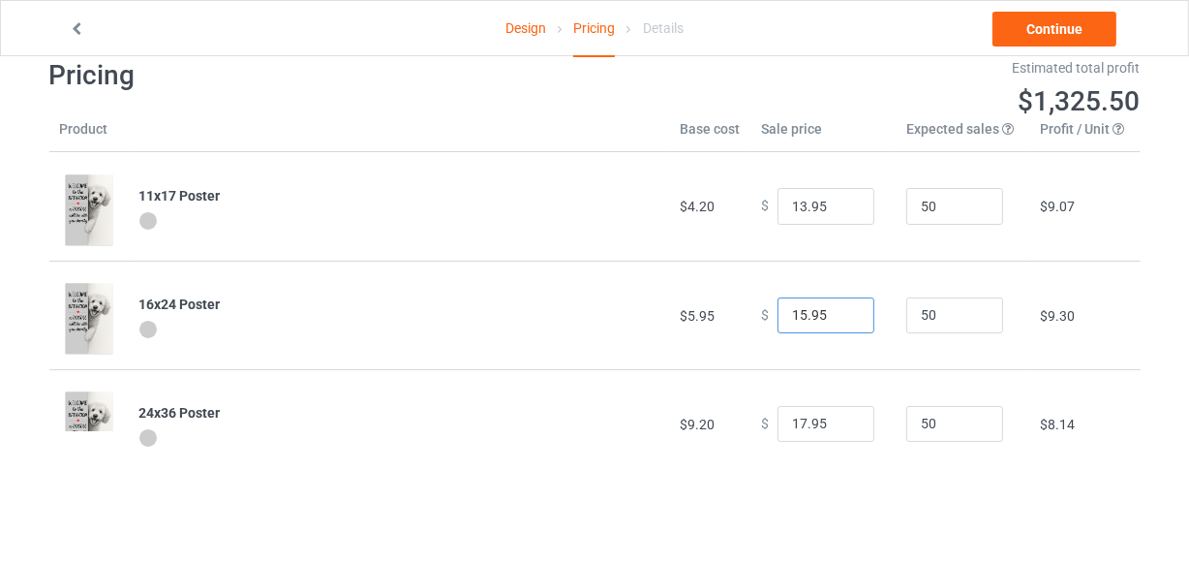
scroll to position [56, 0]
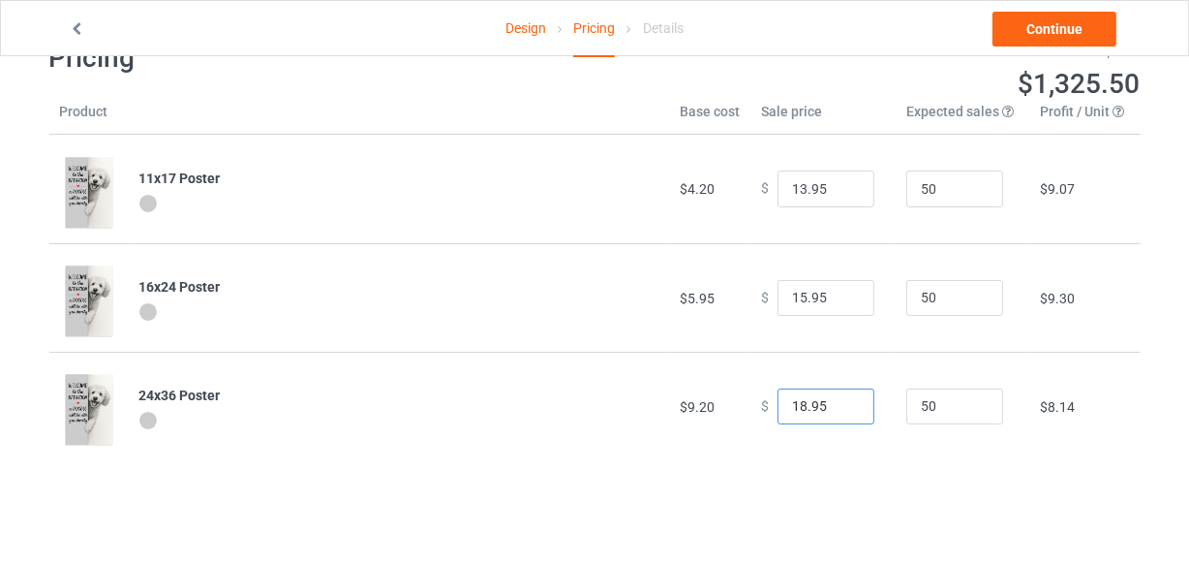
type input "18.95"
click at [842, 399] on input "18.95" at bounding box center [826, 406] width 97 height 37
click at [1049, 34] on link "Continue" at bounding box center [1055, 29] width 124 height 35
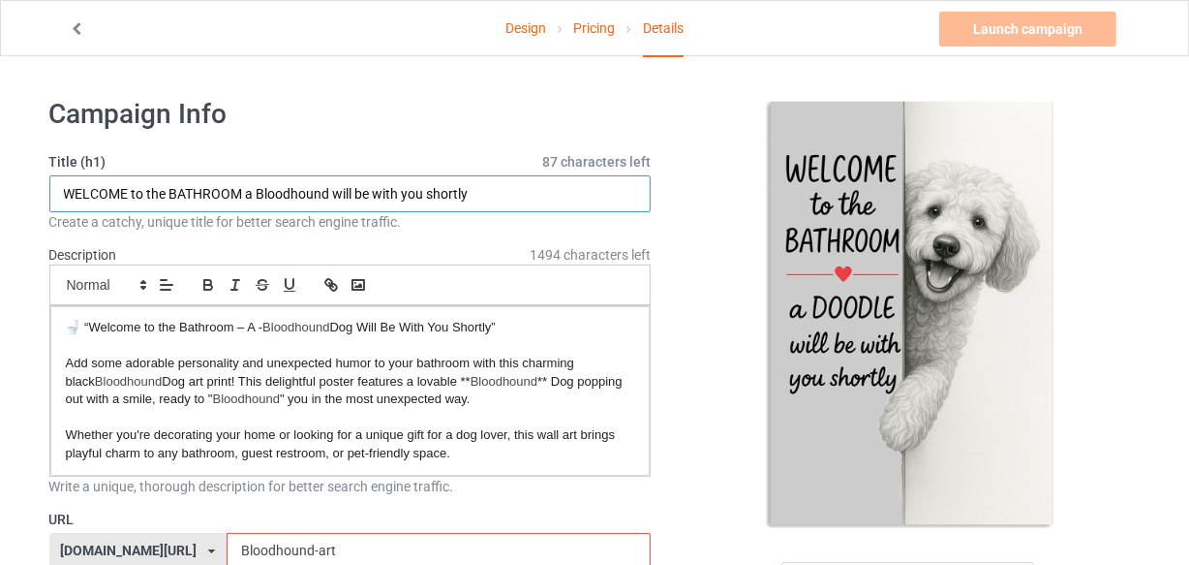
drag, startPoint x: 240, startPoint y: 186, endPoint x: 228, endPoint y: 184, distance: 12.7
click at [174, 186] on input "WELCOME to the BATHROOM a Bloodhound will be with you shortly" at bounding box center [350, 193] width 602 height 37
drag, startPoint x: 287, startPoint y: 194, endPoint x: 265, endPoint y: 191, distance: 21.5
click at [286, 194] on input "WELCOME to the BATHROOM a Bloodhound will be with you shortly" at bounding box center [350, 193] width 602 height 37
drag, startPoint x: 257, startPoint y: 190, endPoint x: 327, endPoint y: 190, distance: 70.7
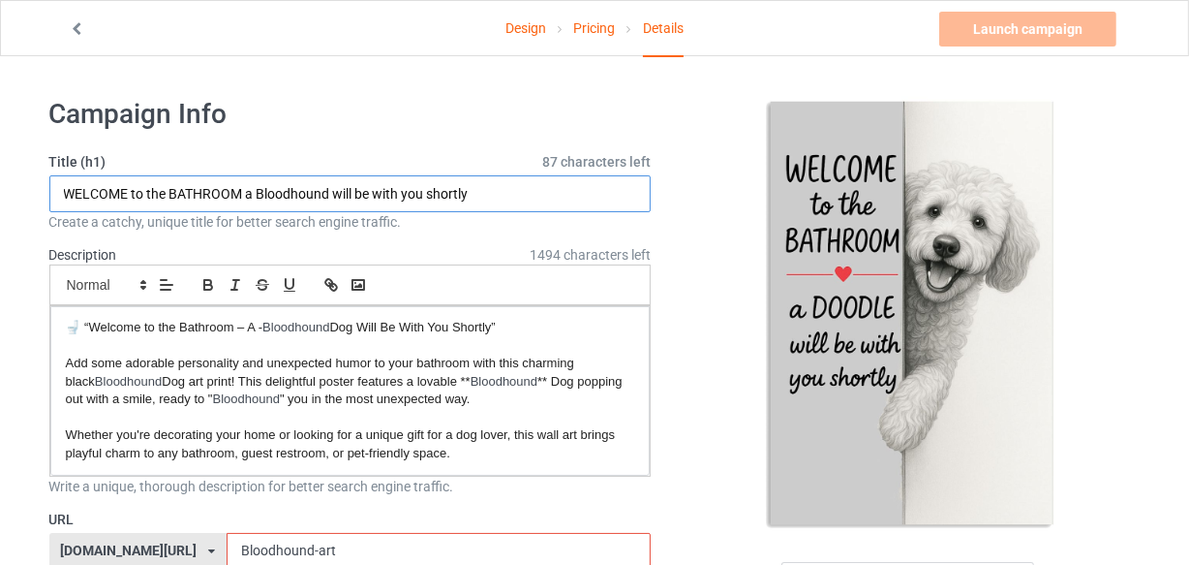
click at [327, 190] on input "WELCOME to the BATHROOM a Bloodhound will be with you shortly" at bounding box center [350, 193] width 602 height 37
type input "WELCOME to the BATHROOM a doodle will be with you shortly"
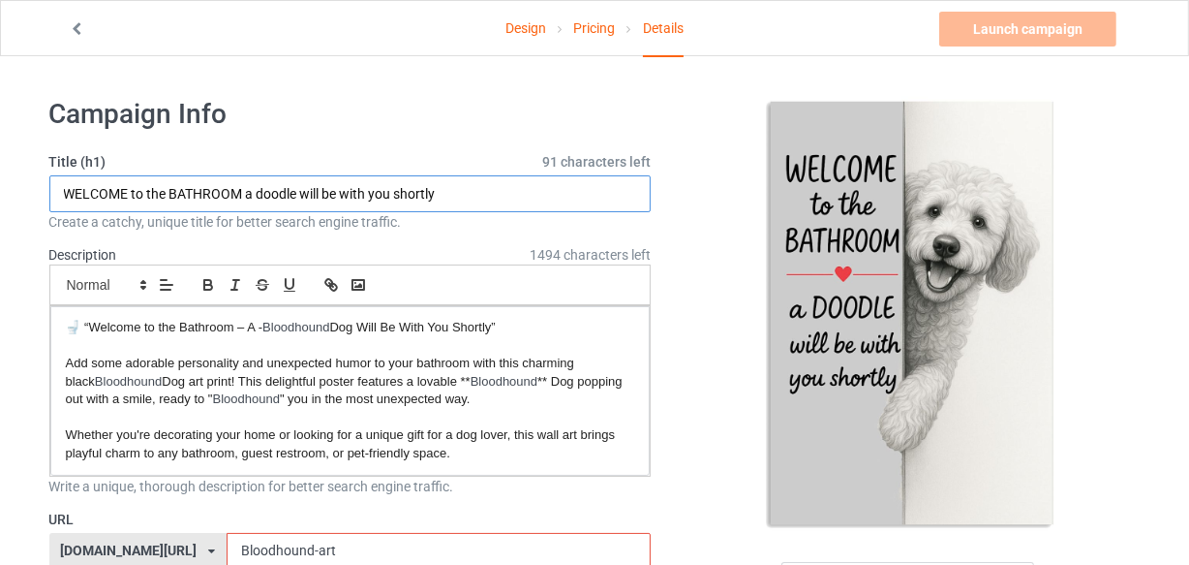
drag, startPoint x: 254, startPoint y: 188, endPoint x: 298, endPoint y: 191, distance: 44.6
click at [298, 191] on input "WELCOME to the BATHROOM a doodle will be with you shortly" at bounding box center [350, 193] width 602 height 37
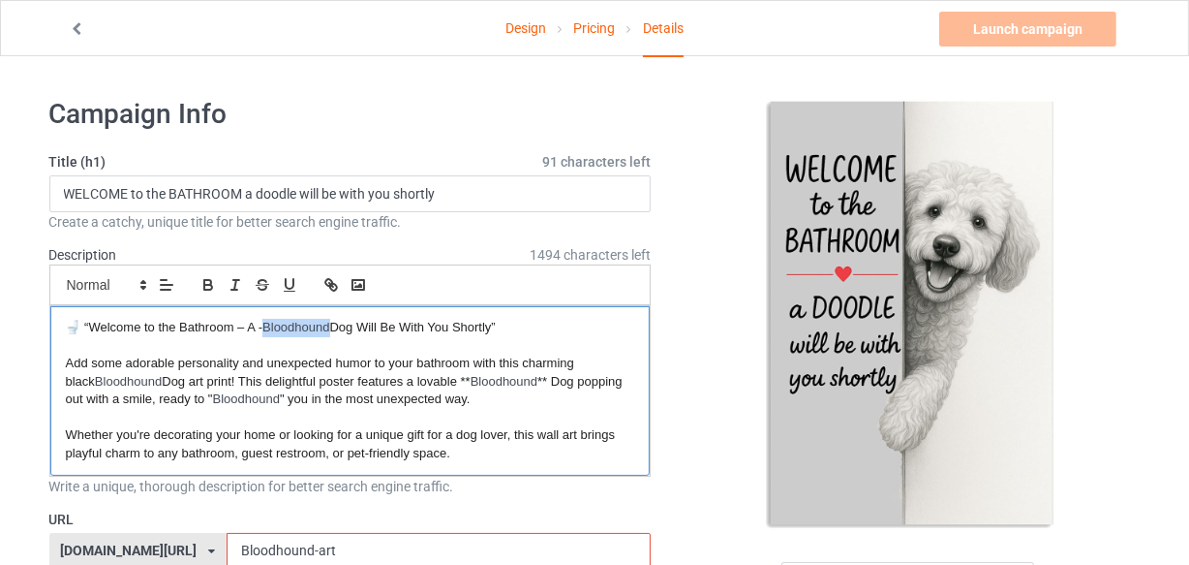
drag, startPoint x: 266, startPoint y: 319, endPoint x: 334, endPoint y: 327, distance: 68.3
click at [334, 327] on p "🚽 “Welcome to the Bathroom – A - Bloodhound Dog Will Be With You Shortly”" at bounding box center [350, 328] width 569 height 18
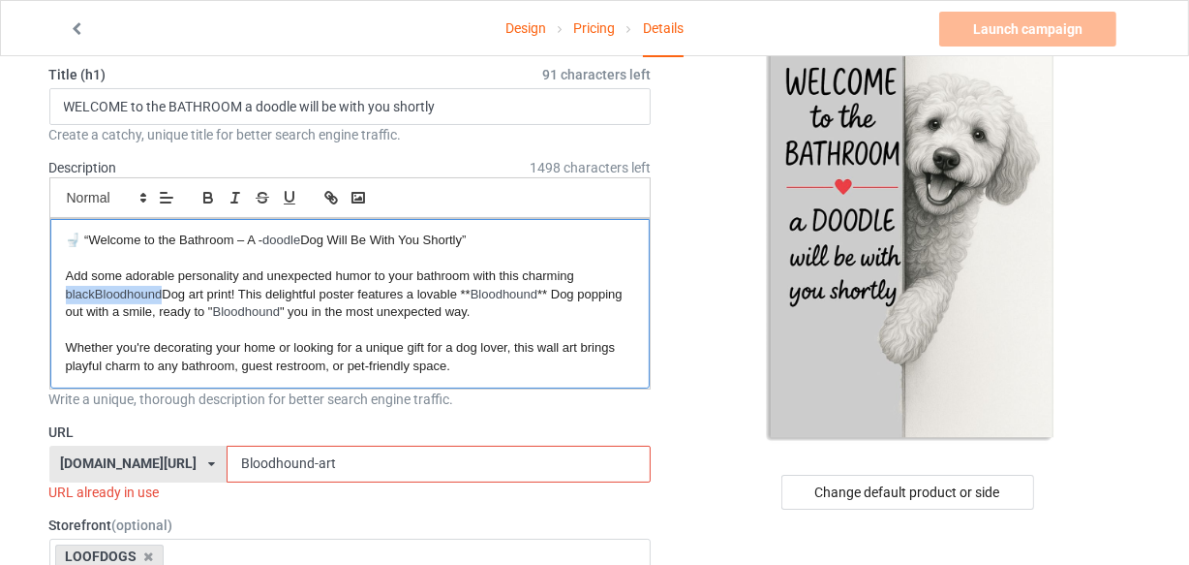
drag, startPoint x: 165, startPoint y: 291, endPoint x: 59, endPoint y: 292, distance: 105.6
click at [59, 292] on div "🚽 “Welcome to the Bathroom – A - doodle Dog Will Be With You Shortly” Add some …" at bounding box center [350, 303] width 600 height 169
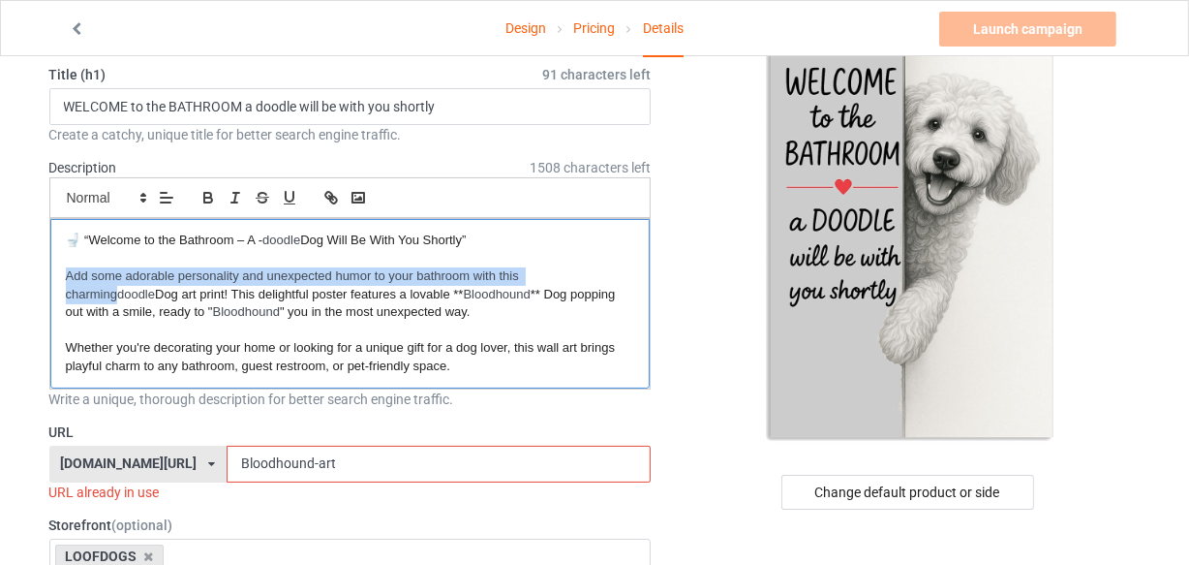
scroll to position [0, 0]
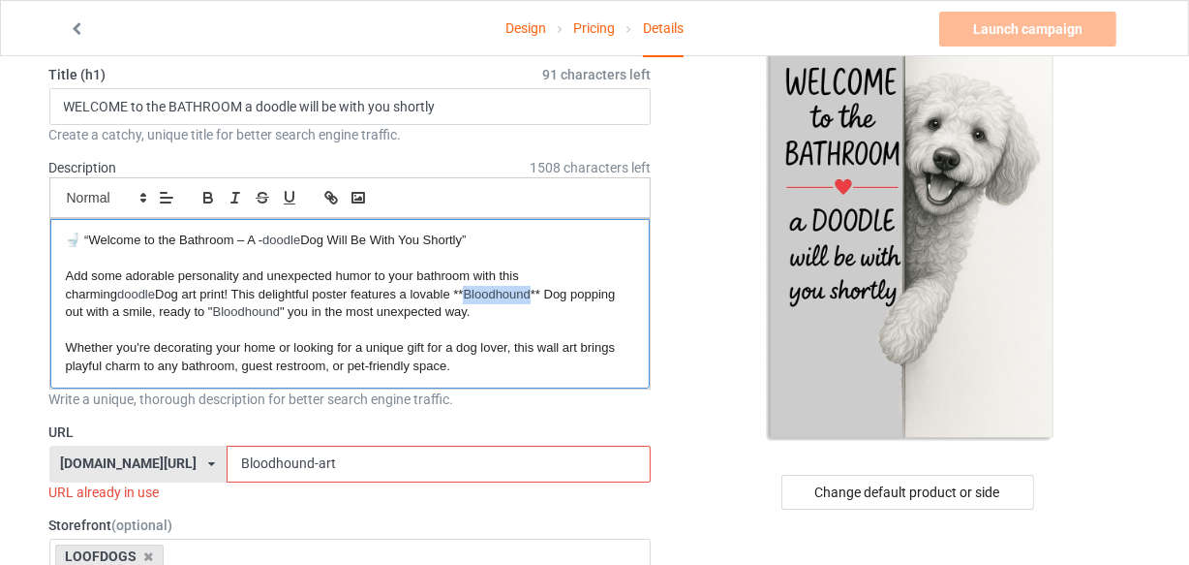
drag, startPoint x: 436, startPoint y: 288, endPoint x: 479, endPoint y: 290, distance: 43.6
click at [479, 290] on p "Add some adorable personality and unexpected humor to your bathroom with this c…" at bounding box center [350, 294] width 569 height 54
drag, startPoint x: 119, startPoint y: 309, endPoint x: 183, endPoint y: 310, distance: 63.9
click at [184, 310] on p "Add some adorable personality and unexpected humor to your bathroom with this c…" at bounding box center [350, 294] width 569 height 54
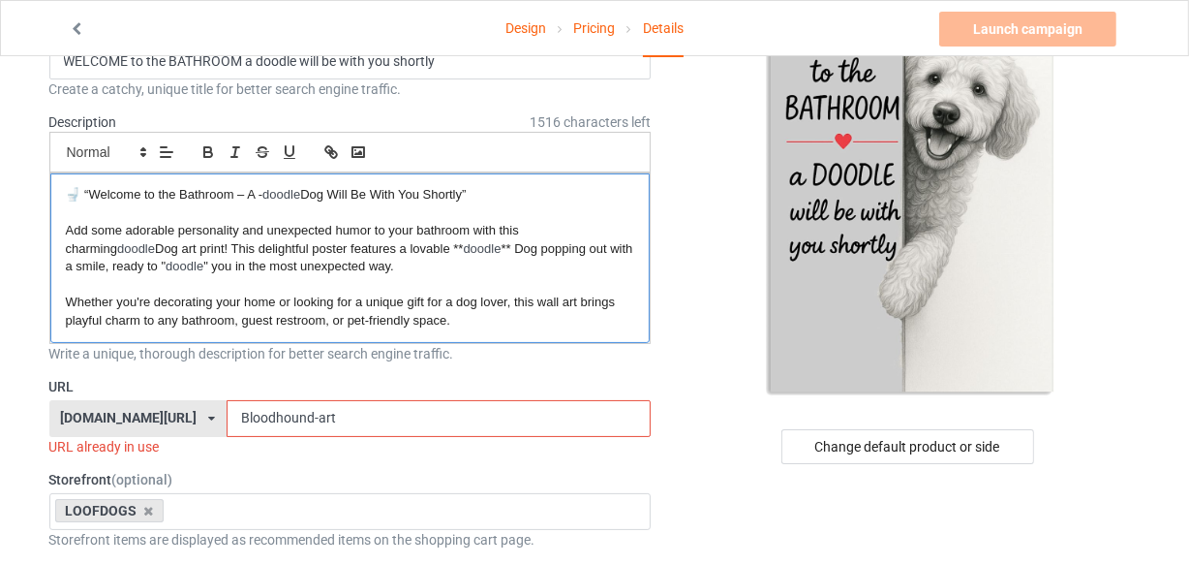
scroll to position [175, 0]
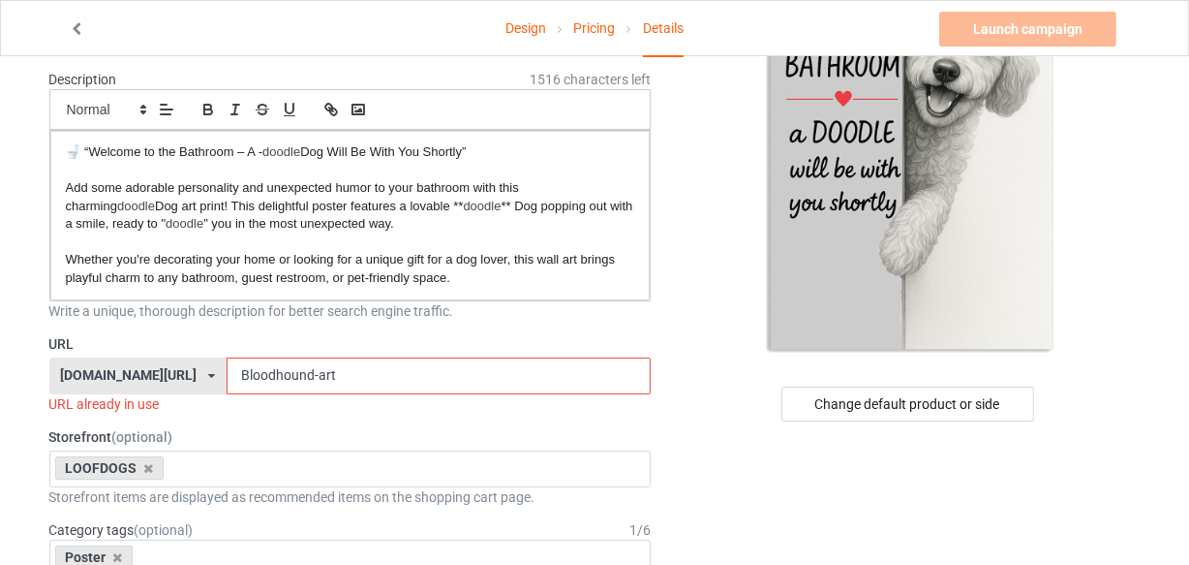
click at [309, 376] on input "Bloodhound-art" at bounding box center [439, 375] width 424 height 37
drag, startPoint x: 266, startPoint y: 367, endPoint x: 94, endPoint y: 376, distance: 172.6
click at [95, 376] on div "loofdogs.com/ loofdogs.com/ teechip.com/ 6625dddfffb721003146dd44 587d0d41cee36…" at bounding box center [350, 375] width 602 height 37
paste input "doodle"
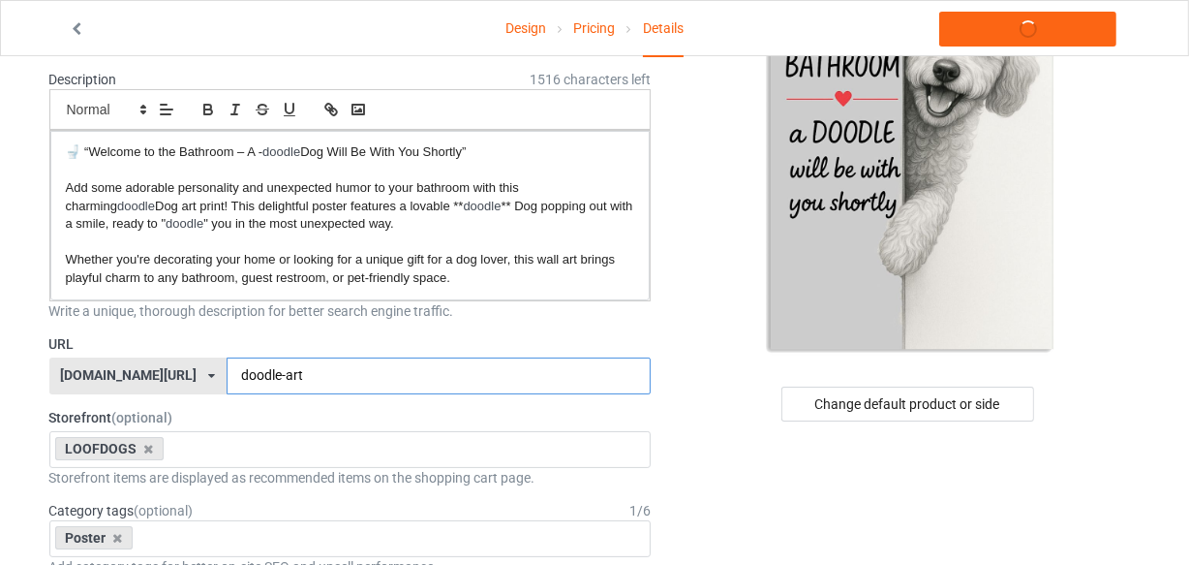
type input "doodle-art"
click at [263, 339] on label "URL" at bounding box center [350, 343] width 602 height 19
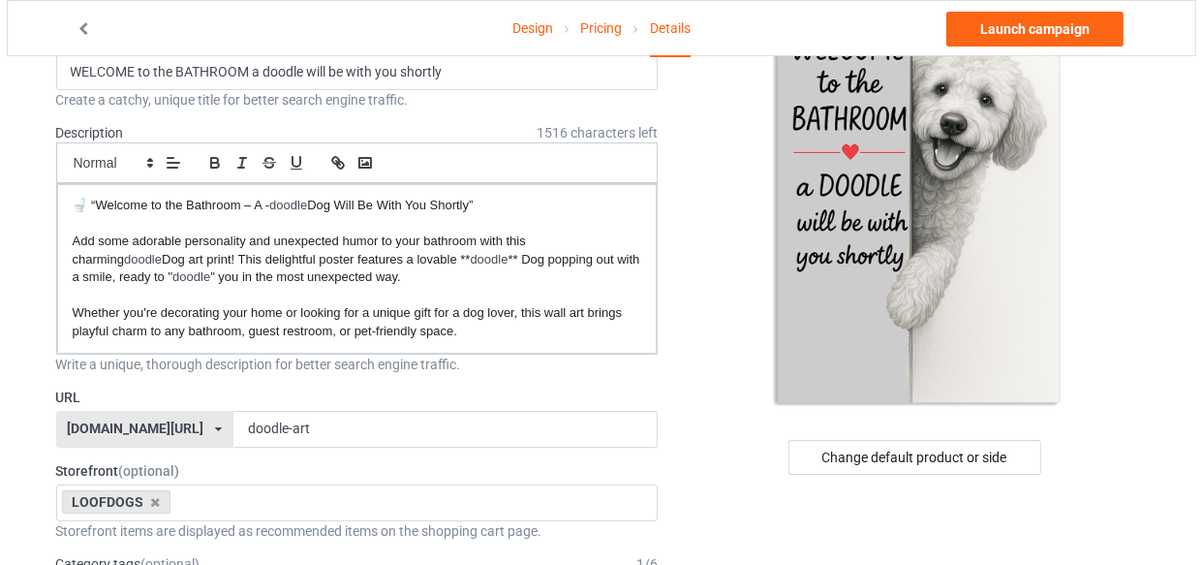
scroll to position [0, 0]
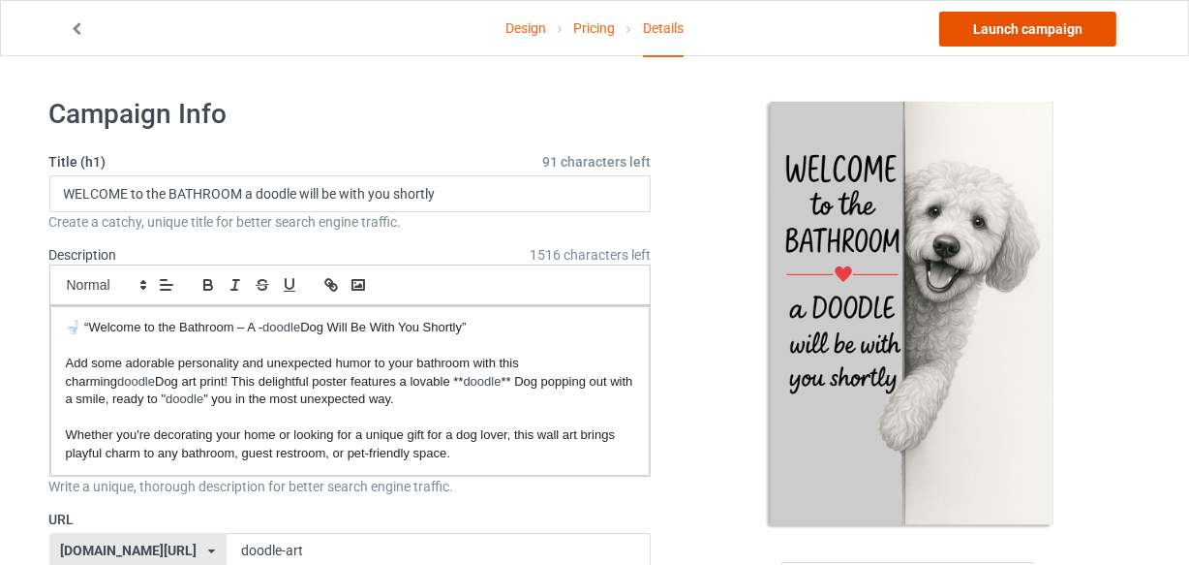
click at [1005, 36] on link "Launch campaign" at bounding box center [1027, 29] width 177 height 35
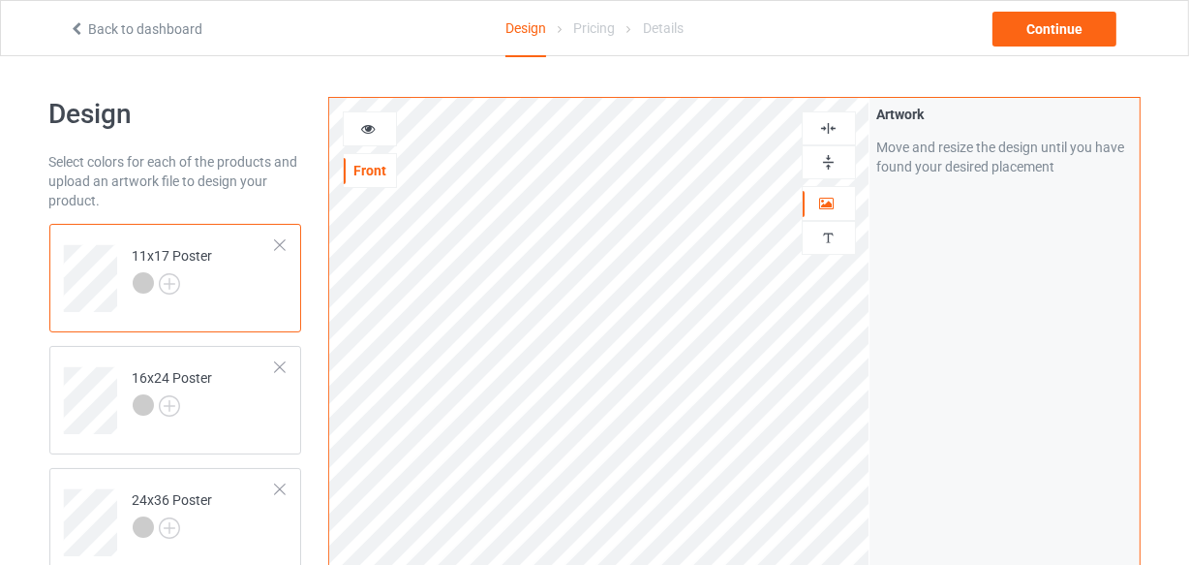
scroll to position [440, 0]
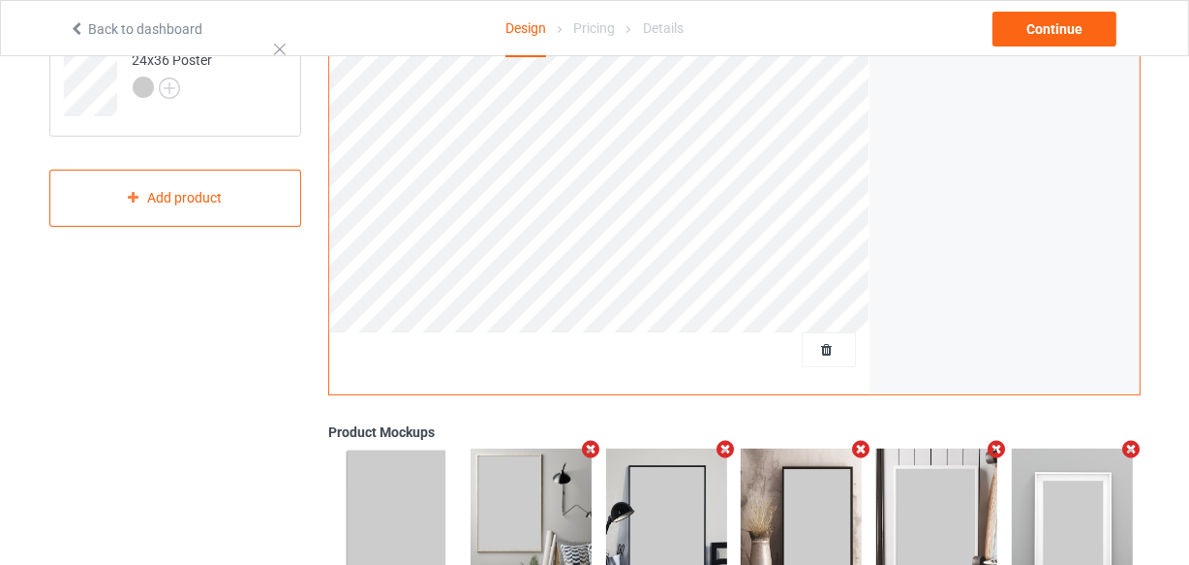
click at [846, 358] on div "Print quality: Great ( 10.74 " x 17.29 " @ 370 DPI) Front Artwork Personalized …" at bounding box center [599, 26] width 540 height 736
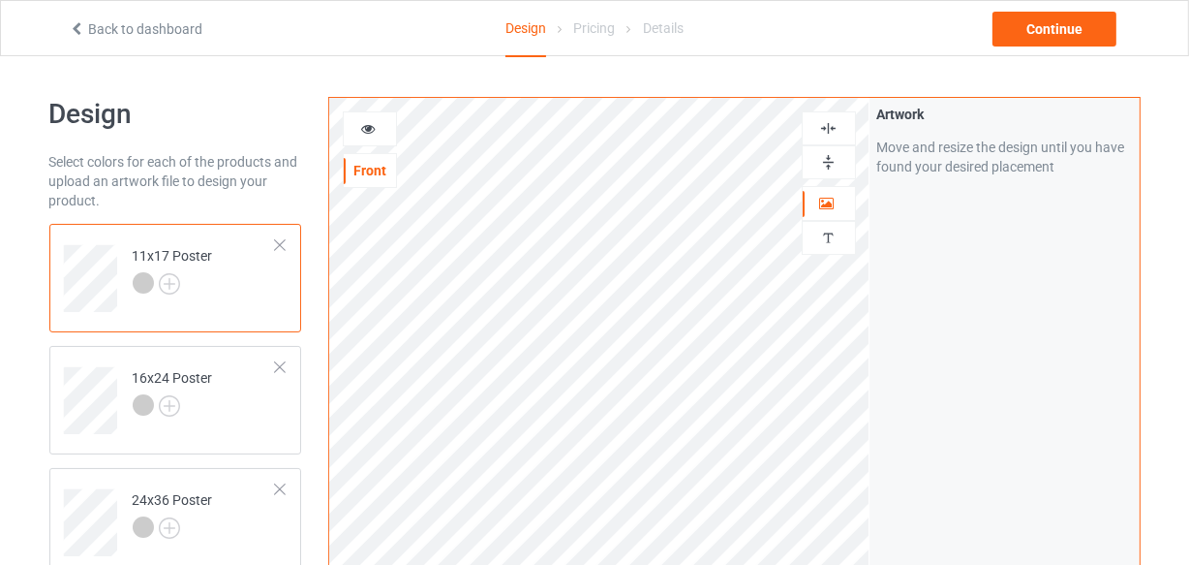
click at [834, 128] on img at bounding box center [828, 128] width 18 height 18
click at [823, 176] on div at bounding box center [829, 162] width 54 height 34
click at [821, 169] on img at bounding box center [828, 162] width 18 height 18
click at [823, 169] on img at bounding box center [828, 162] width 18 height 18
click at [832, 132] on img at bounding box center [828, 128] width 18 height 18
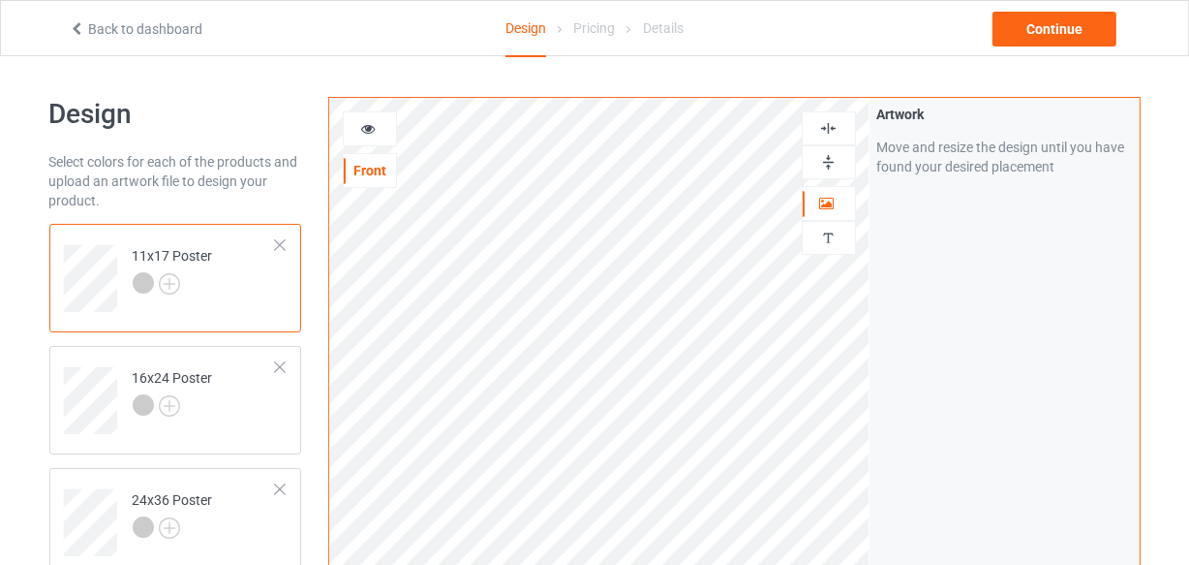
click at [831, 160] on img at bounding box center [828, 162] width 18 height 18
click at [830, 160] on img at bounding box center [828, 162] width 18 height 18
click at [825, 133] on img at bounding box center [828, 128] width 18 height 18
click at [828, 165] on img at bounding box center [828, 162] width 18 height 18
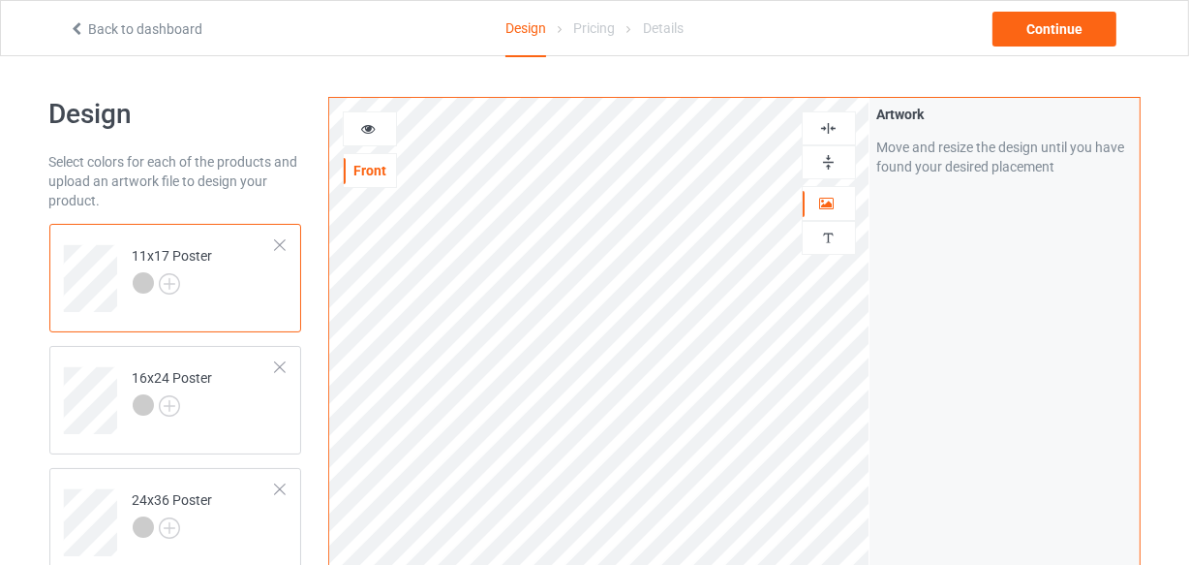
click at [832, 158] on img at bounding box center [828, 162] width 18 height 18
click at [363, 136] on div at bounding box center [370, 128] width 52 height 19
